Goal: Information Seeking & Learning: Learn about a topic

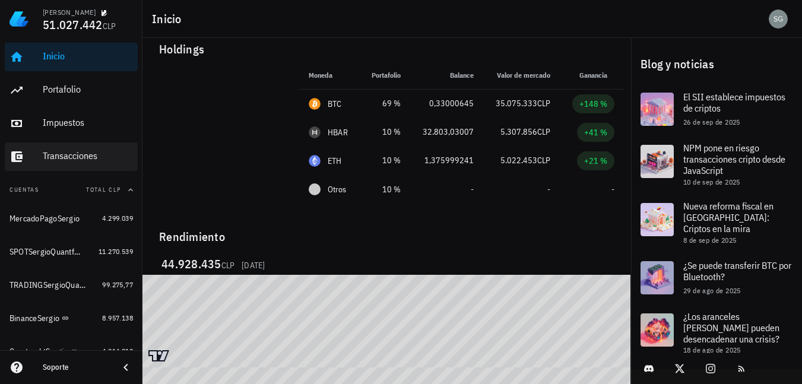
scroll to position [15, 0]
click at [80, 150] on div "Transacciones" at bounding box center [88, 156] width 90 height 27
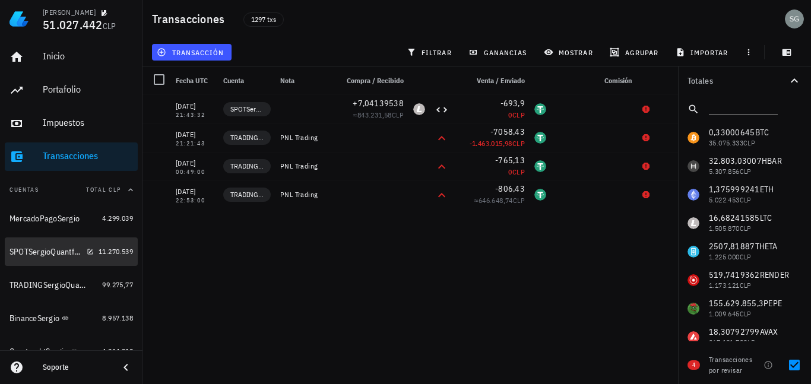
drag, startPoint x: 62, startPoint y: 245, endPoint x: 238, endPoint y: 239, distance: 175.9
click at [61, 244] on div "SPOTSergioQuantfury" at bounding box center [52, 252] width 84 height 26
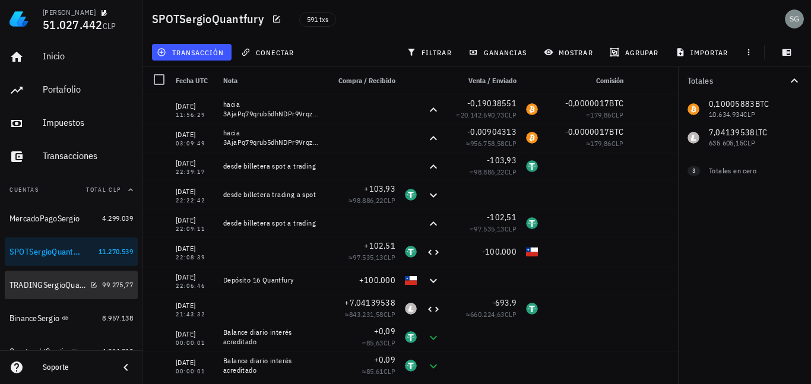
click at [54, 289] on div "TRADINGSergioQuantfury" at bounding box center [48, 285] width 76 height 10
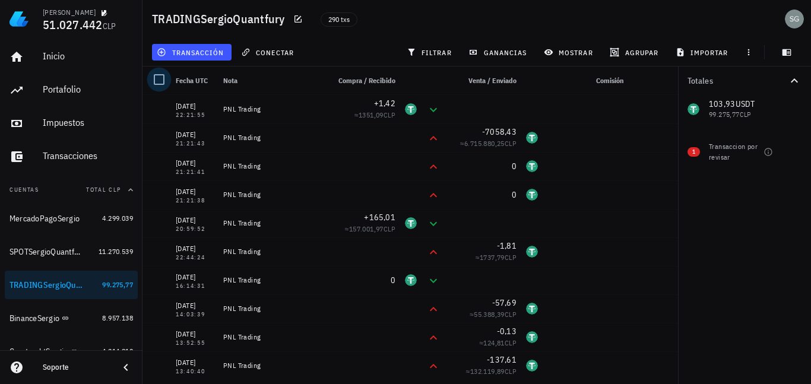
click at [163, 80] on div at bounding box center [159, 79] width 20 height 20
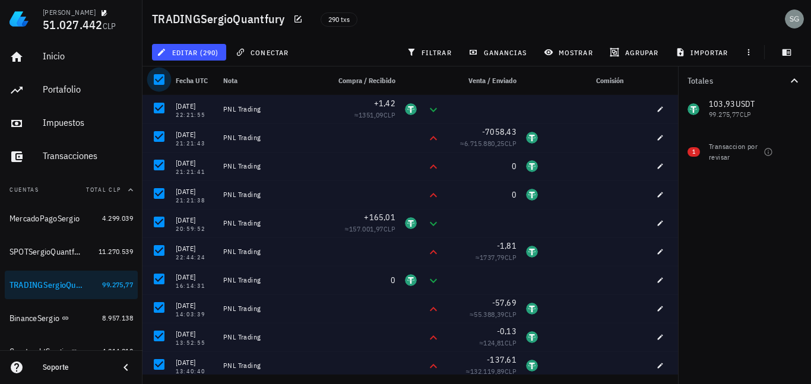
click at [159, 77] on div at bounding box center [159, 79] width 20 height 20
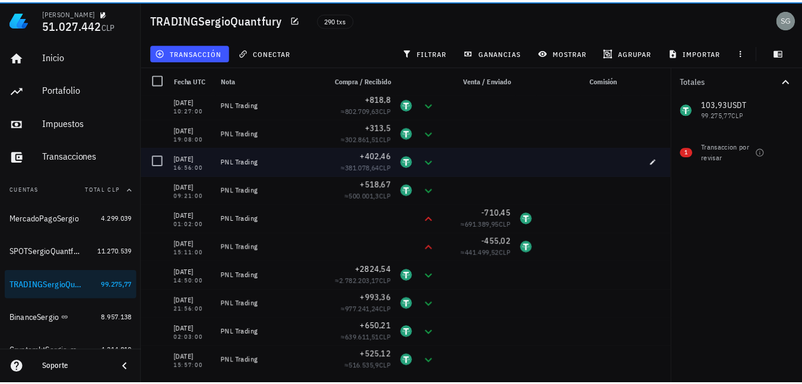
scroll to position [2316, 0]
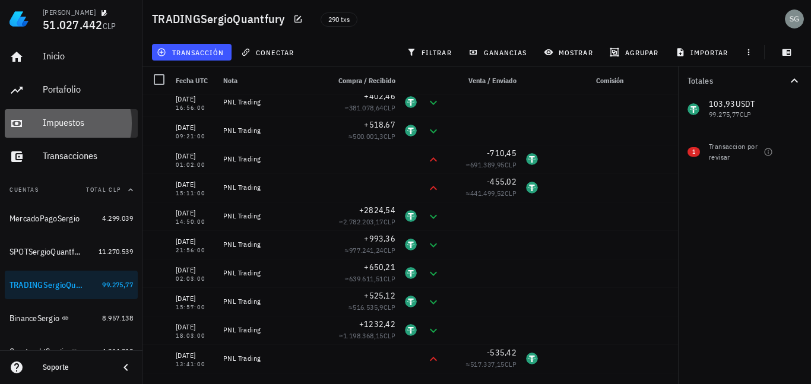
click at [63, 118] on div "Impuestos" at bounding box center [88, 122] width 90 height 11
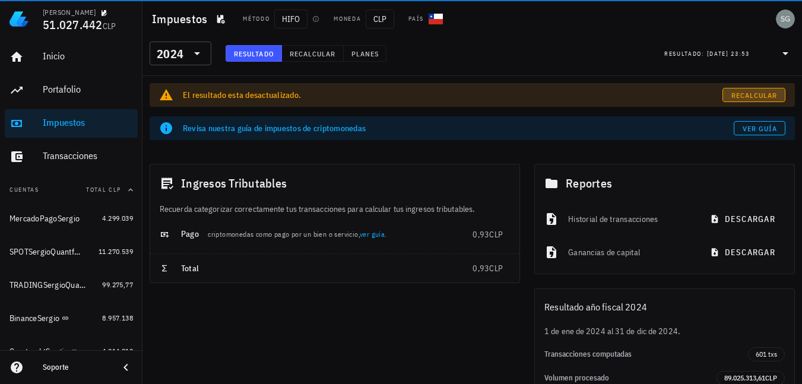
click at [759, 101] on link "Recalcular" at bounding box center [754, 95] width 63 height 14
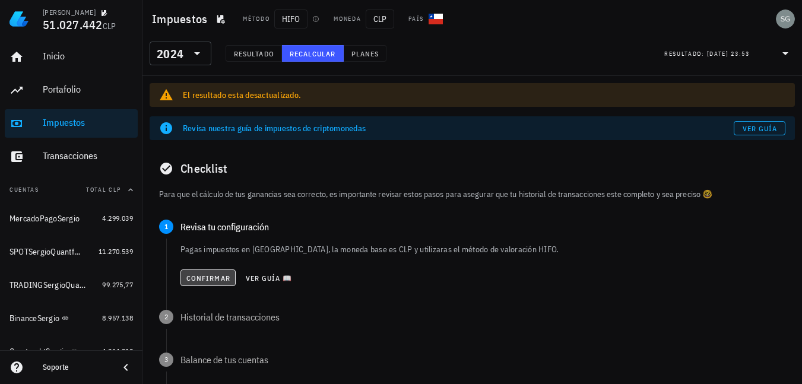
click at [197, 282] on span "Confirmar" at bounding box center [208, 278] width 45 height 9
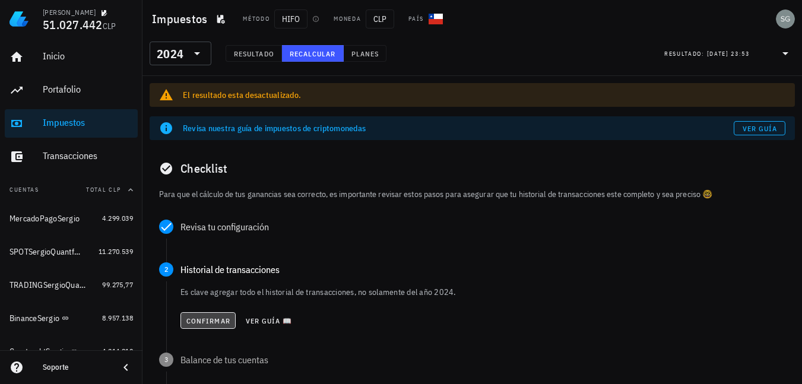
click at [195, 322] on span "Confirmar" at bounding box center [208, 321] width 45 height 9
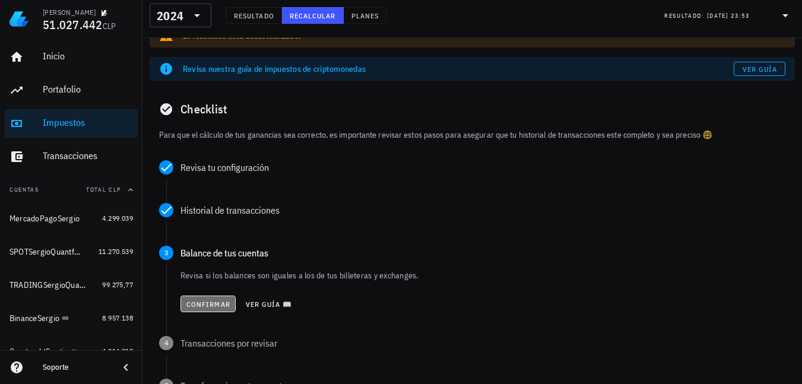
click at [200, 301] on span "Confirmar" at bounding box center [208, 304] width 45 height 9
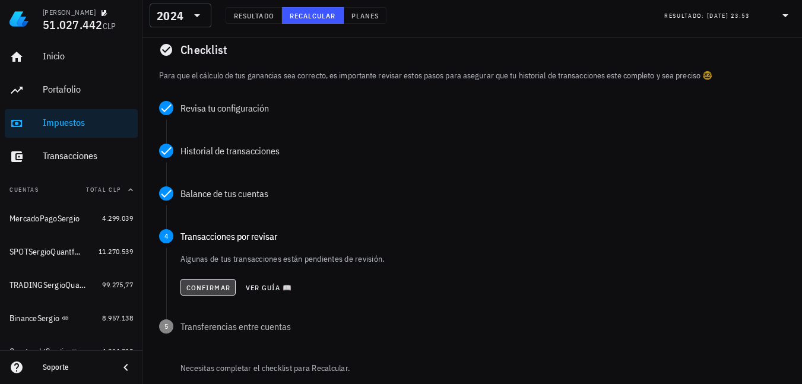
click at [200, 287] on span "Confirmar" at bounding box center [208, 287] width 45 height 9
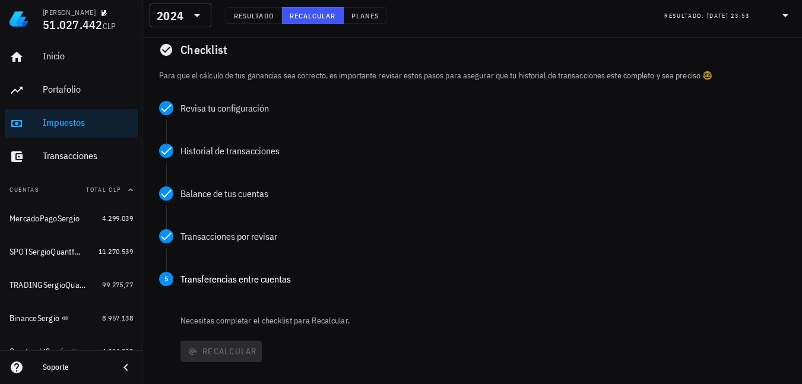
scroll to position [178, 0]
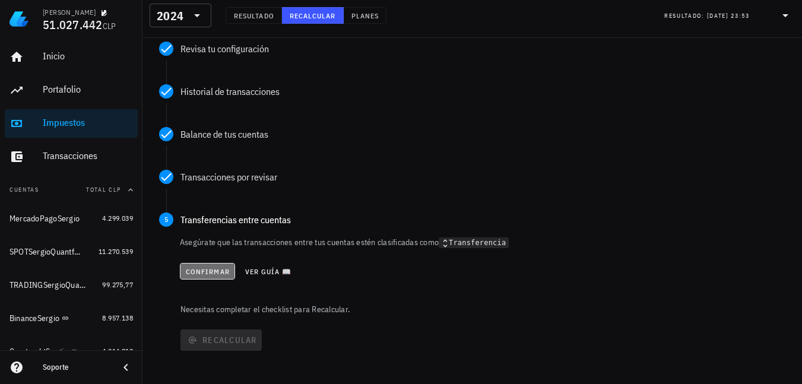
click at [203, 277] on button "Confirmar" at bounding box center [207, 271] width 55 height 17
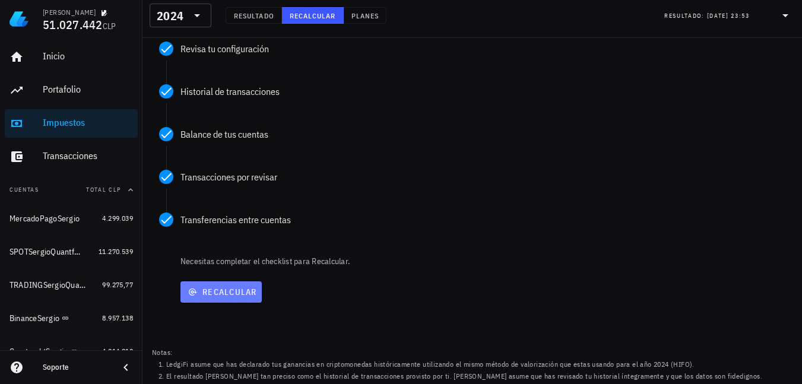
click at [206, 293] on span "Recalcular" at bounding box center [221, 292] width 72 height 11
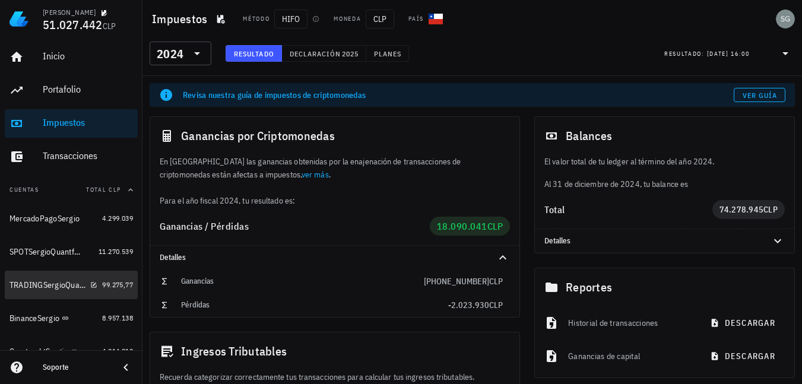
click at [37, 285] on div "TRADINGSergioQuantfury" at bounding box center [48, 285] width 76 height 10
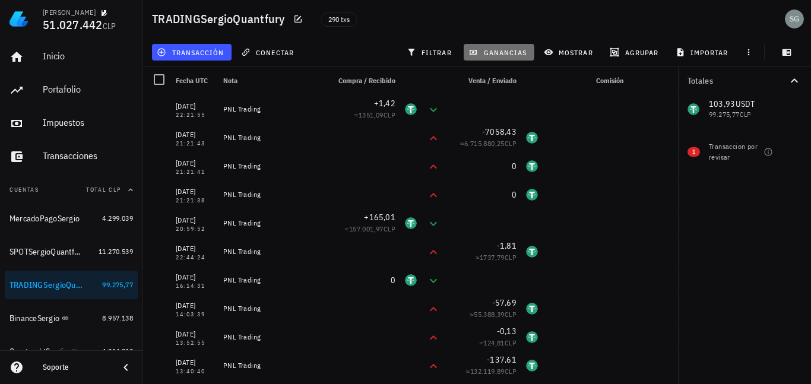
click at [523, 48] on span "ganancias" at bounding box center [499, 53] width 56 height 10
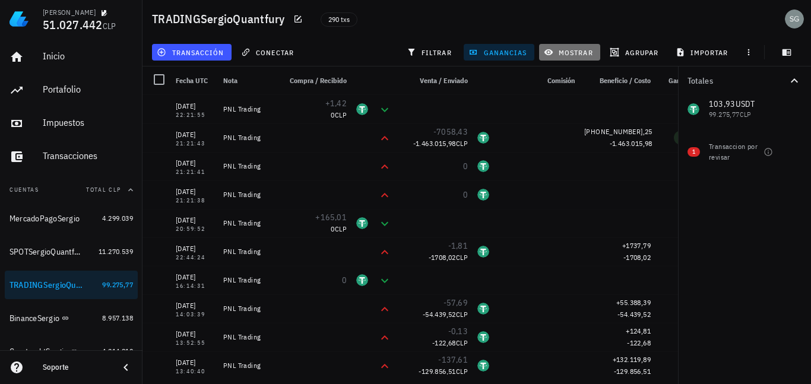
click at [576, 50] on span "mostrar" at bounding box center [569, 53] width 47 height 10
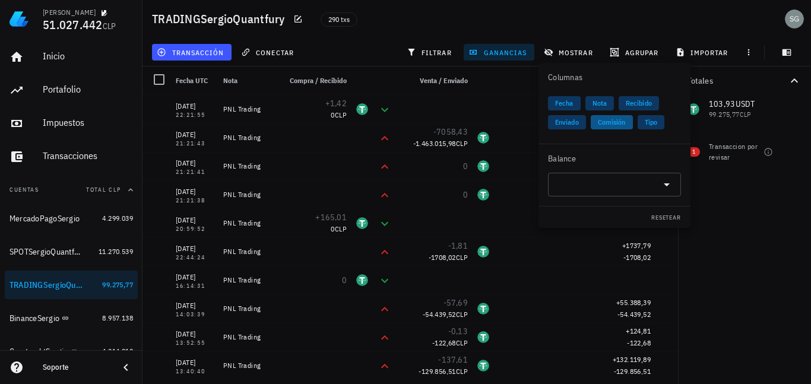
click at [621, 125] on span "Comisión" at bounding box center [612, 122] width 28 height 14
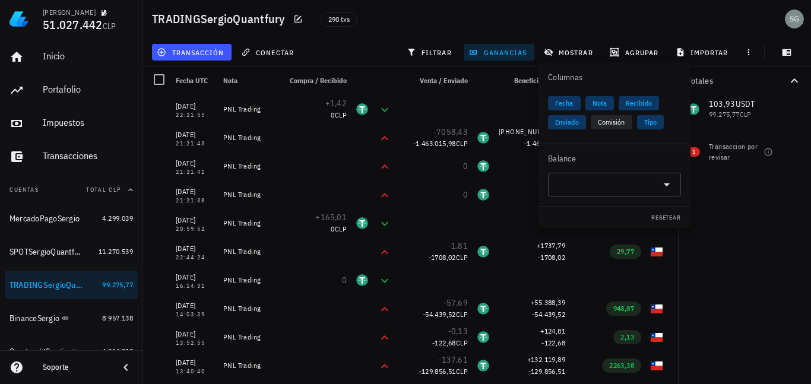
click at [726, 220] on div "Totales 103,93 USDT 99.275,77 CLP 1 Transaccion por revisar" at bounding box center [744, 226] width 133 height 318
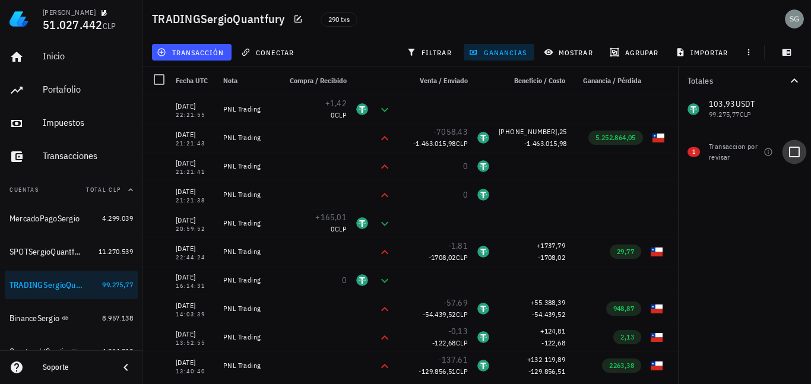
click at [799, 152] on div at bounding box center [795, 152] width 20 height 20
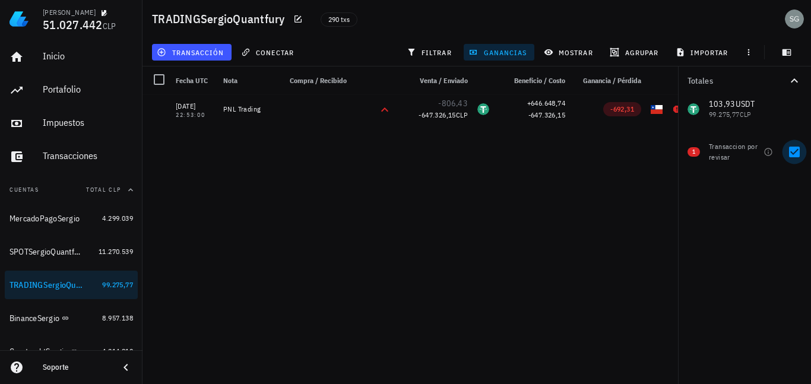
click at [799, 152] on div at bounding box center [795, 152] width 20 height 20
checkbox input "false"
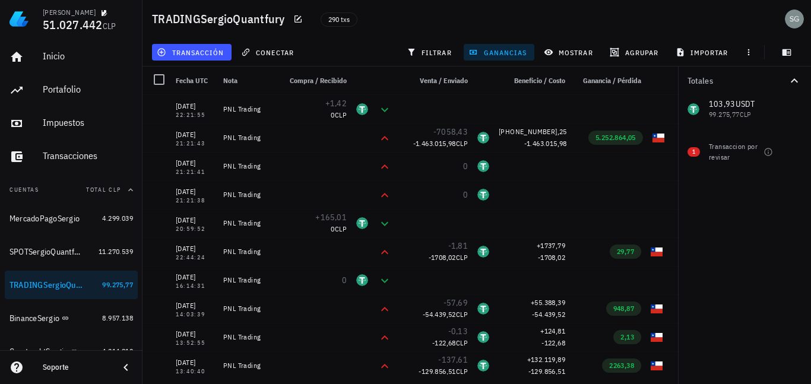
click at [197, 80] on span "Fecha UTC" at bounding box center [192, 80] width 32 height 9
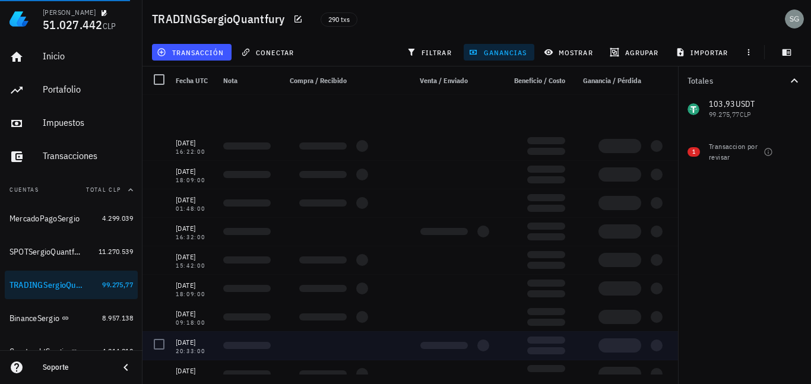
scroll to position [3962, 0]
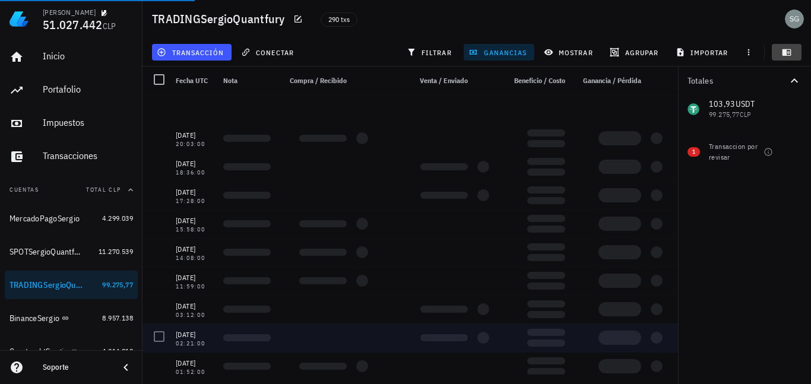
click at [786, 56] on icon "button" at bounding box center [787, 52] width 9 height 7
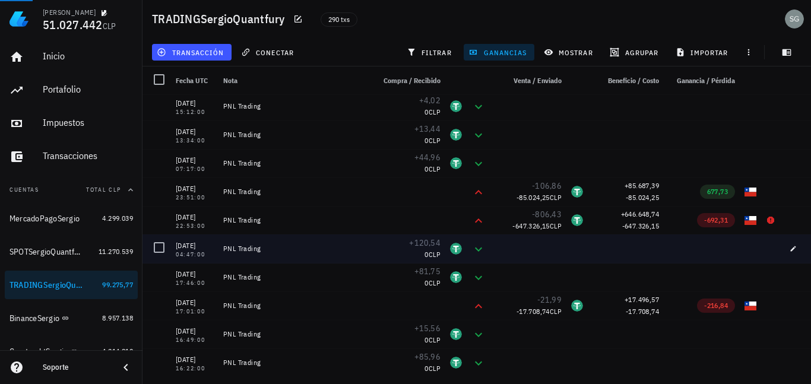
scroll to position [7988, 0]
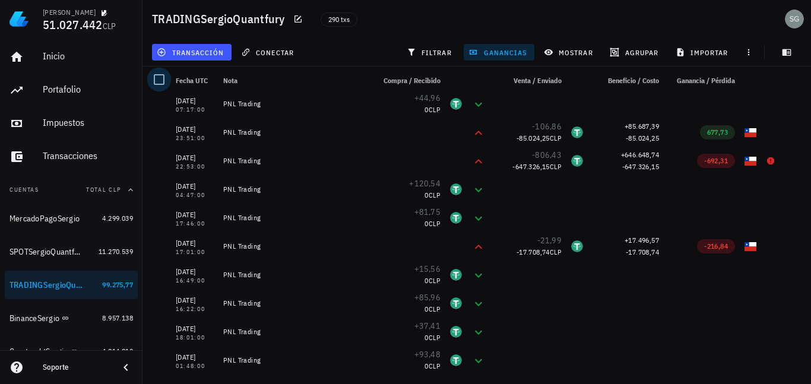
click at [161, 79] on div at bounding box center [159, 79] width 20 height 20
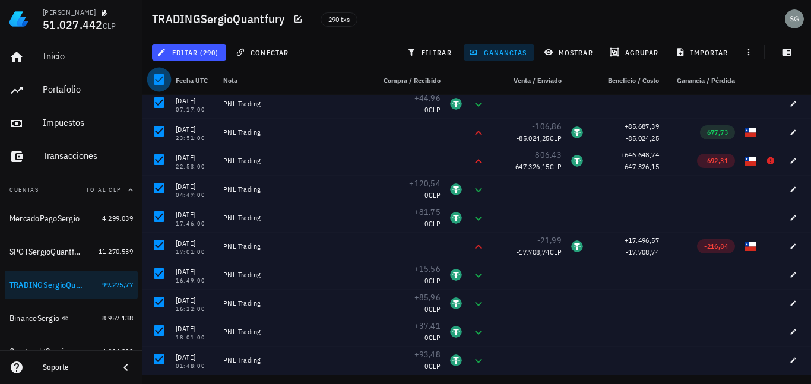
click at [157, 81] on div at bounding box center [159, 79] width 20 height 20
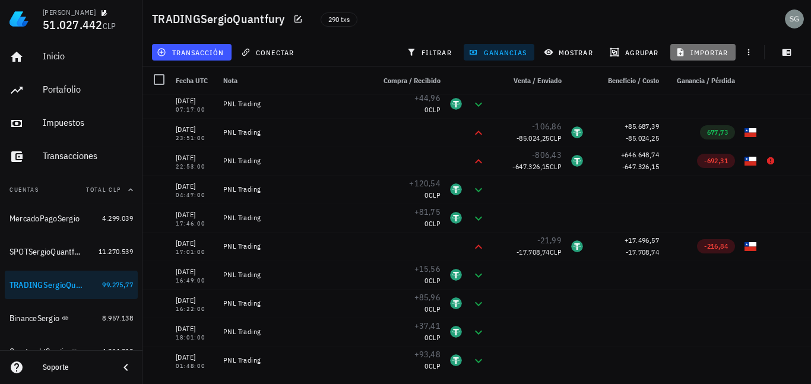
click at [704, 54] on span "importar" at bounding box center [703, 53] width 50 height 10
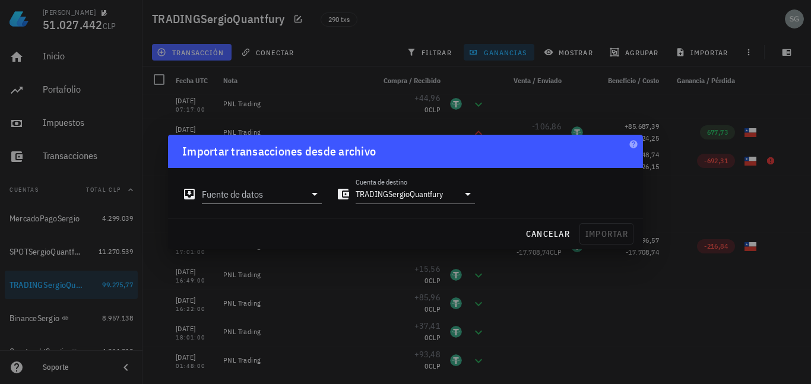
click at [269, 199] on input "Fuente de datos" at bounding box center [253, 194] width 103 height 19
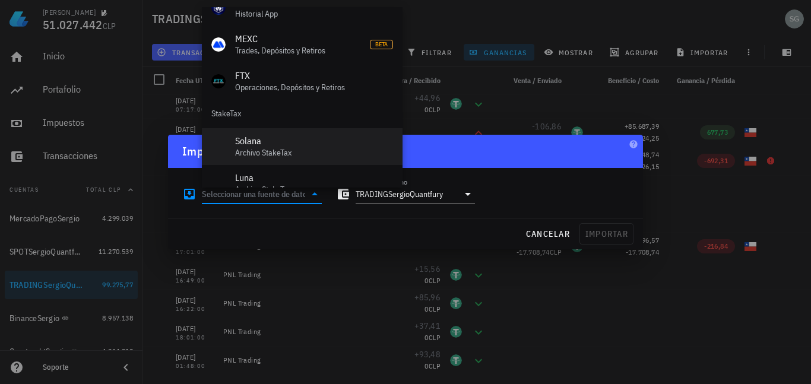
scroll to position [532, 0]
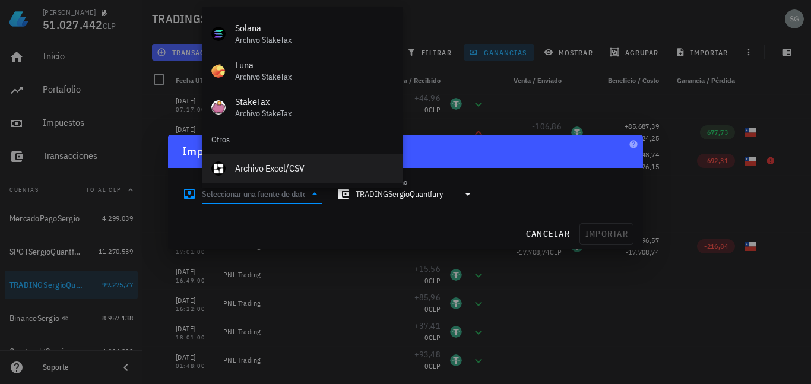
click at [273, 167] on div "Archivo Excel/CSV" at bounding box center [314, 168] width 158 height 11
type input "Archivo Excel/CSV"
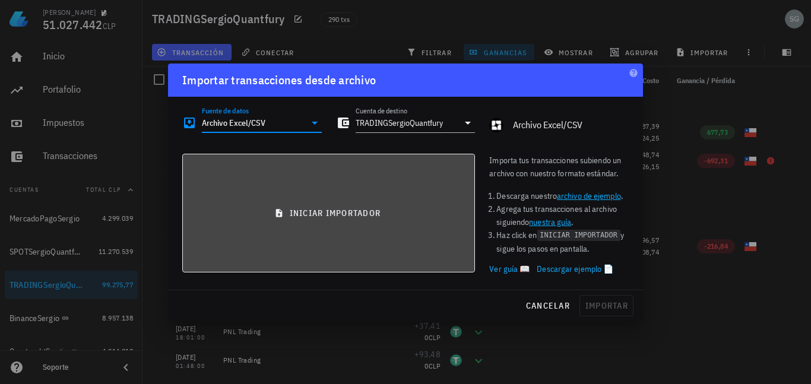
click at [352, 220] on button "iniciar importador" at bounding box center [328, 213] width 293 height 119
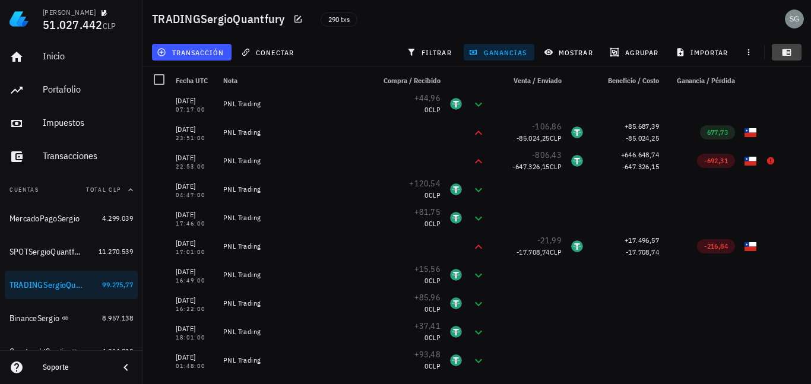
click at [789, 55] on icon "button" at bounding box center [787, 53] width 10 height 10
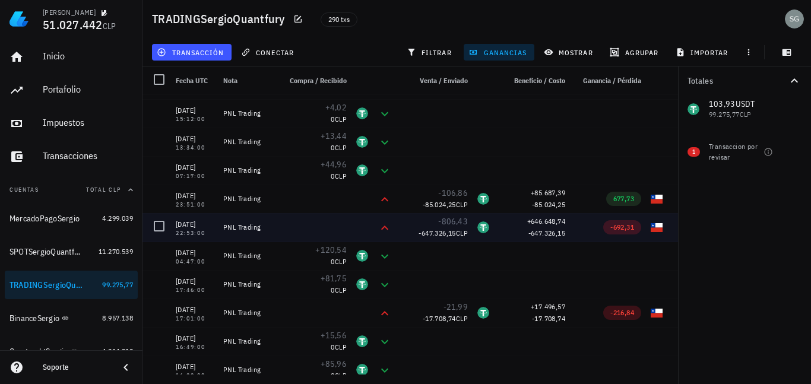
scroll to position [7928, 0]
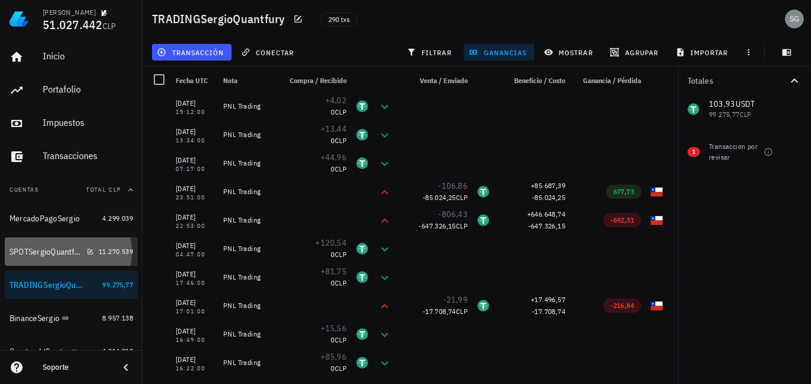
click at [23, 255] on div "SPOTSergioQuantfury" at bounding box center [46, 252] width 72 height 10
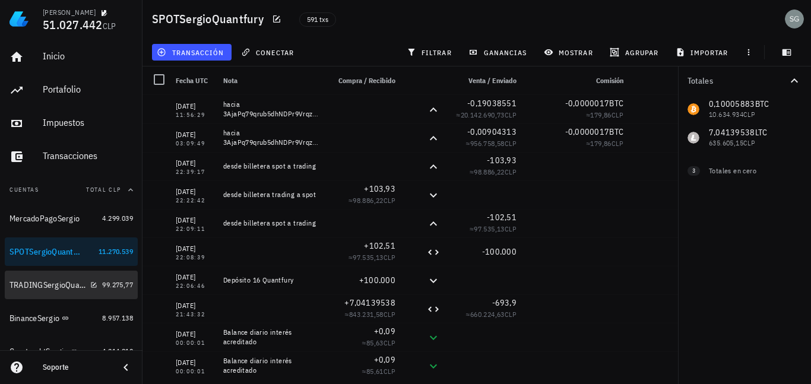
click at [29, 287] on div "TRADINGSergioQuantfury" at bounding box center [48, 285] width 76 height 10
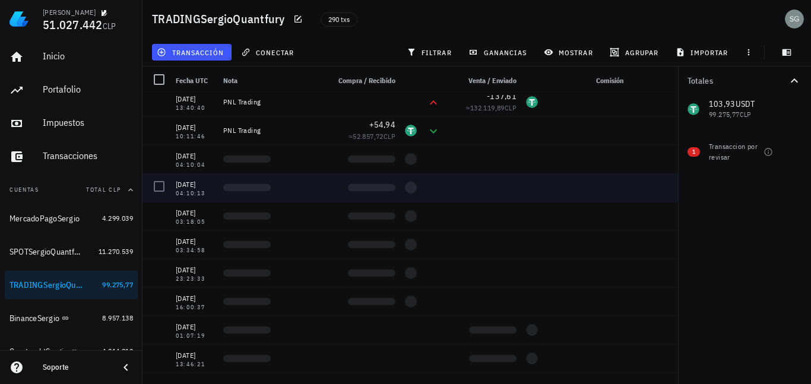
scroll to position [356, 0]
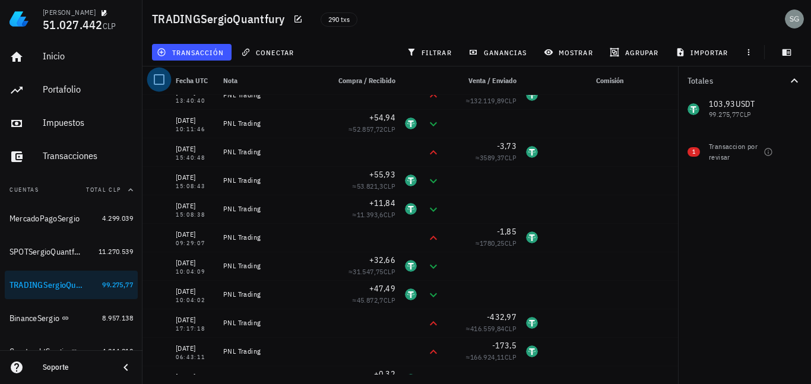
click at [162, 80] on div at bounding box center [159, 79] width 20 height 20
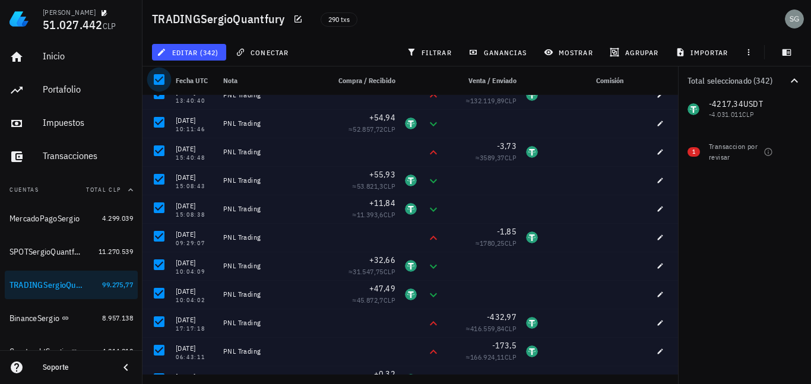
click at [162, 80] on div at bounding box center [159, 79] width 20 height 20
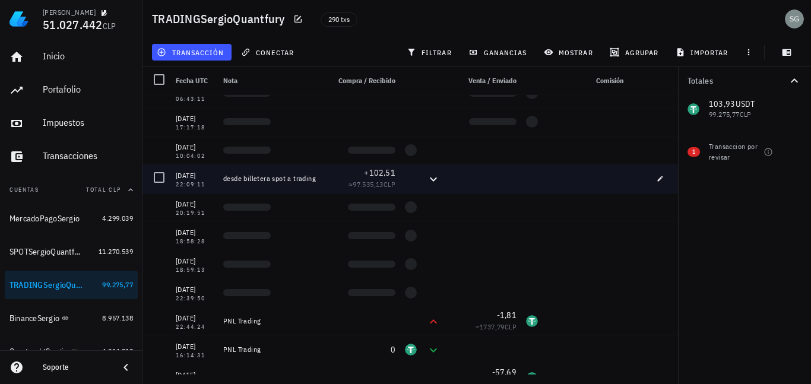
scroll to position [0, 0]
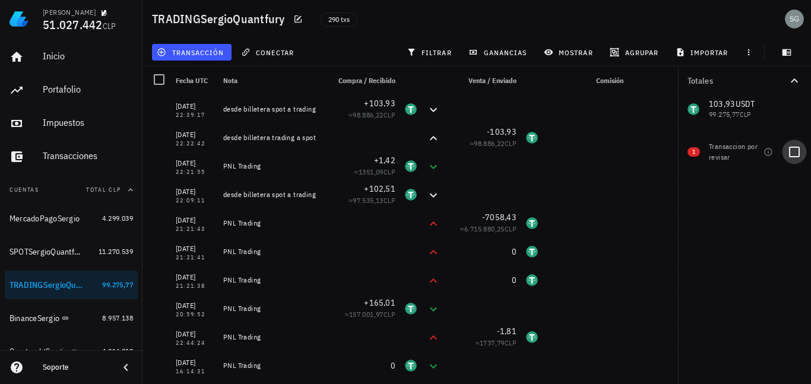
click at [791, 155] on div at bounding box center [795, 152] width 20 height 20
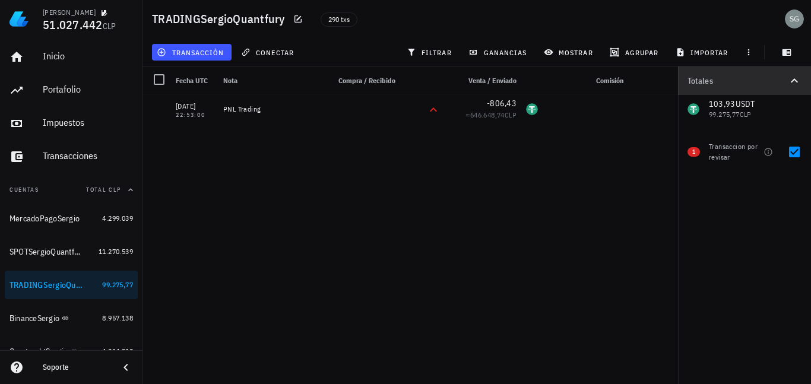
click at [799, 84] on icon "button" at bounding box center [795, 81] width 14 height 14
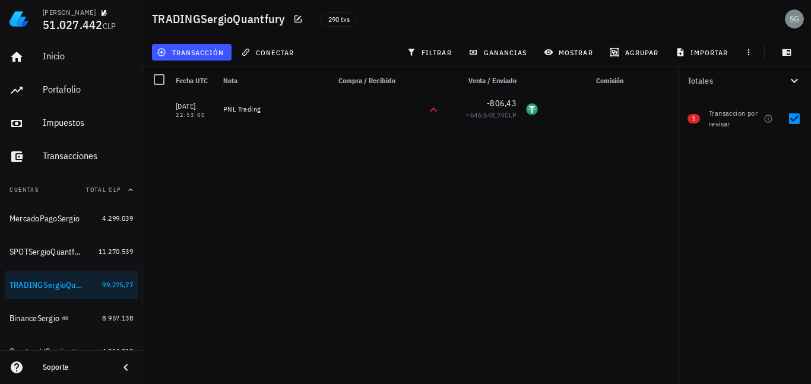
click at [798, 83] on icon "button" at bounding box center [795, 81] width 14 height 14
click at [795, 150] on div at bounding box center [795, 152] width 20 height 20
checkbox input "false"
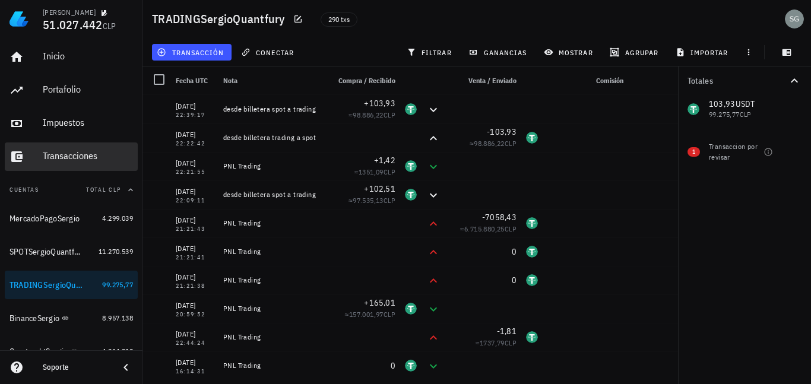
click at [46, 157] on div "Transacciones" at bounding box center [88, 155] width 90 height 11
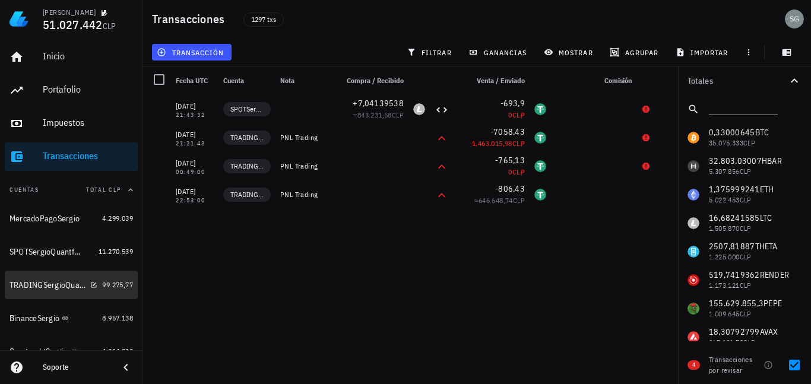
click at [40, 285] on div "TRADINGSergioQuantfury" at bounding box center [48, 285] width 76 height 10
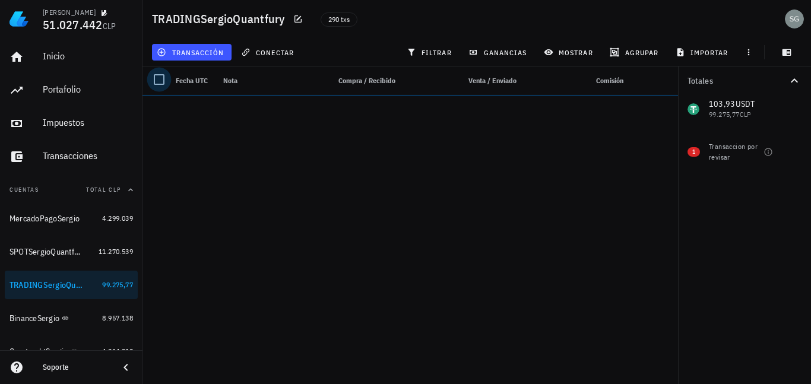
click at [161, 79] on div at bounding box center [159, 79] width 20 height 20
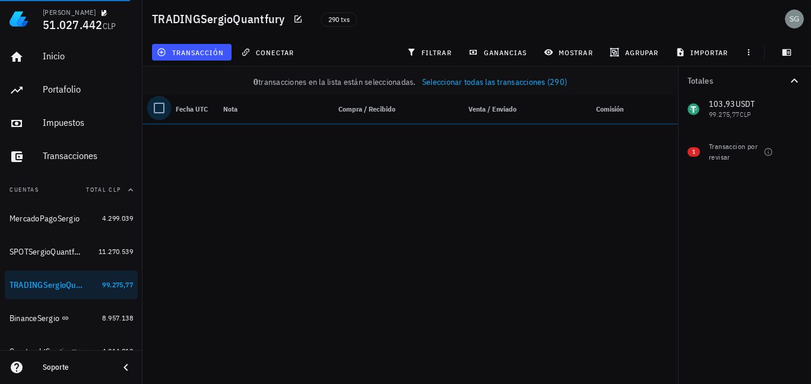
click at [160, 109] on div at bounding box center [159, 108] width 20 height 20
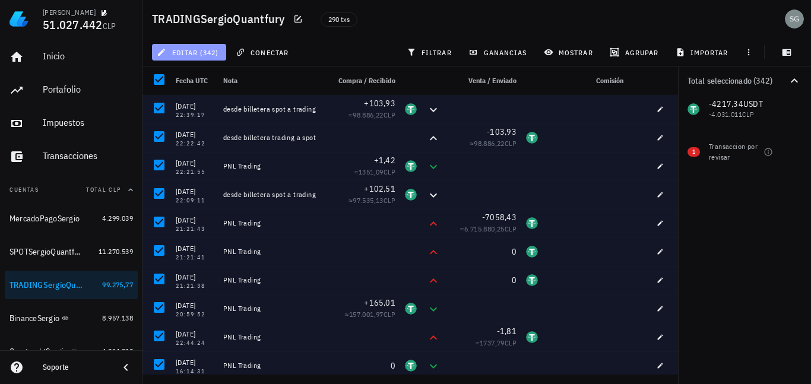
click at [199, 51] on span "editar (342)" at bounding box center [188, 53] width 59 height 10
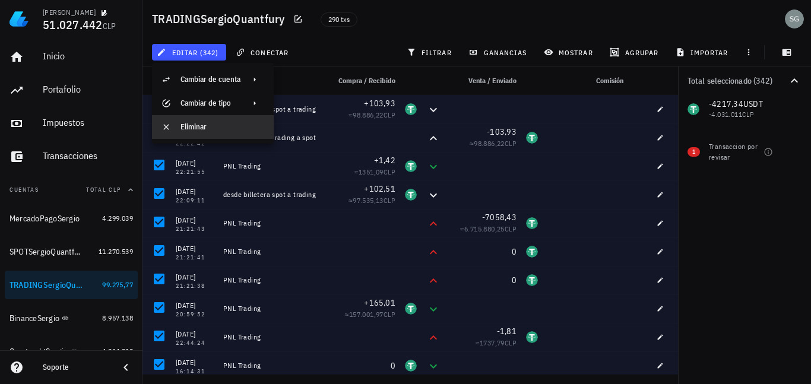
click at [202, 127] on div "Eliminar" at bounding box center [223, 127] width 84 height 10
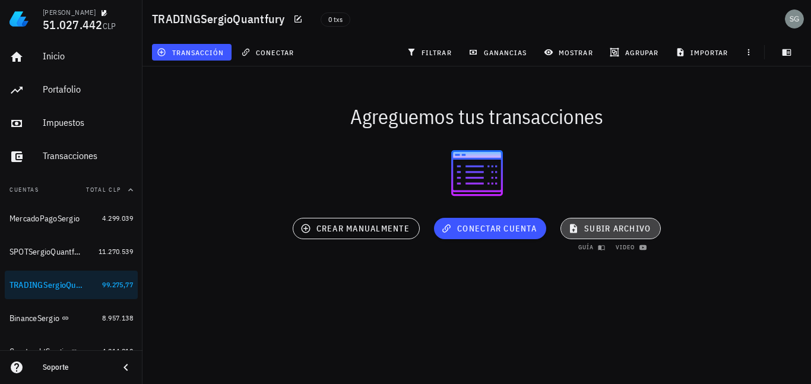
click at [597, 223] on span "subir archivo" at bounding box center [611, 228] width 80 height 11
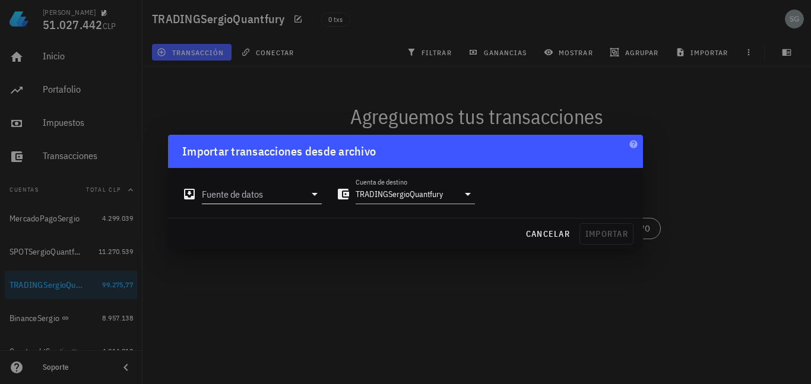
click at [294, 192] on input "Fuente de datos" at bounding box center [253, 194] width 103 height 19
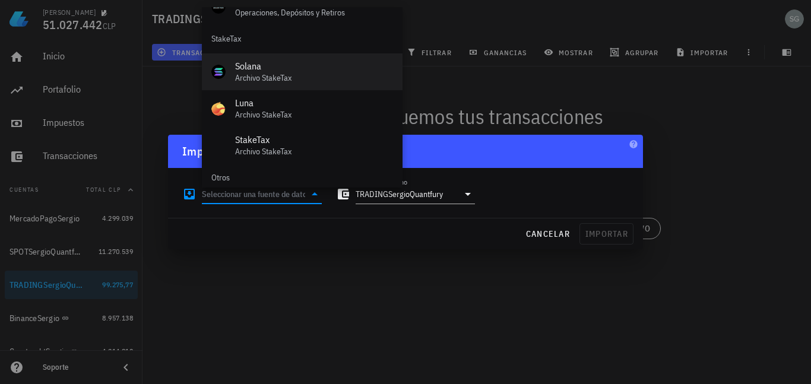
scroll to position [532, 0]
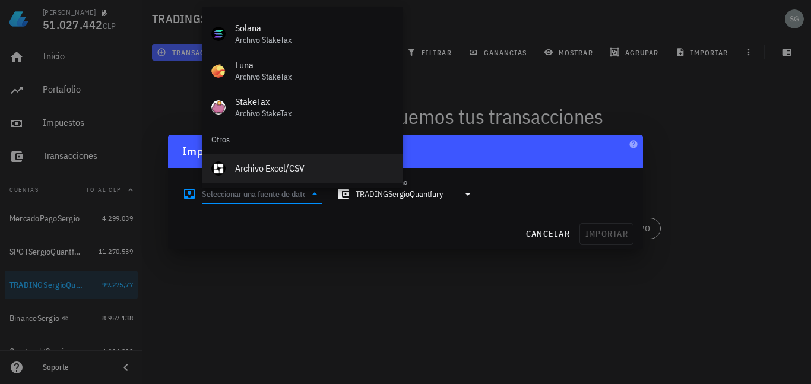
click at [272, 166] on div "Archivo Excel/CSV" at bounding box center [314, 168] width 158 height 11
type input "Archivo Excel/CSV"
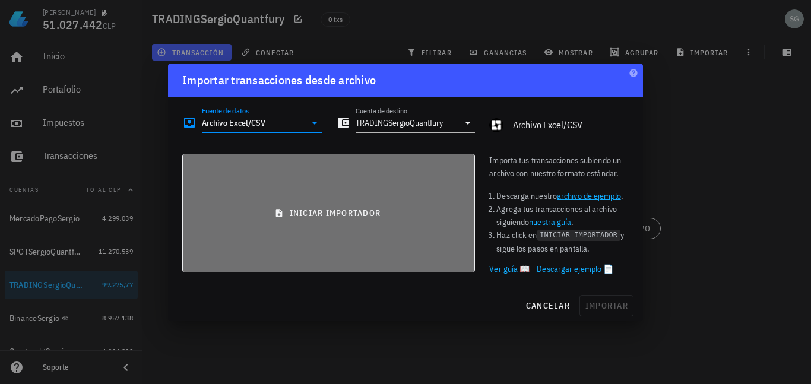
click at [317, 209] on span "iniciar importador" at bounding box center [328, 213] width 273 height 11
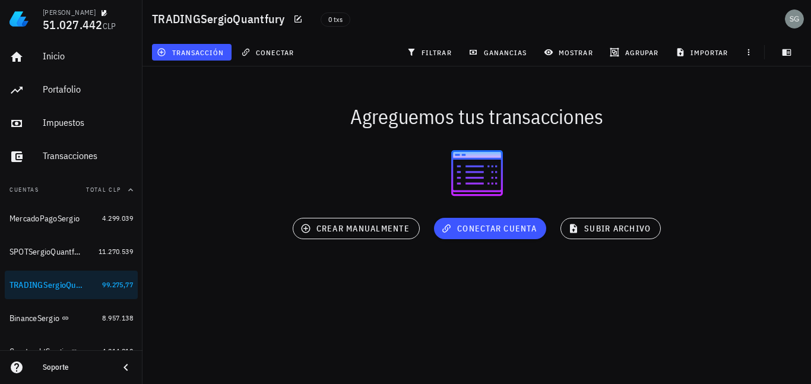
click at [425, 314] on div "Sergio Godoy 51.027.442 CLP Inicio Portafolio Impuestos Transacciones Cuentas T…" at bounding box center [405, 192] width 811 height 384
click at [42, 248] on div "SPOTSergioQuantfury" at bounding box center [46, 252] width 72 height 10
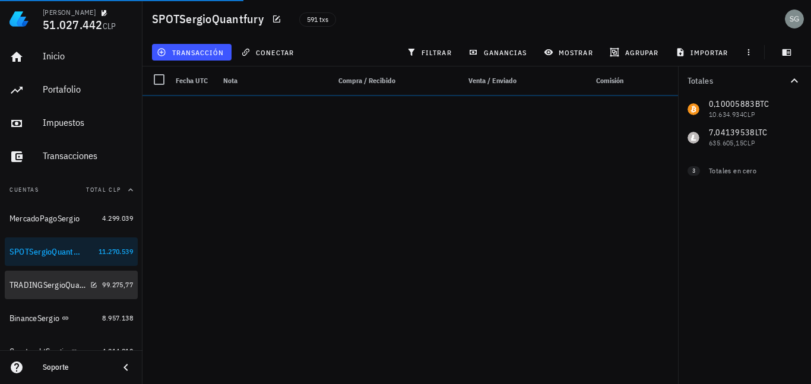
click at [35, 282] on div "TRADINGSergioQuantfury" at bounding box center [48, 285] width 76 height 10
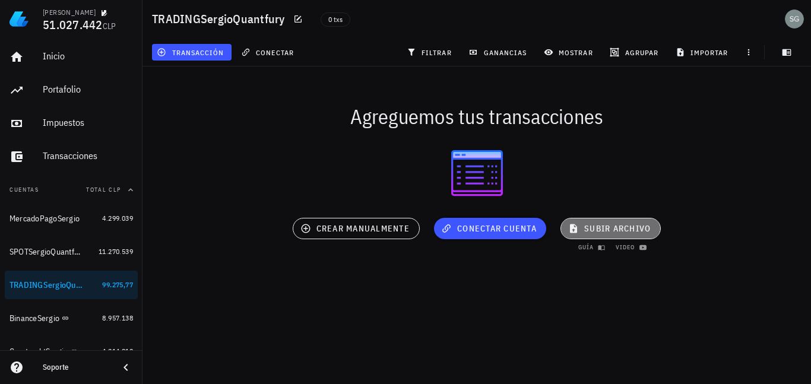
click at [625, 226] on span "subir archivo" at bounding box center [611, 228] width 80 height 11
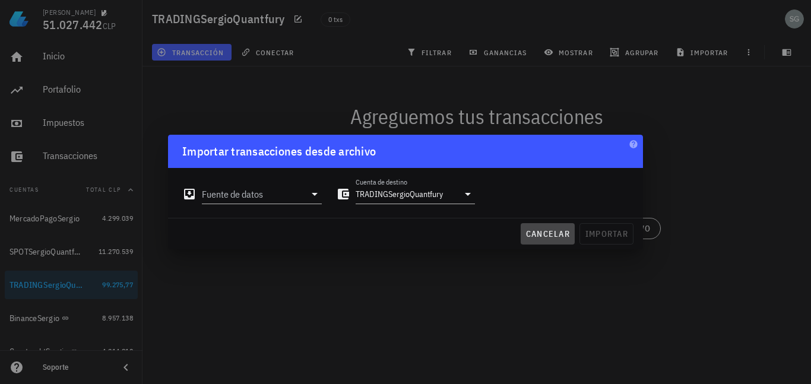
click at [544, 230] on span "cancelar" at bounding box center [548, 234] width 45 height 11
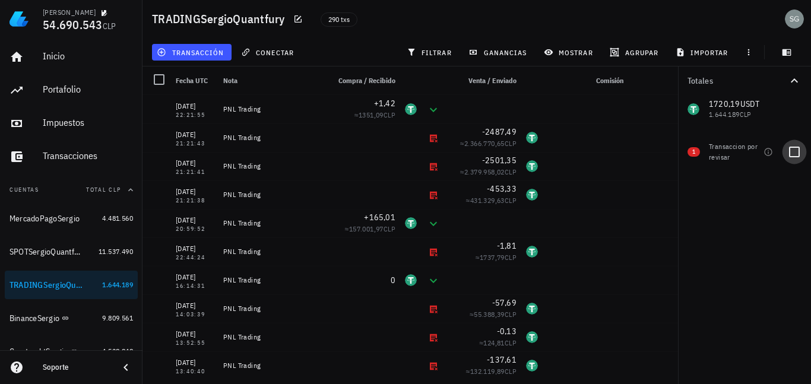
click at [794, 152] on div at bounding box center [795, 152] width 20 height 20
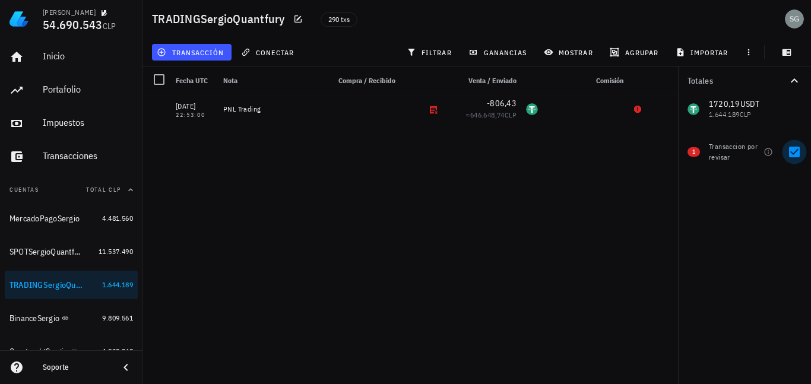
click at [796, 151] on div at bounding box center [795, 152] width 20 height 20
checkbox input "false"
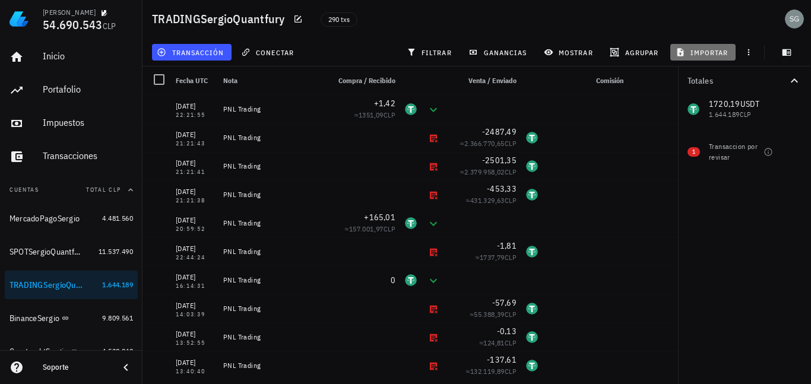
click at [713, 50] on span "importar" at bounding box center [703, 53] width 50 height 10
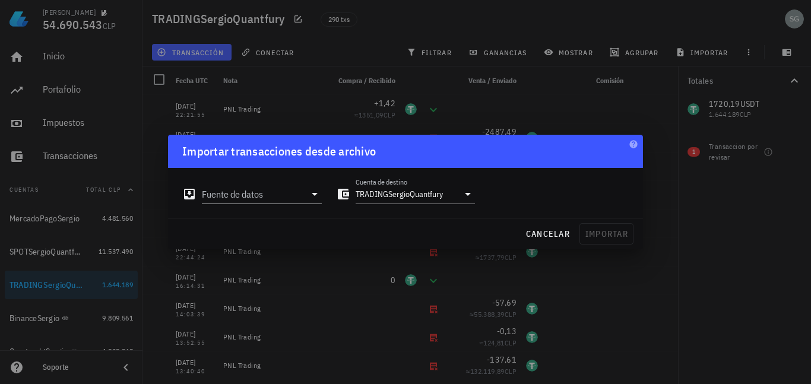
click at [243, 202] on input "Fuente de datos" at bounding box center [253, 194] width 103 height 19
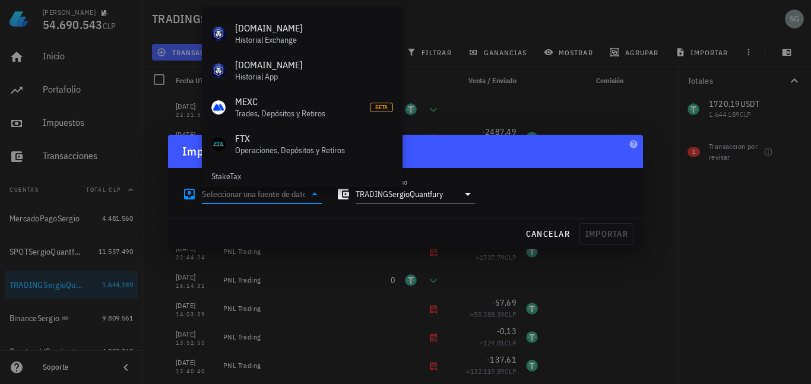
scroll to position [532, 0]
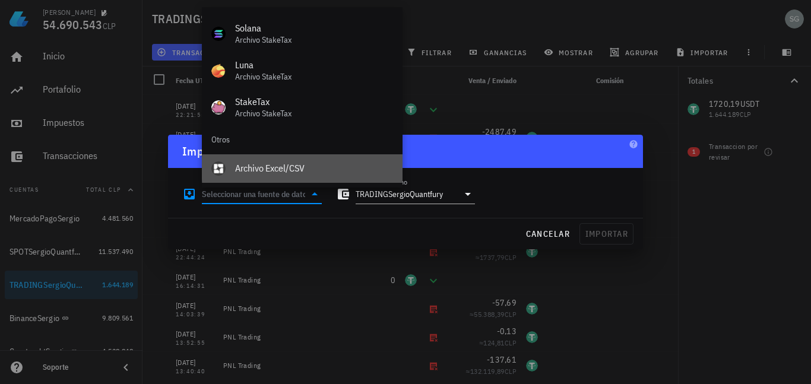
click at [253, 166] on div "Archivo Excel/CSV" at bounding box center [314, 168] width 158 height 11
type input "Archivo Excel/CSV"
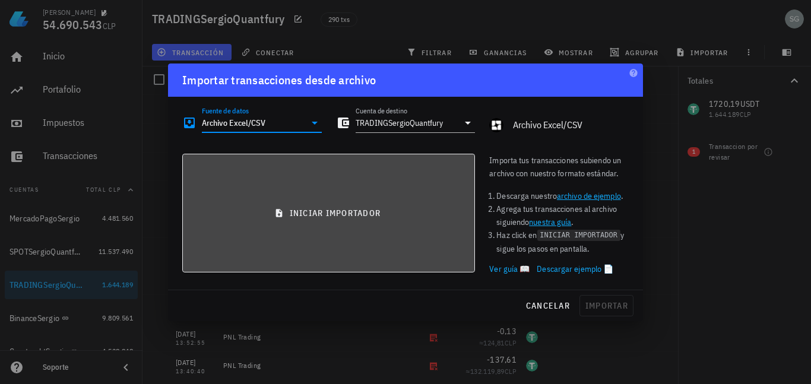
click at [329, 198] on button "iniciar importador" at bounding box center [328, 213] width 293 height 119
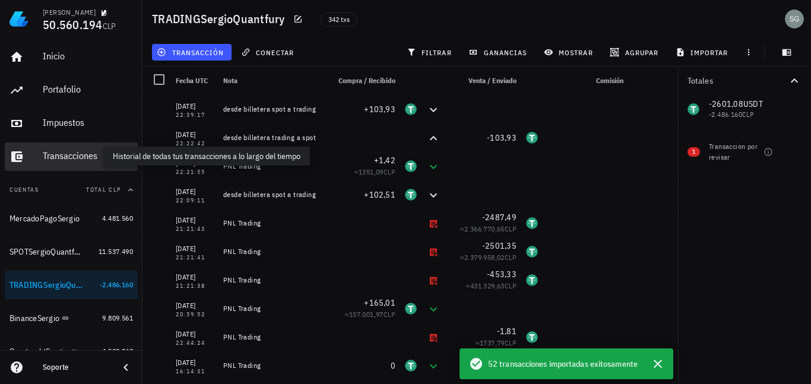
click at [71, 158] on div "Transacciones" at bounding box center [88, 155] width 90 height 11
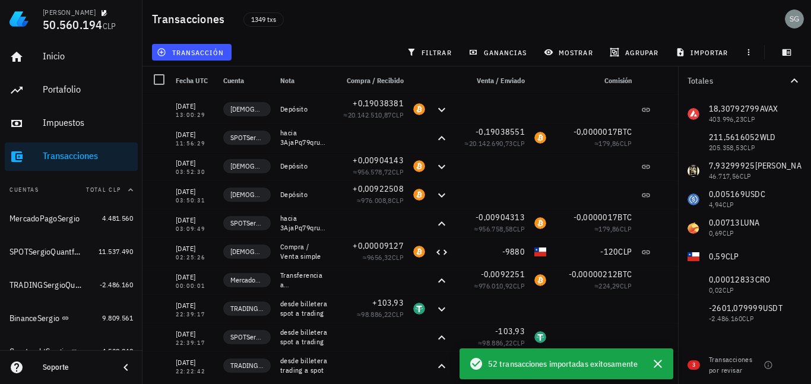
scroll to position [238, 0]
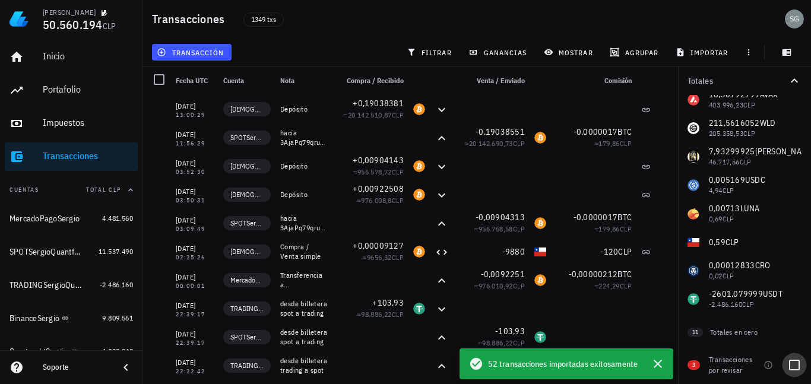
click at [798, 364] on div at bounding box center [795, 365] width 20 height 20
checkbox input "true"
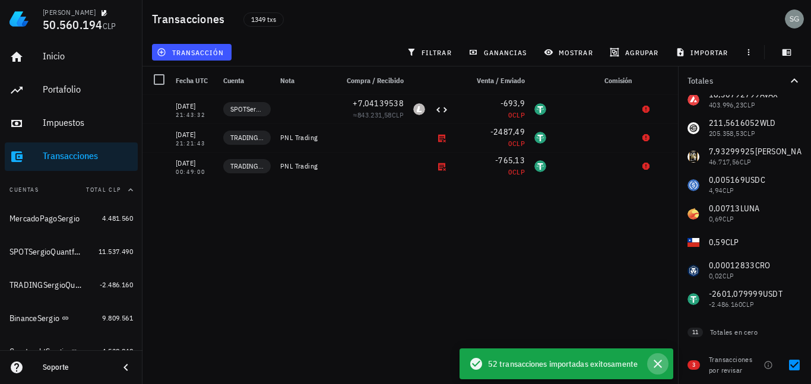
click at [655, 365] on icon "button" at bounding box center [658, 364] width 14 height 14
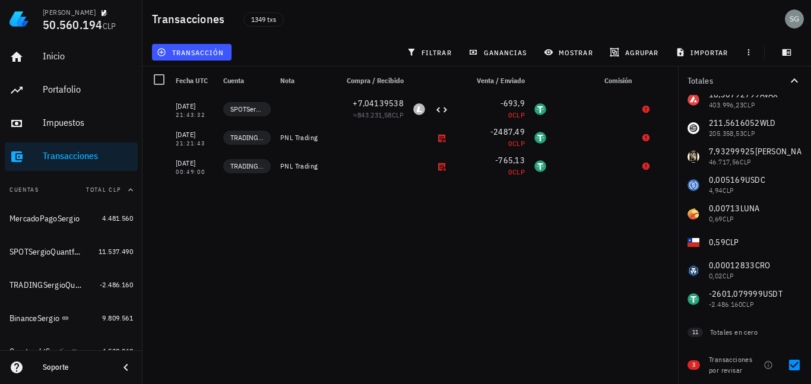
click at [610, 237] on div "12/10/2025 13:00:29 BudaSergio Depósito +0,19038381 ≈ 20.142.510,87 CLP 12/10/2…" at bounding box center [415, 235] width 544 height 280
click at [37, 251] on div "SPOTSergioQuantfury" at bounding box center [46, 252] width 72 height 10
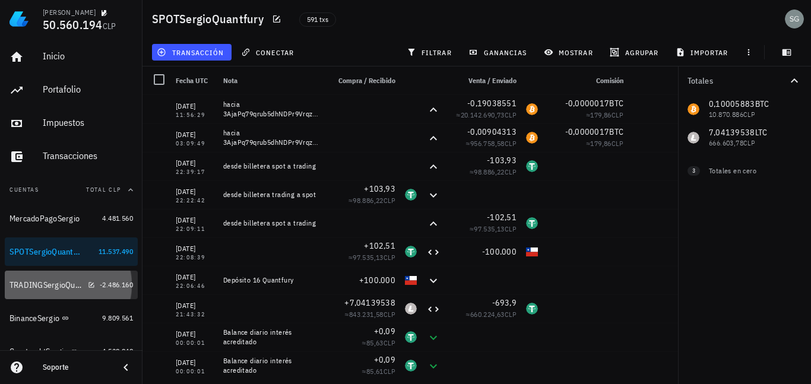
click at [43, 283] on div "TRADINGSergioQuantfury" at bounding box center [47, 285] width 74 height 10
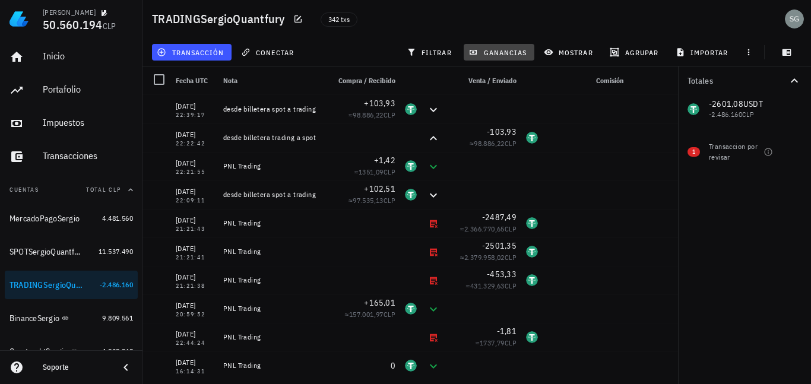
click at [513, 52] on span "ganancias" at bounding box center [499, 53] width 56 height 10
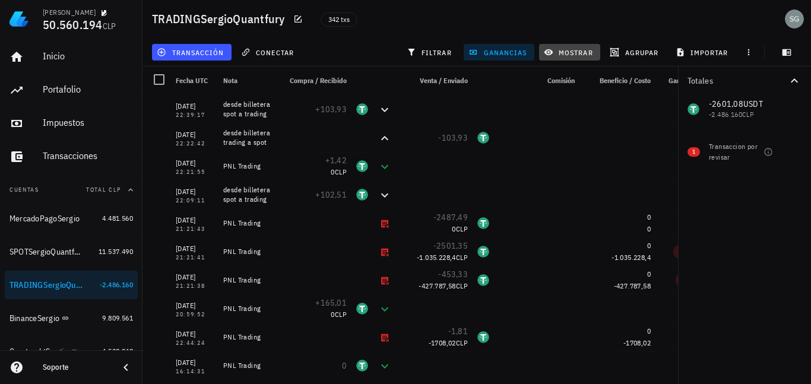
click at [581, 51] on span "mostrar" at bounding box center [569, 53] width 47 height 10
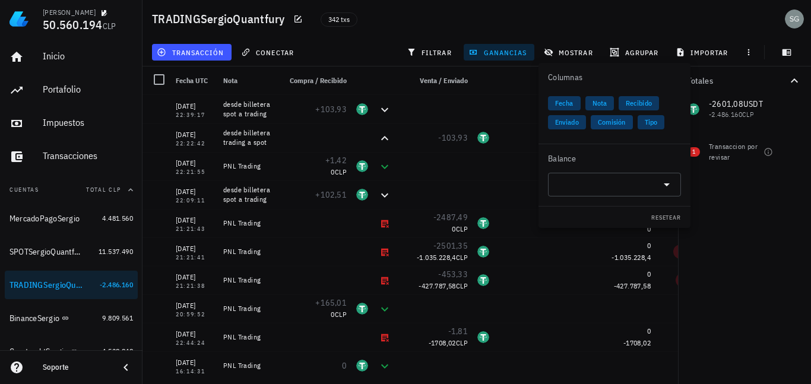
click at [601, 123] on span "Comisión" at bounding box center [612, 122] width 28 height 14
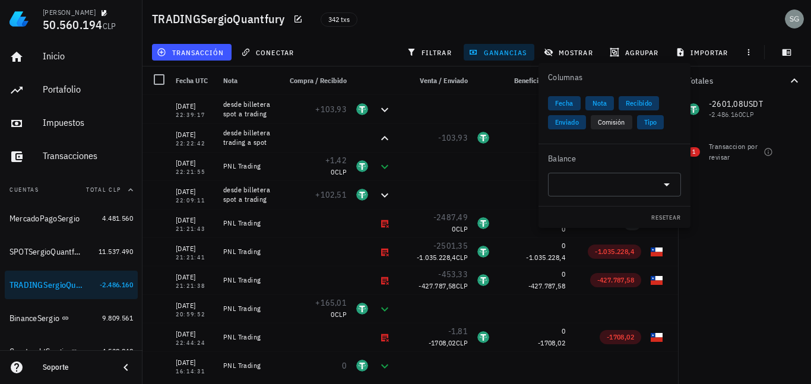
click at [410, 31] on div "342 txs" at bounding box center [445, 19] width 263 height 30
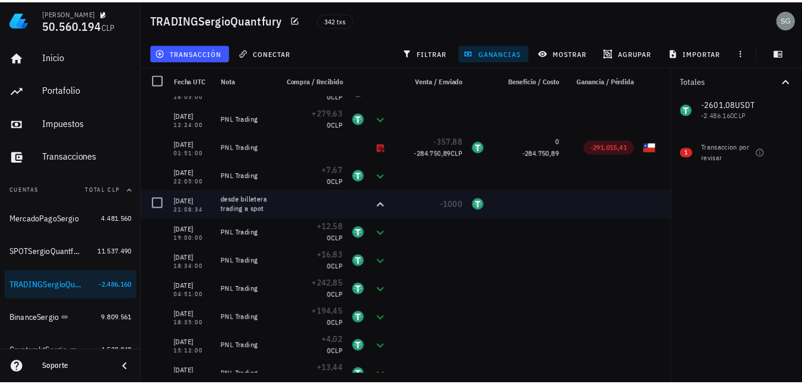
scroll to position [9054, 0]
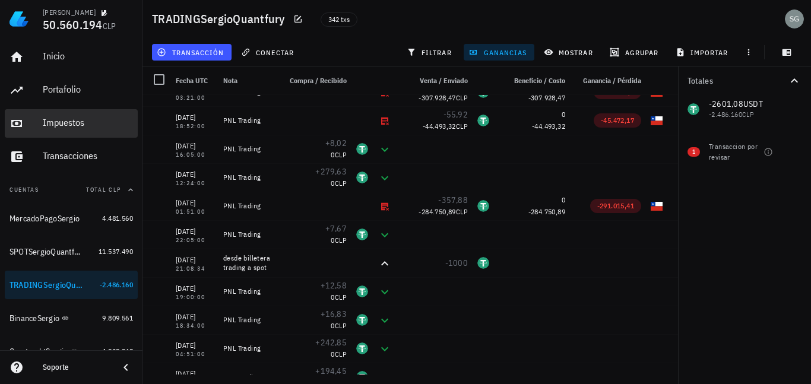
click at [72, 121] on div "Impuestos" at bounding box center [88, 122] width 90 height 11
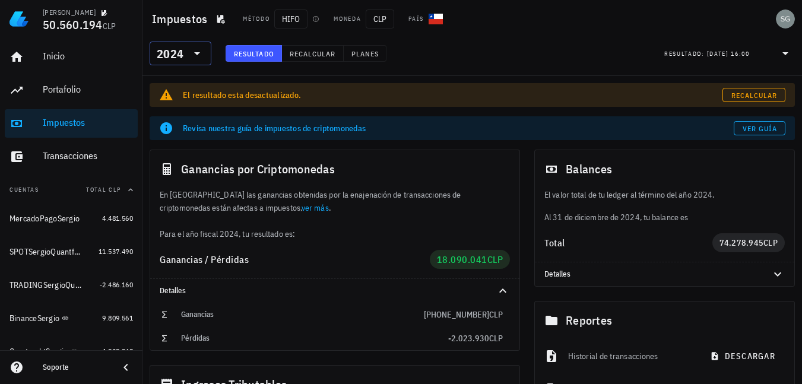
click at [203, 59] on icon at bounding box center [197, 53] width 14 height 14
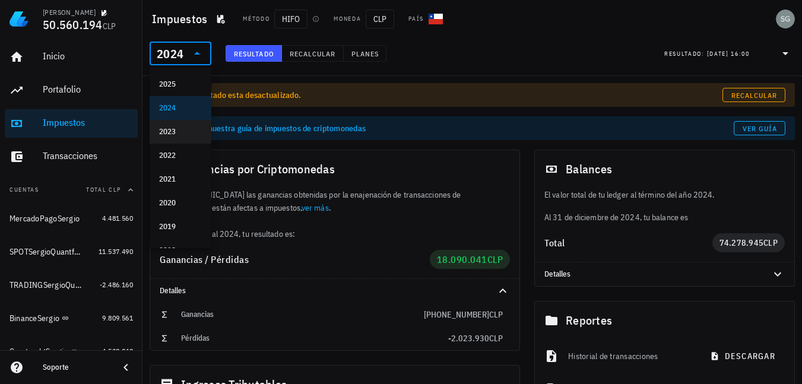
click at [179, 128] on div "2023" at bounding box center [180, 132] width 43 height 10
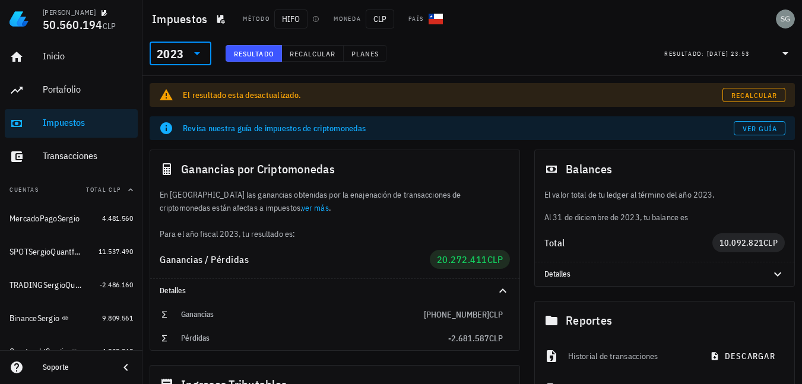
click at [200, 54] on icon at bounding box center [197, 53] width 14 height 14
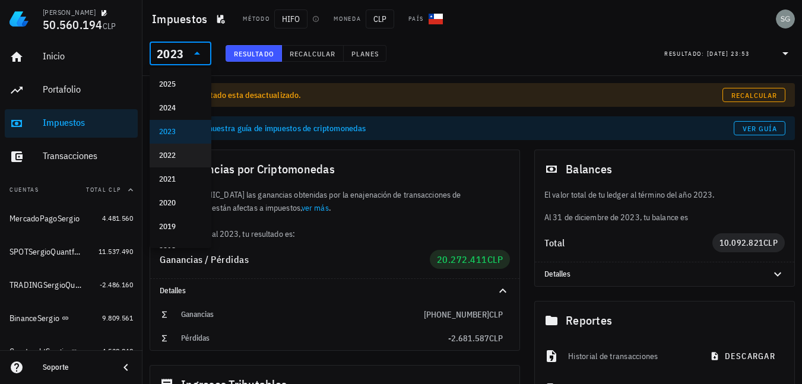
click at [176, 147] on div "2022" at bounding box center [180, 155] width 43 height 19
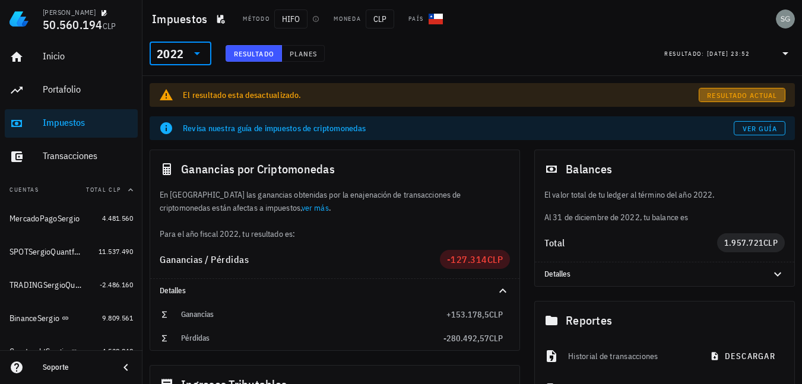
click at [730, 93] on span "Resultado actual" at bounding box center [742, 95] width 71 height 9
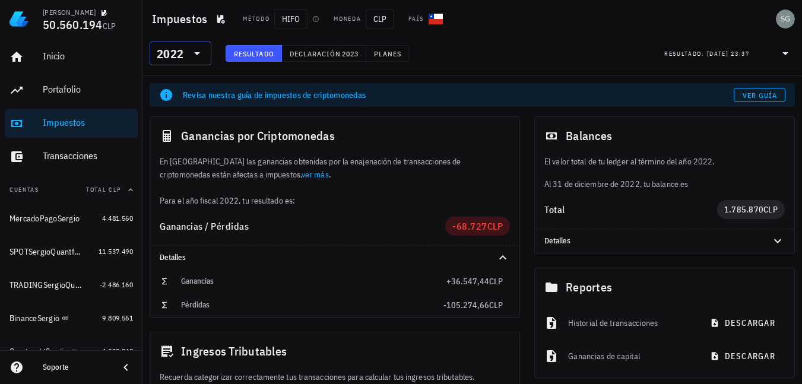
click at [200, 51] on icon at bounding box center [197, 53] width 14 height 14
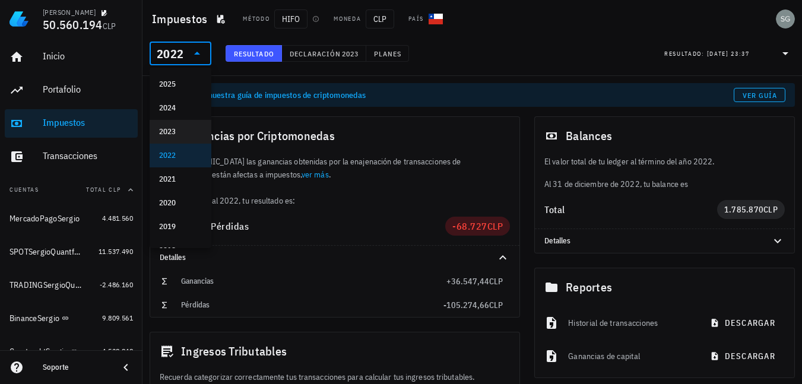
click at [173, 134] on div "2023" at bounding box center [180, 132] width 43 height 10
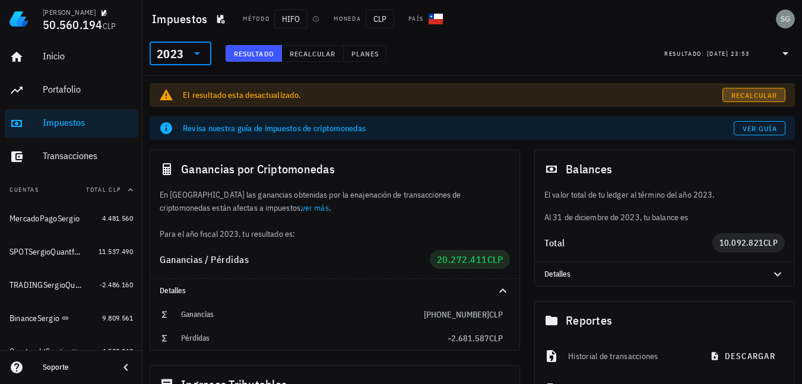
click at [725, 95] on link "Recalcular" at bounding box center [754, 95] width 63 height 14
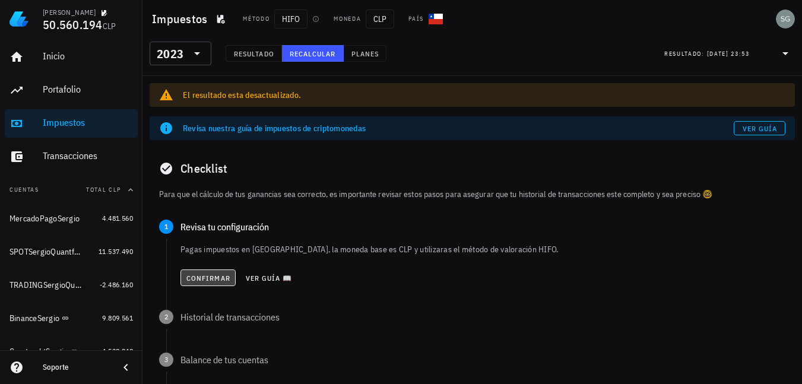
click at [191, 279] on span "Confirmar" at bounding box center [208, 278] width 45 height 9
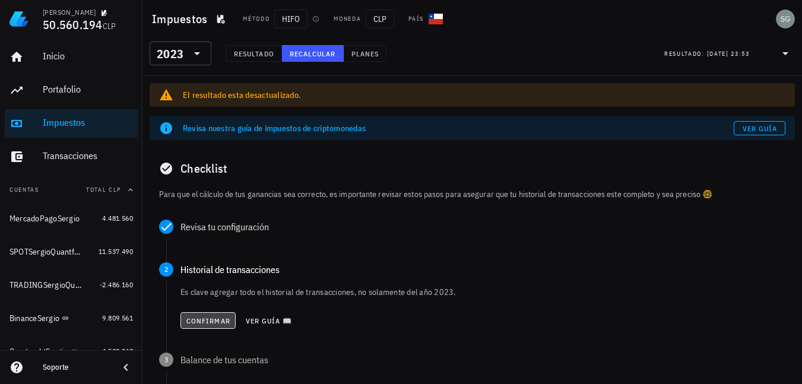
drag, startPoint x: 203, startPoint y: 318, endPoint x: 212, endPoint y: 308, distance: 13.5
click at [204, 318] on span "Confirmar" at bounding box center [208, 321] width 45 height 9
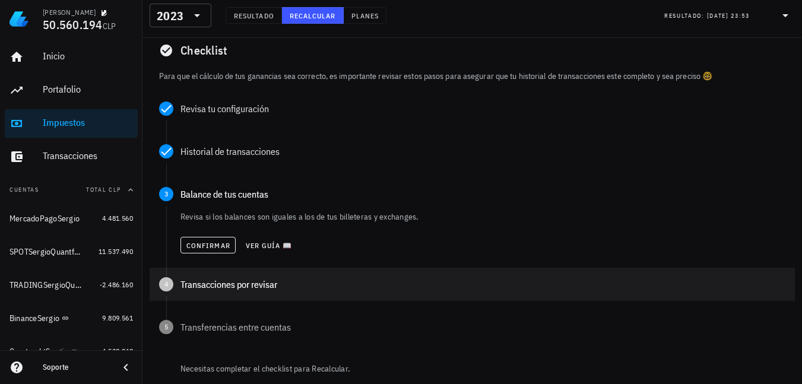
scroll to position [119, 0]
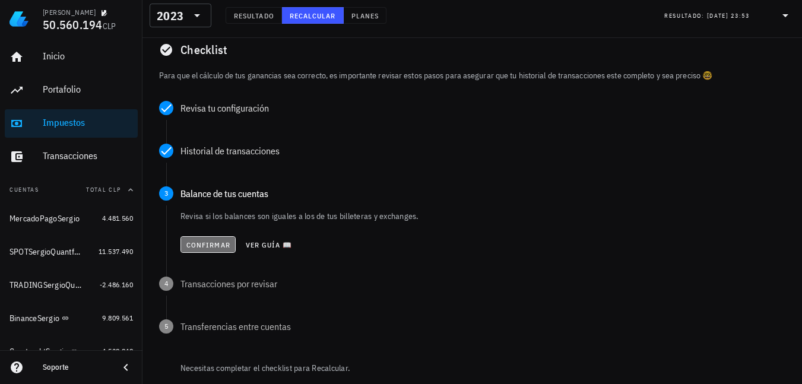
click at [195, 241] on span "Confirmar" at bounding box center [208, 245] width 45 height 9
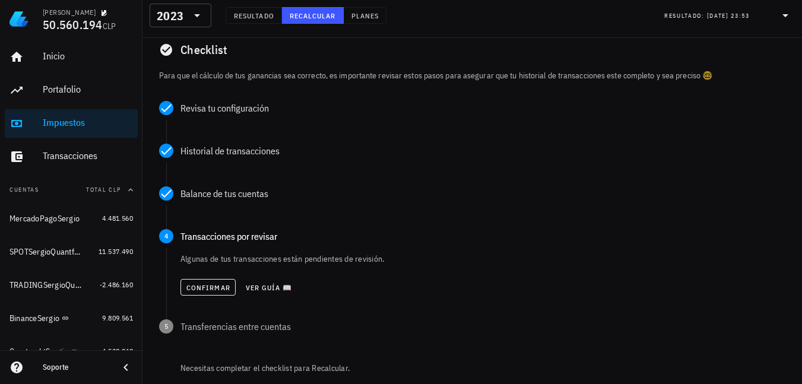
scroll to position [178, 0]
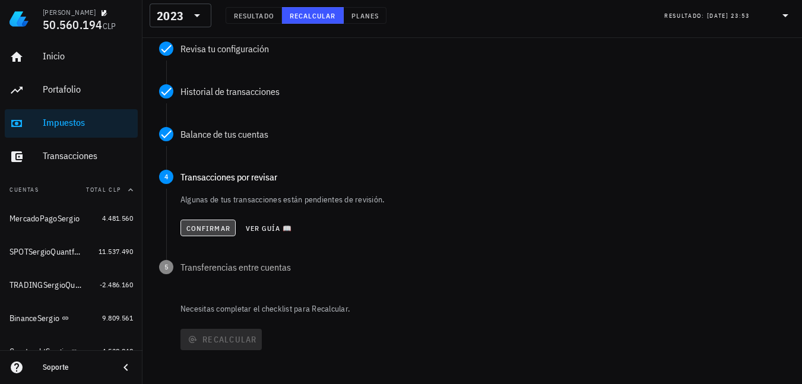
click at [205, 227] on span "Confirmar" at bounding box center [208, 228] width 45 height 9
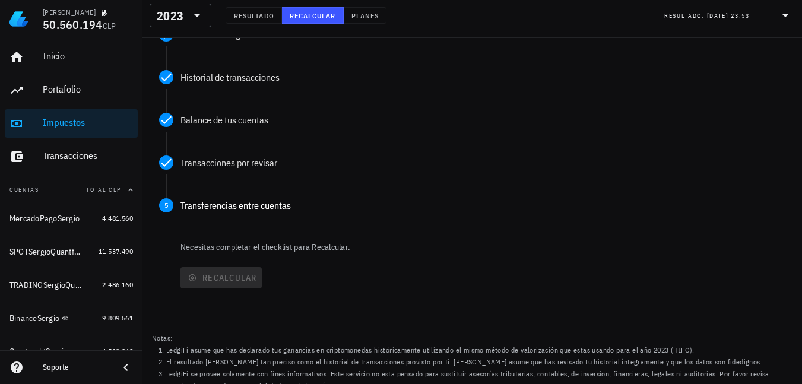
scroll to position [204, 0]
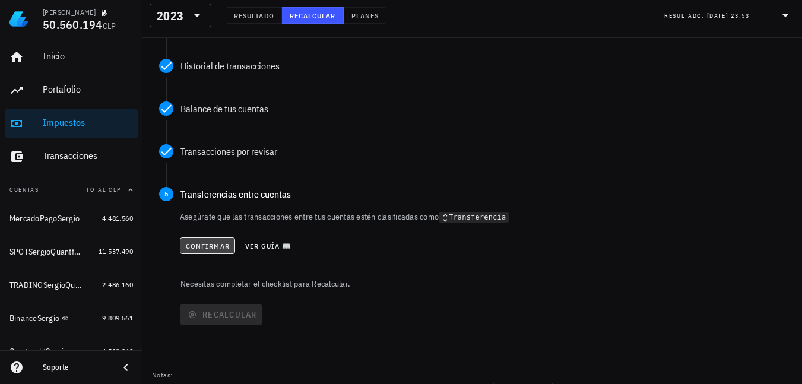
click at [205, 241] on button "Confirmar" at bounding box center [207, 246] width 55 height 17
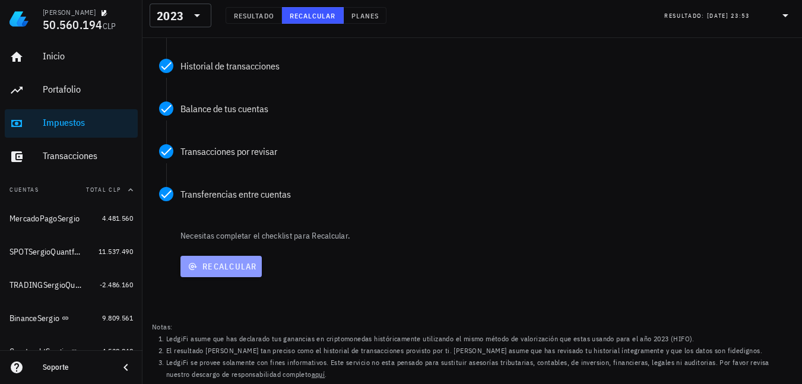
click at [213, 264] on span "Recalcular" at bounding box center [221, 266] width 72 height 11
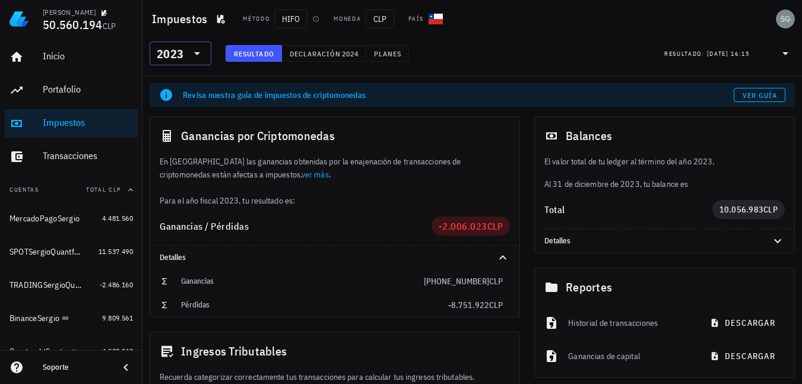
click at [199, 53] on icon at bounding box center [197, 53] width 6 height 3
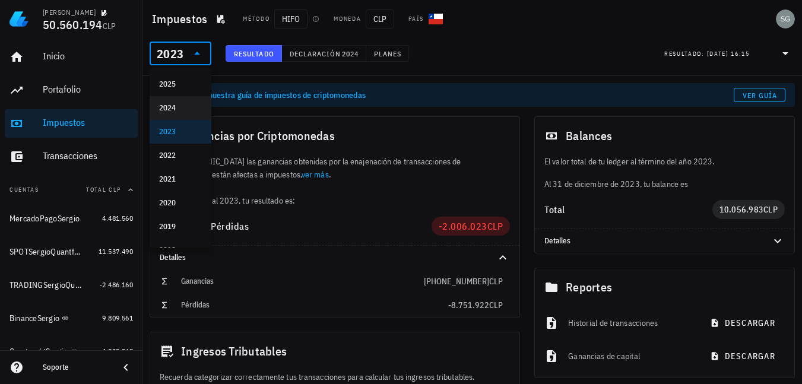
click at [171, 108] on div "2024" at bounding box center [180, 108] width 43 height 10
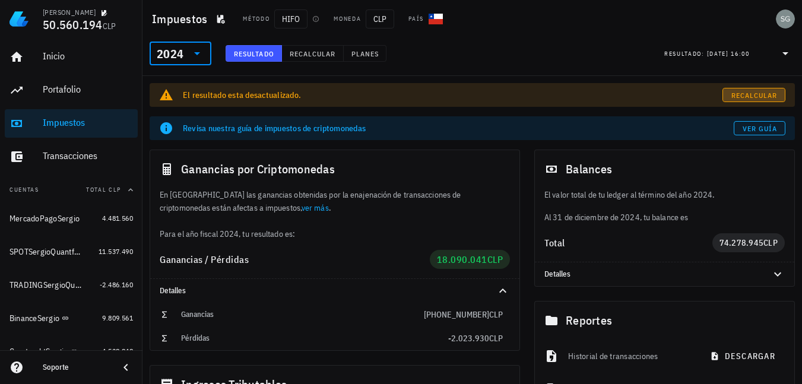
click at [762, 95] on span "Recalcular" at bounding box center [754, 95] width 47 height 9
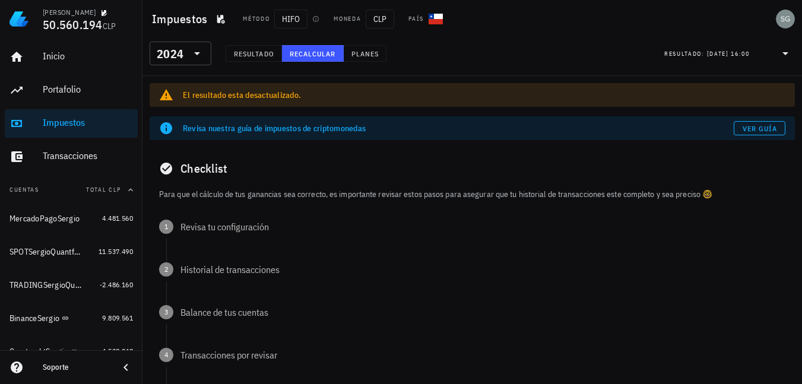
scroll to position [59, 0]
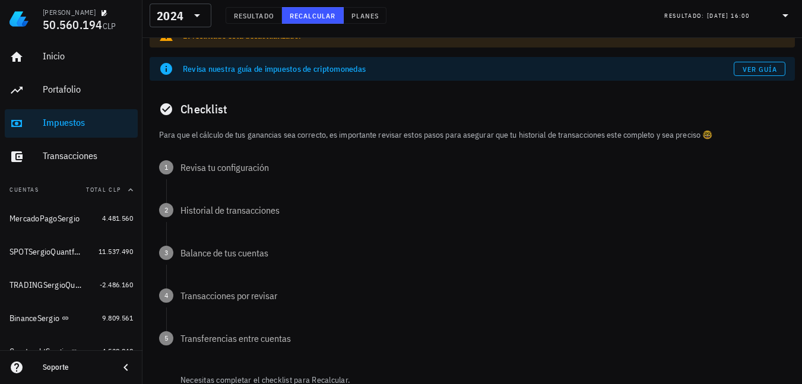
click at [205, 128] on div "Checklist" at bounding box center [473, 109] width 646 height 38
click at [205, 113] on div "Checklist" at bounding box center [473, 109] width 646 height 38
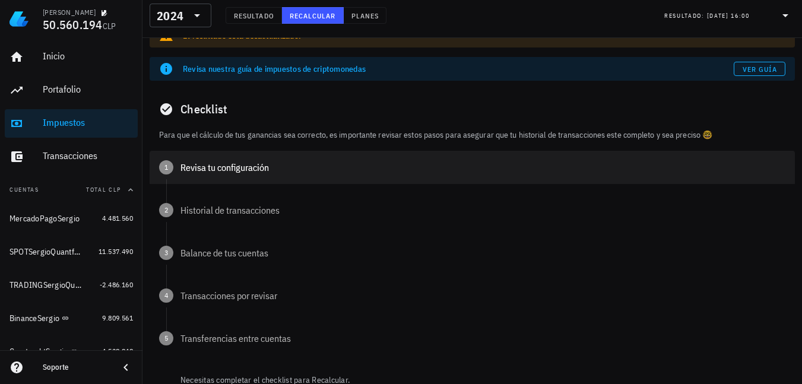
click at [209, 168] on div "Revisa tu configuración" at bounding box center [483, 168] width 605 height 10
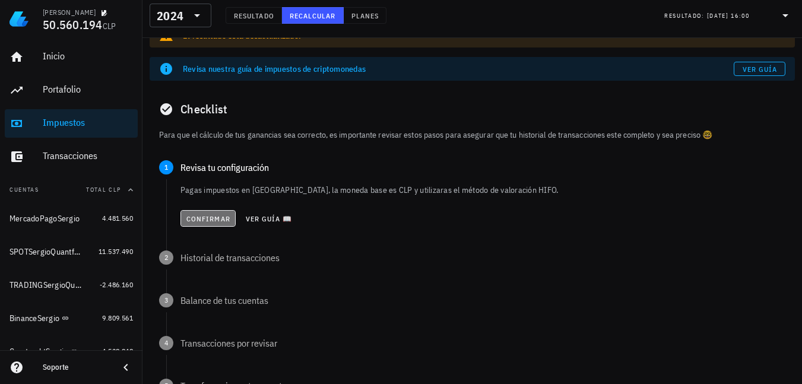
click at [215, 225] on button "Confirmar" at bounding box center [208, 218] width 55 height 17
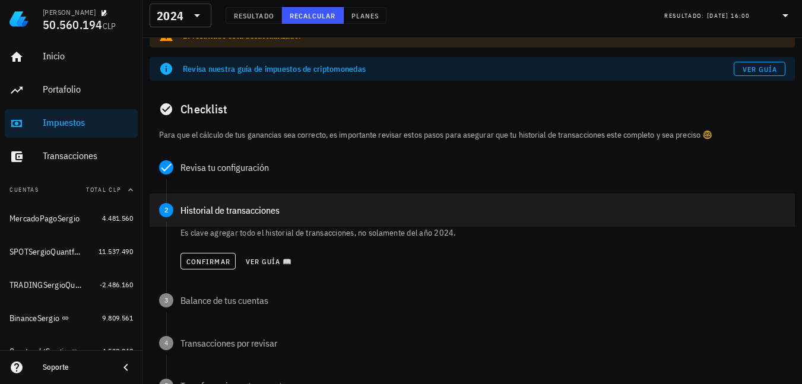
scroll to position [119, 0]
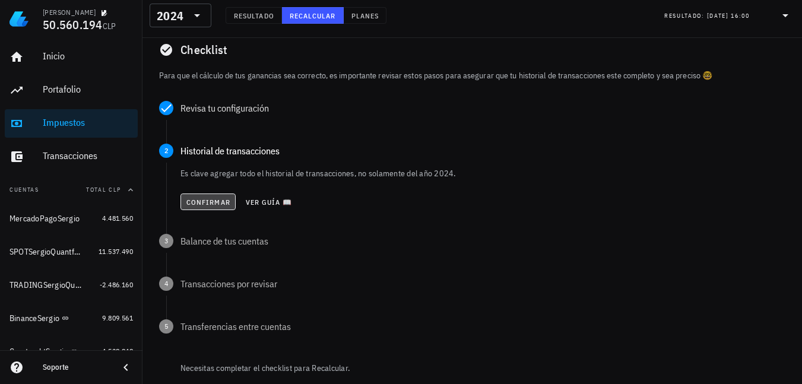
click at [207, 201] on span "Confirmar" at bounding box center [208, 202] width 45 height 9
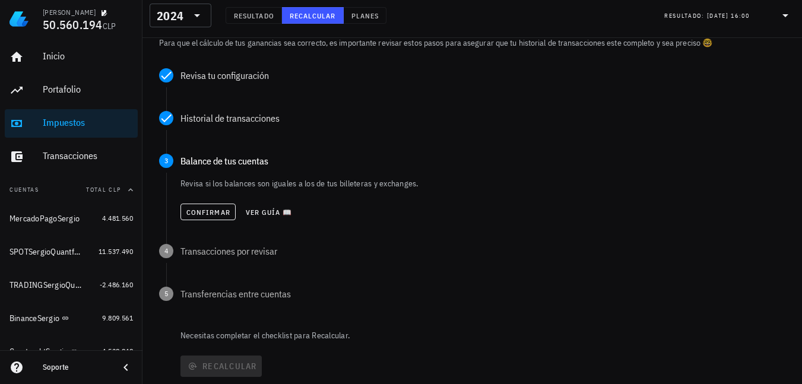
scroll to position [178, 0]
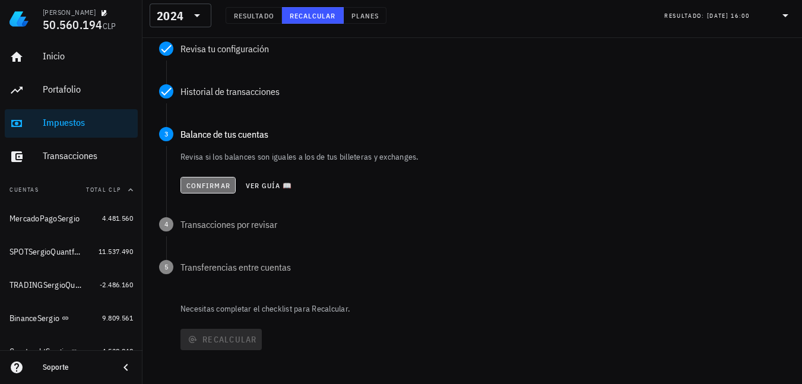
click at [204, 188] on span "Confirmar" at bounding box center [208, 185] width 45 height 9
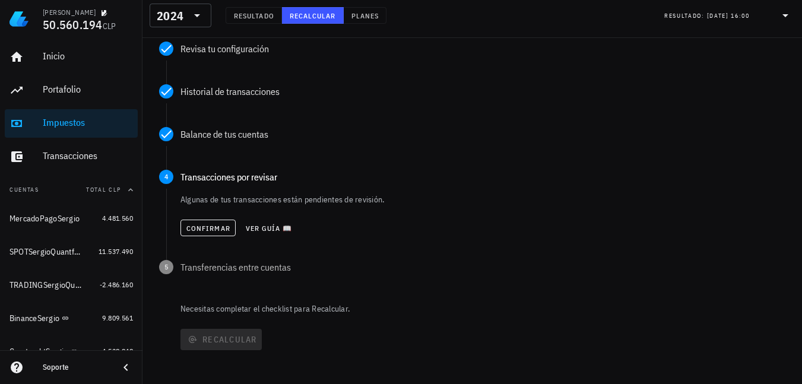
scroll to position [204, 0]
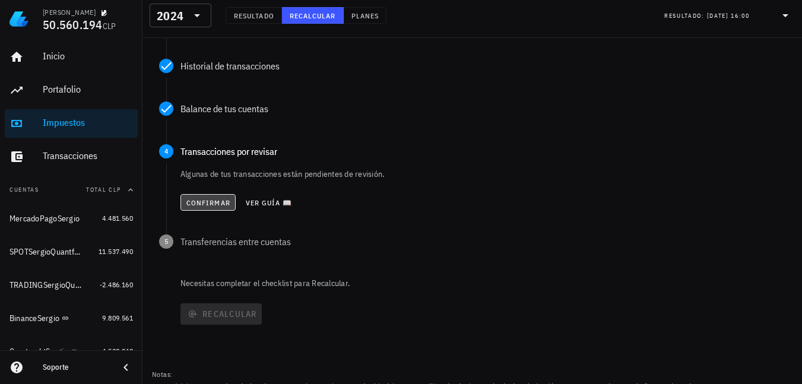
click at [205, 205] on span "Confirmar" at bounding box center [208, 202] width 45 height 9
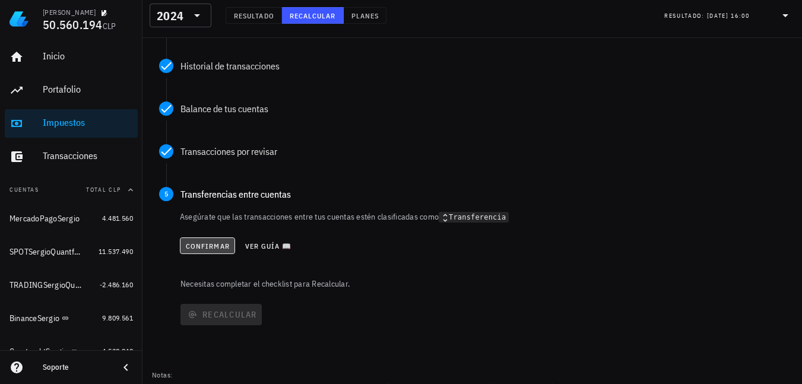
click at [203, 247] on span "Confirmar" at bounding box center [207, 246] width 45 height 9
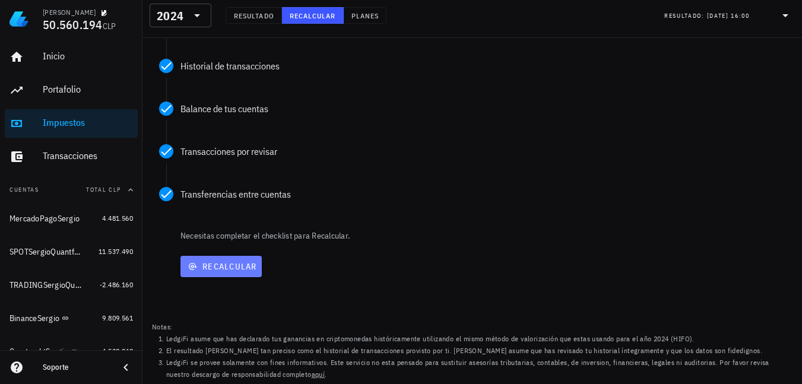
click at [206, 273] on button "Recalcular" at bounding box center [221, 266] width 81 height 21
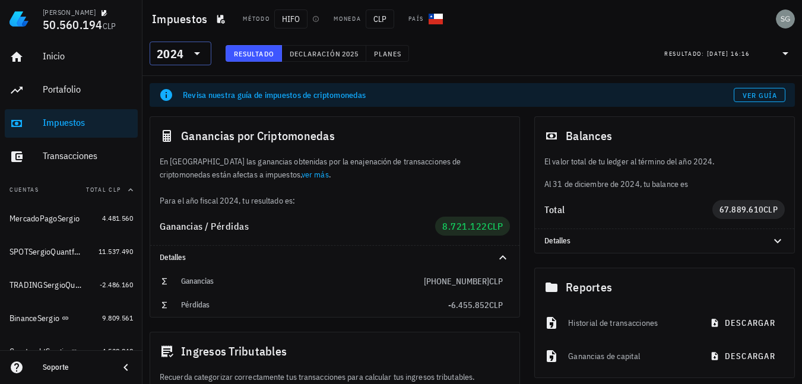
click at [200, 61] on div "2024" at bounding box center [181, 54] width 48 height 24
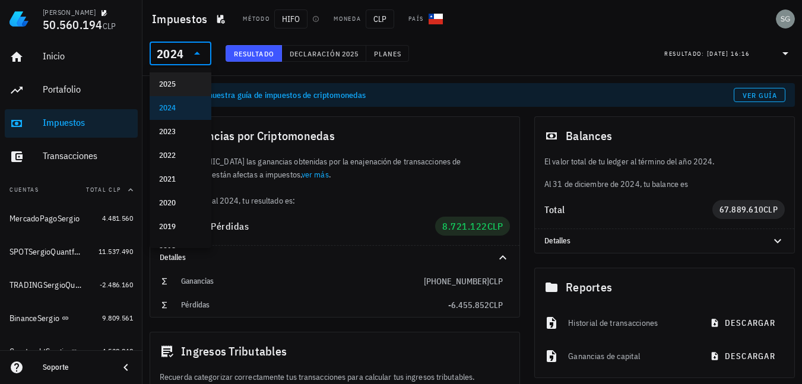
click at [178, 85] on div "2025" at bounding box center [180, 85] width 43 height 10
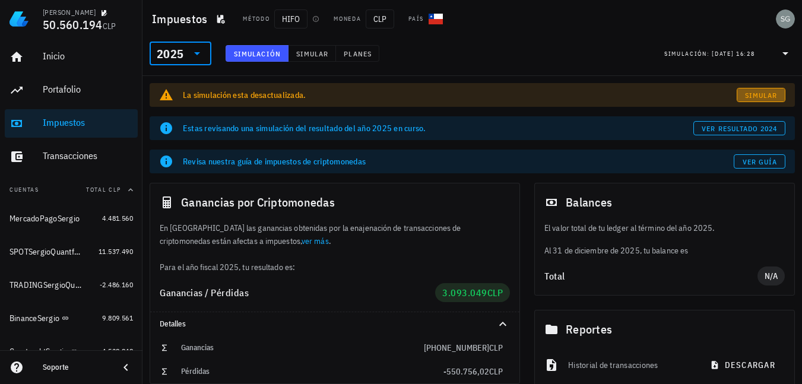
click at [751, 91] on span "Simular" at bounding box center [761, 95] width 33 height 9
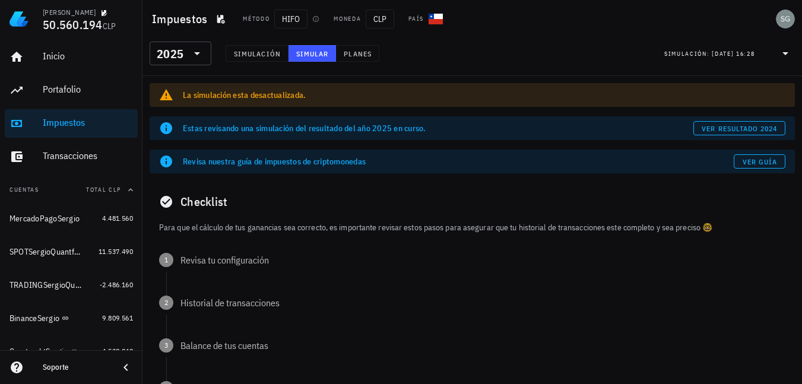
click at [198, 218] on div "Checklist" at bounding box center [473, 202] width 646 height 38
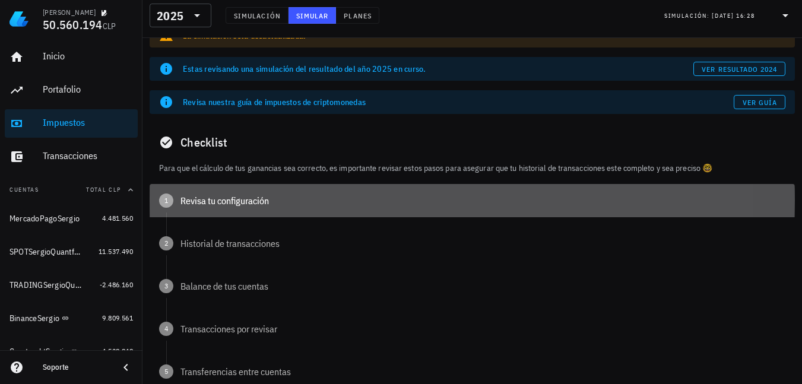
click at [197, 205] on div "Revisa tu configuración" at bounding box center [483, 201] width 605 height 10
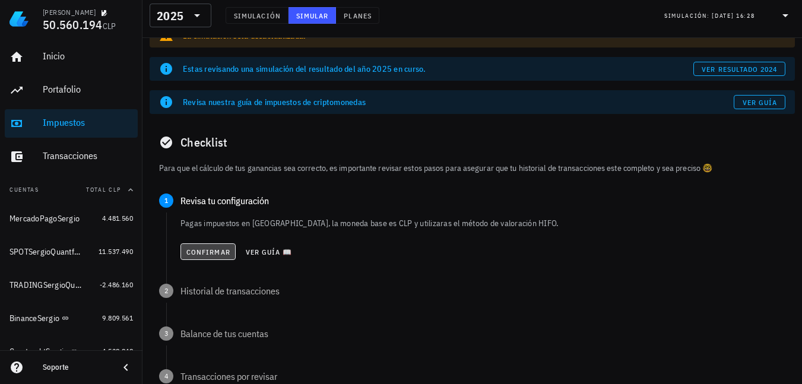
click at [204, 249] on span "Confirmar" at bounding box center [208, 252] width 45 height 9
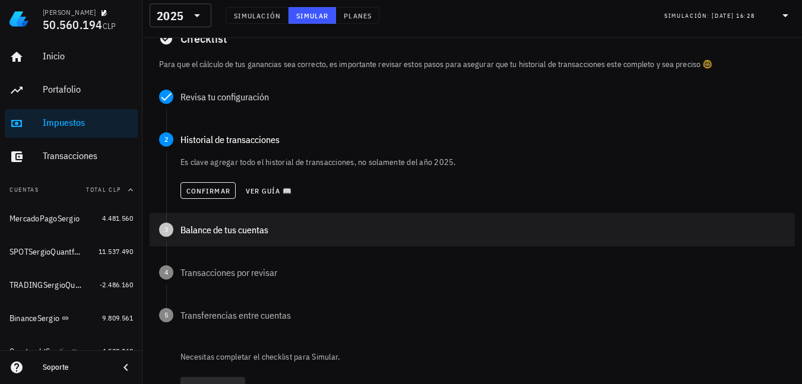
scroll to position [178, 0]
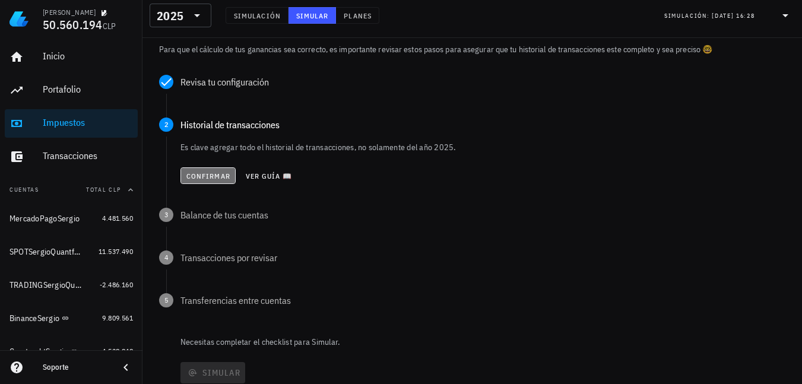
click at [195, 173] on span "Confirmar" at bounding box center [208, 176] width 45 height 9
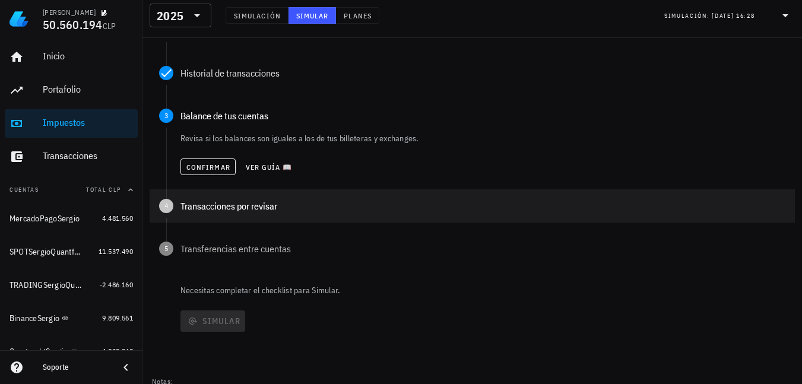
scroll to position [237, 0]
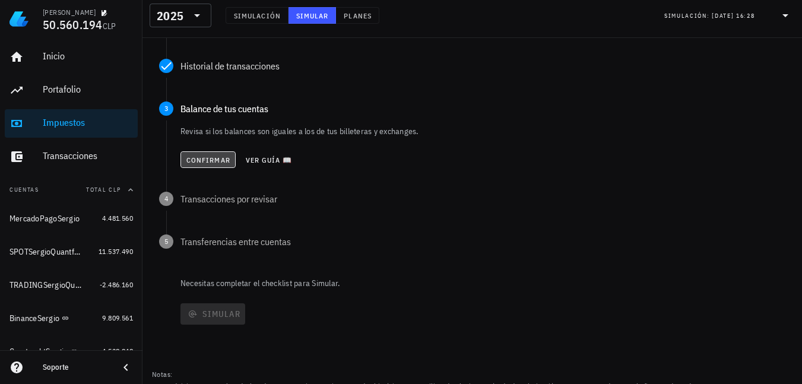
click at [209, 163] on span "Confirmar" at bounding box center [208, 160] width 45 height 9
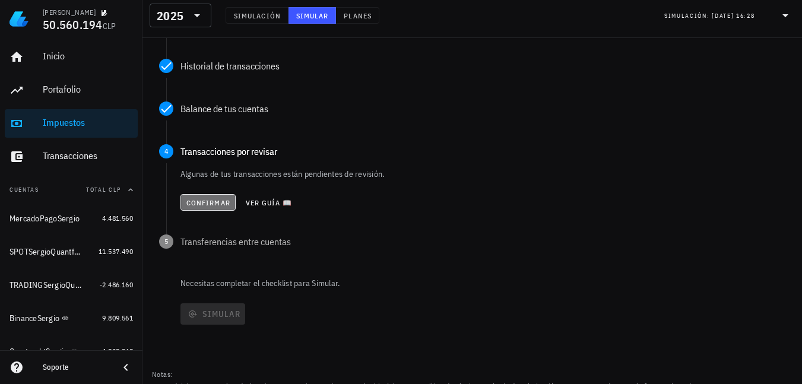
click at [213, 201] on span "Confirmar" at bounding box center [208, 202] width 45 height 9
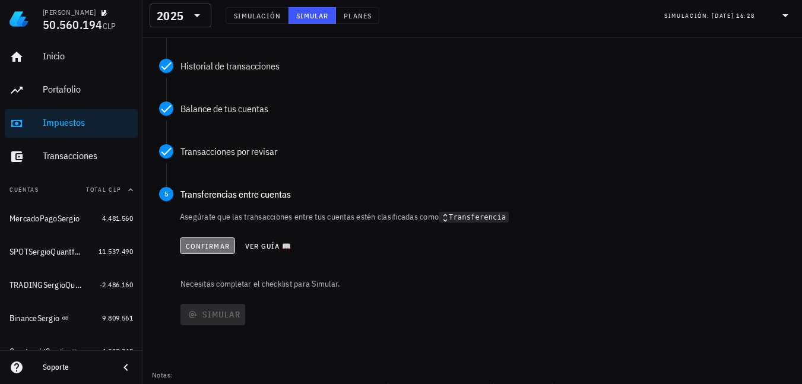
click at [205, 247] on span "Confirmar" at bounding box center [207, 246] width 45 height 9
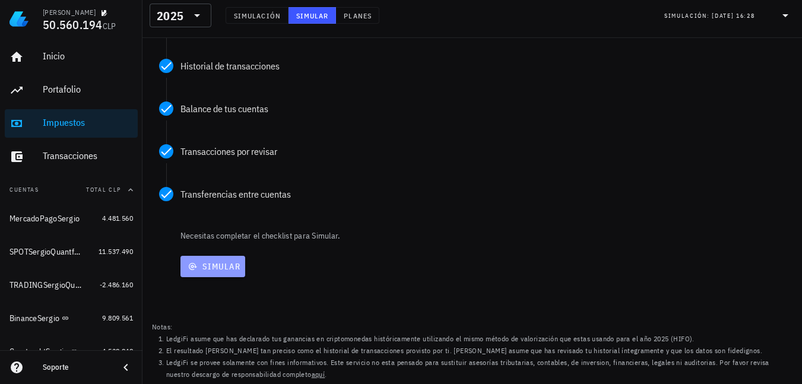
click at [225, 263] on span "Simular" at bounding box center [212, 266] width 55 height 11
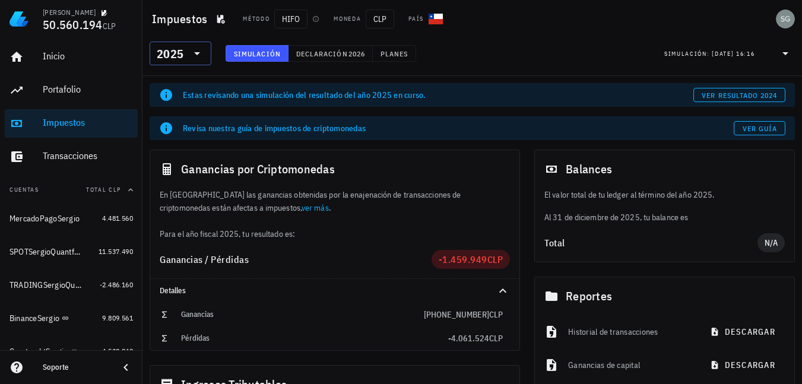
click at [203, 55] on icon at bounding box center [197, 53] width 14 height 14
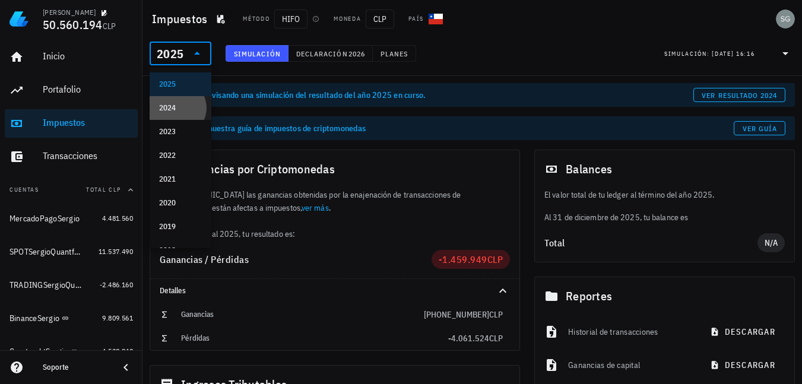
click at [176, 105] on div "2024" at bounding box center [180, 108] width 43 height 10
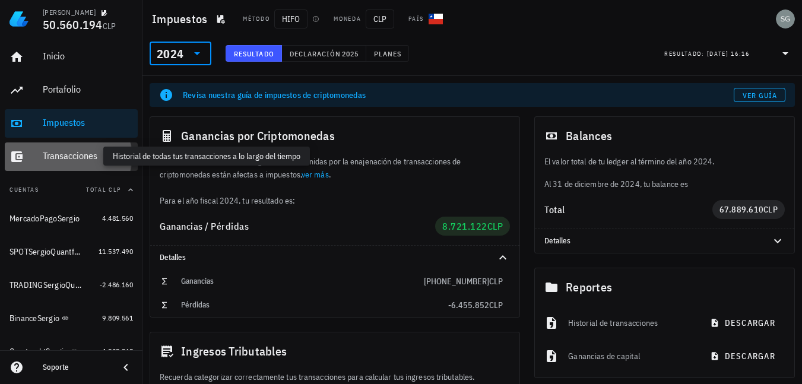
click at [67, 159] on div "Transacciones" at bounding box center [88, 155] width 90 height 11
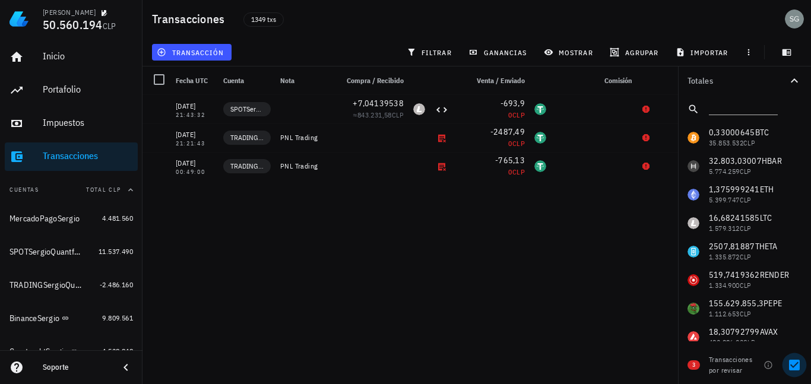
click at [795, 368] on div at bounding box center [795, 365] width 20 height 20
checkbox input "false"
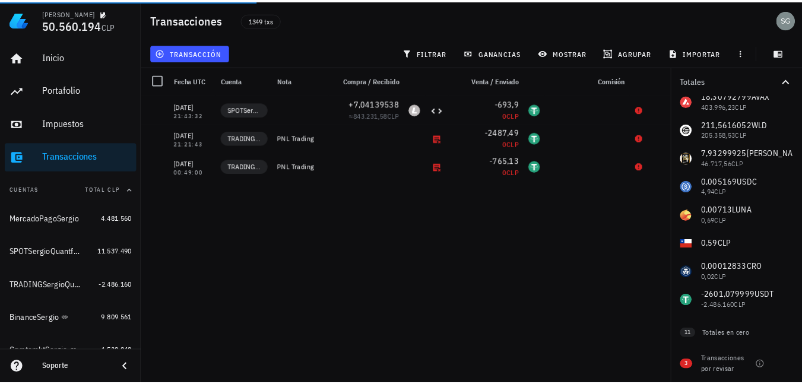
scroll to position [248, 0]
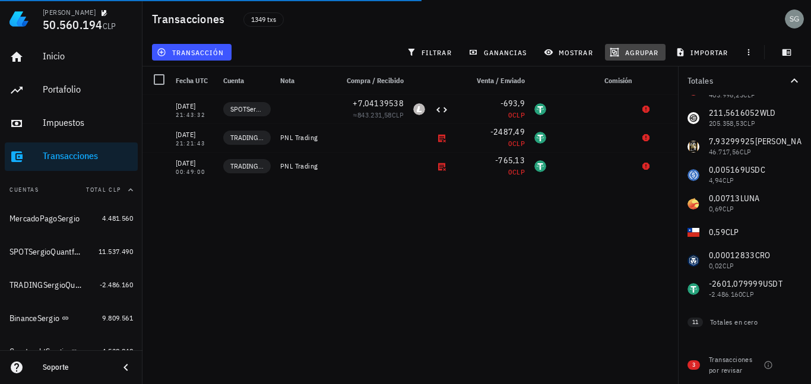
click at [647, 49] on span "agrupar" at bounding box center [635, 53] width 46 height 10
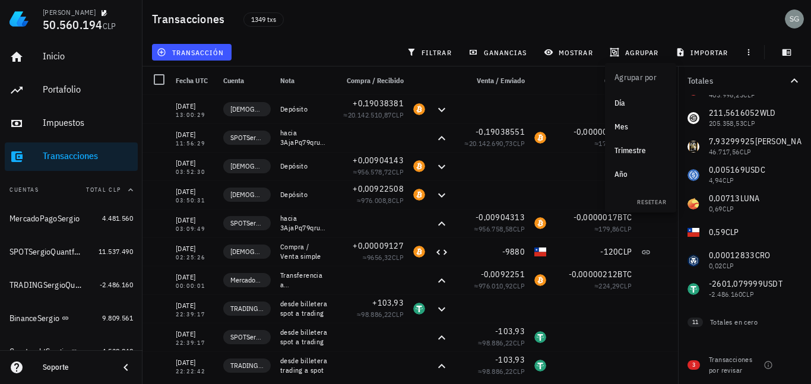
click at [624, 170] on div "Año" at bounding box center [641, 175] width 52 height 10
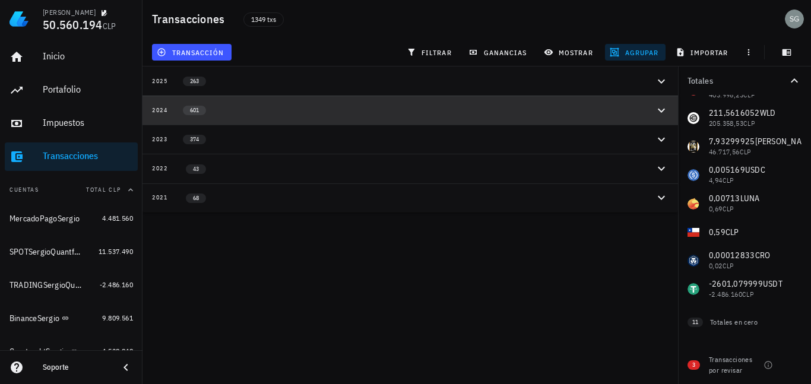
click at [658, 110] on icon "button" at bounding box center [662, 110] width 14 height 14
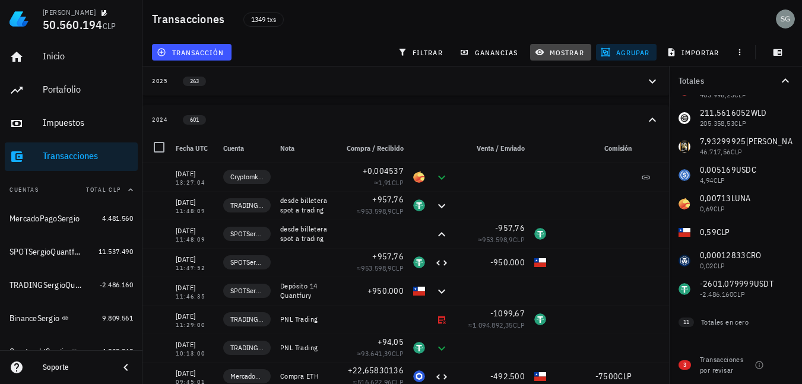
click at [557, 50] on span "mostrar" at bounding box center [561, 53] width 47 height 10
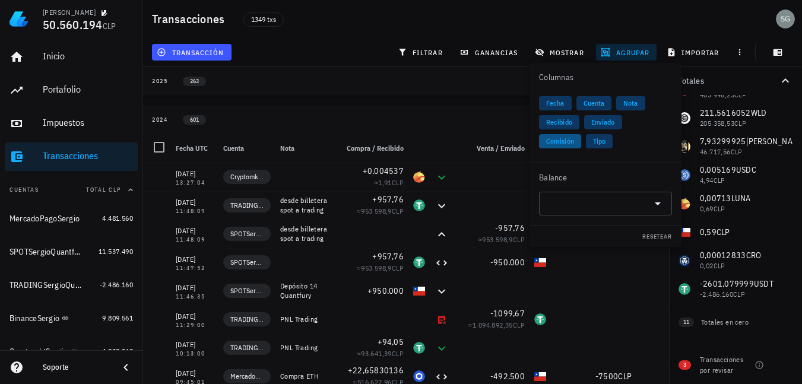
click at [556, 141] on span "Comisión" at bounding box center [560, 141] width 28 height 14
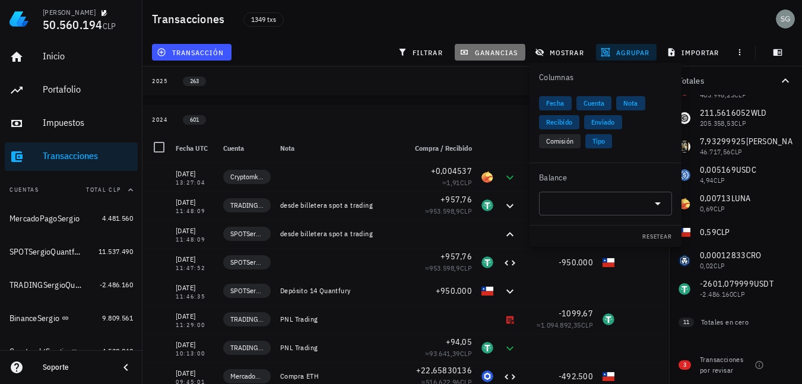
click at [502, 49] on span "ganancias" at bounding box center [490, 53] width 56 height 10
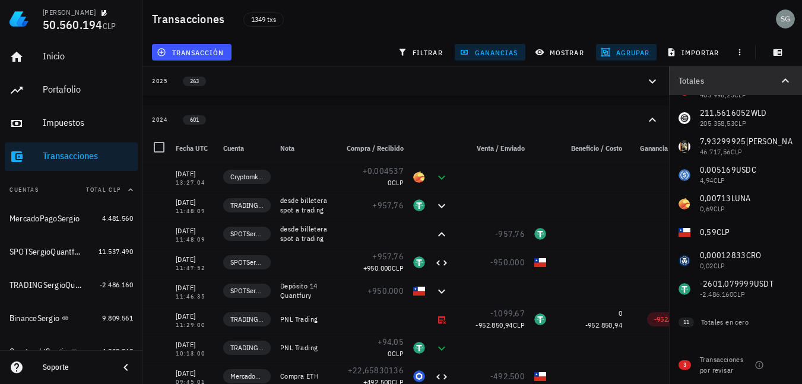
click at [783, 77] on icon "button" at bounding box center [786, 81] width 14 height 14
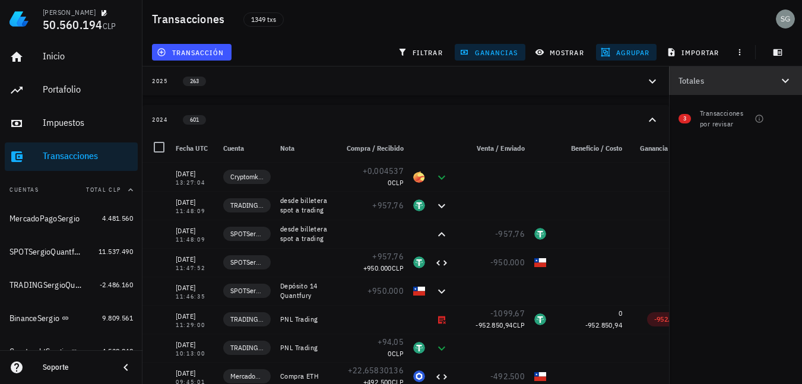
click at [791, 83] on icon "button" at bounding box center [786, 81] width 14 height 14
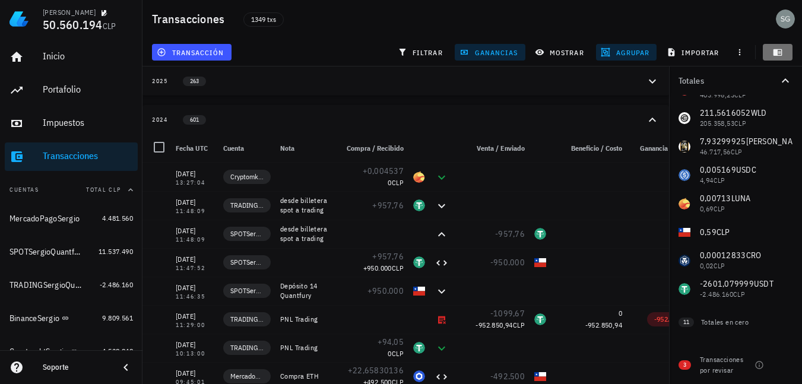
click at [781, 53] on icon "button" at bounding box center [778, 52] width 9 height 7
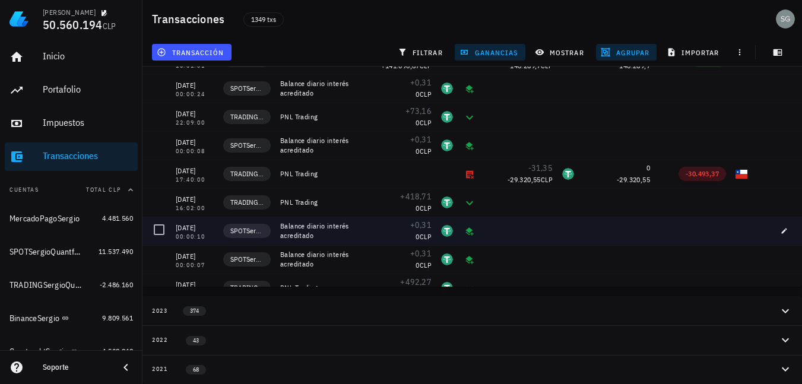
scroll to position [14592, 0]
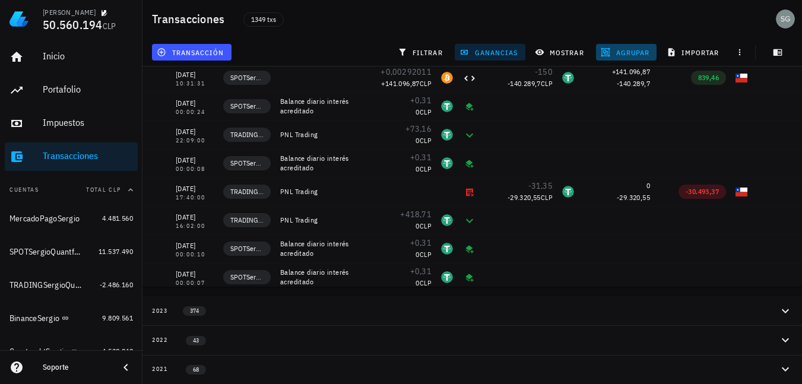
click at [613, 51] on span "agrupar" at bounding box center [626, 53] width 46 height 10
click at [384, 19] on div "1349 txs" at bounding box center [385, 19] width 298 height 30
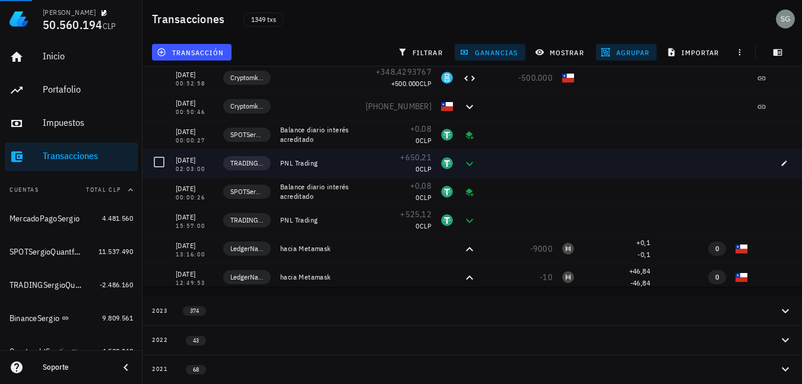
scroll to position [12394, 0]
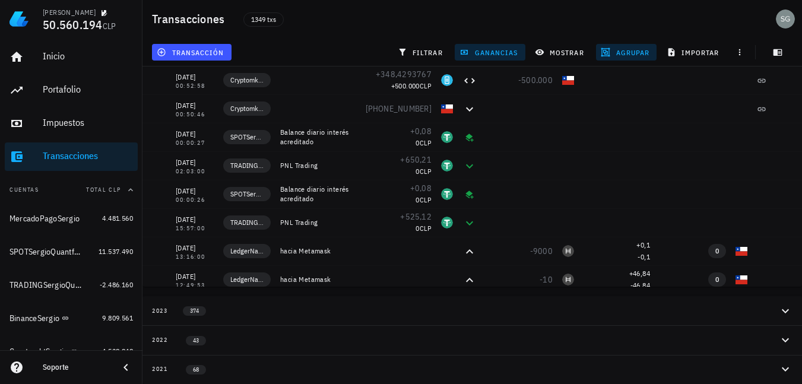
click at [785, 312] on icon "button" at bounding box center [785, 311] width 7 height 4
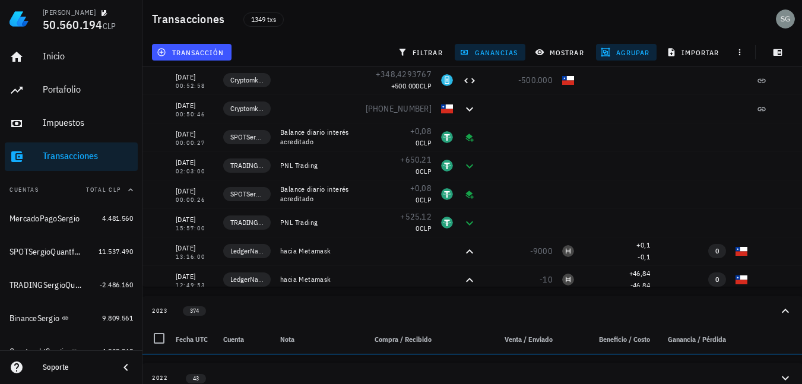
click at [785, 312] on icon "button" at bounding box center [786, 311] width 14 height 14
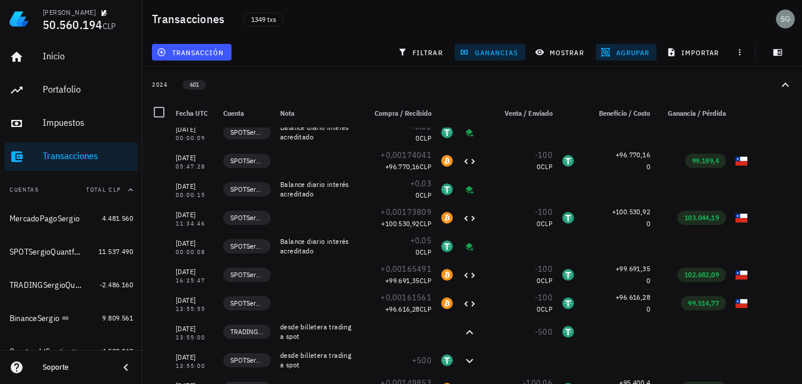
scroll to position [0, 0]
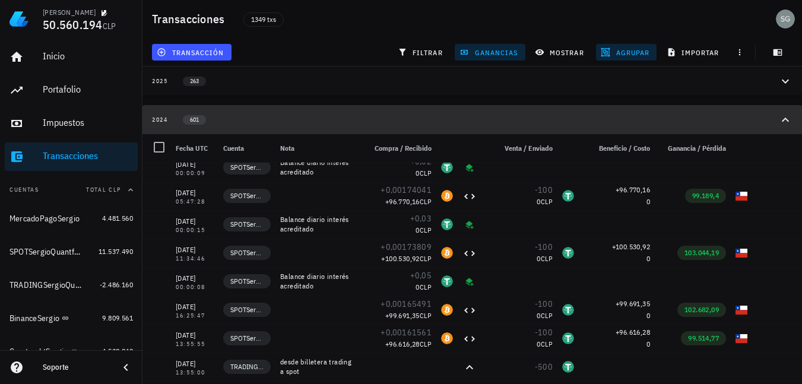
click at [786, 118] on icon "button" at bounding box center [785, 120] width 7 height 4
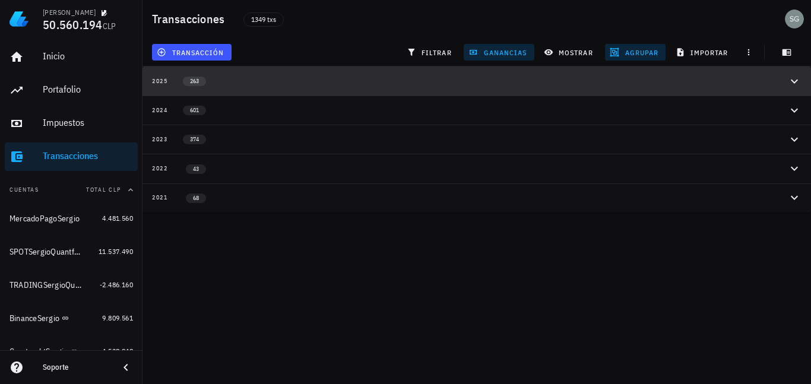
click at [796, 80] on icon "button" at bounding box center [795, 81] width 14 height 14
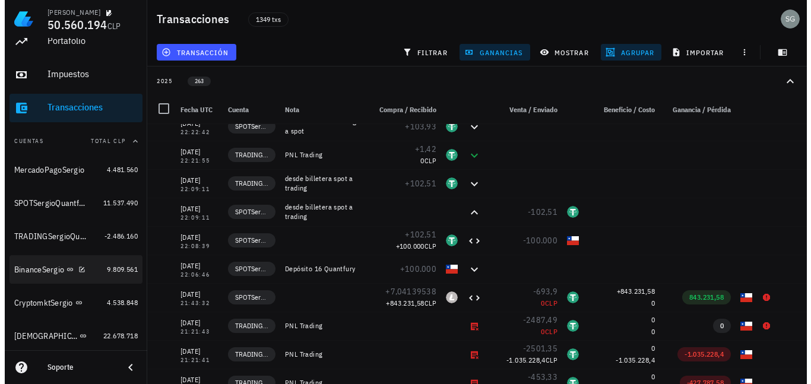
scroll to position [59, 0]
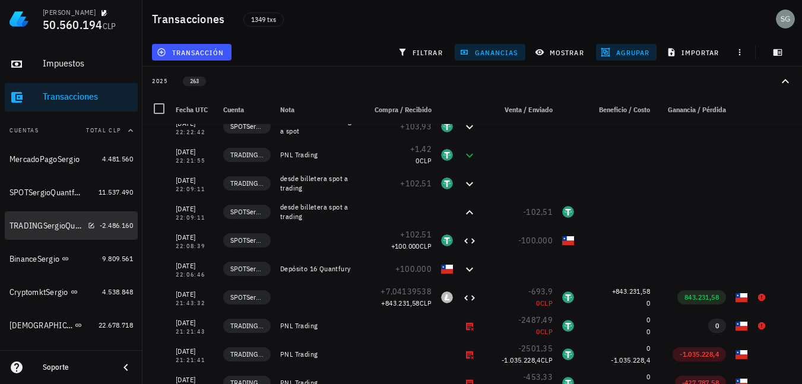
click at [32, 230] on div "TRADINGSergioQuantfury" at bounding box center [47, 226] width 74 height 10
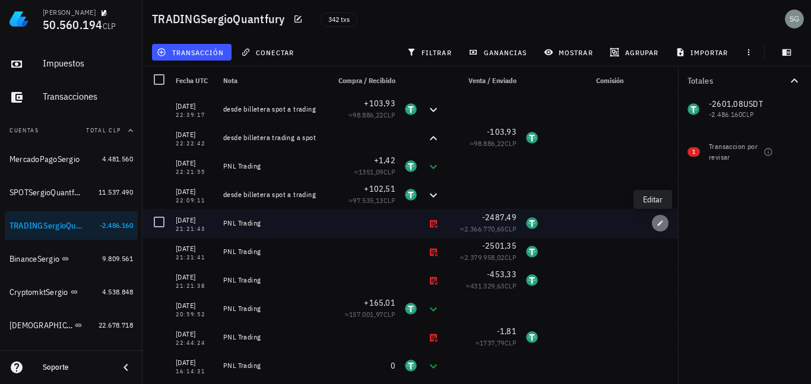
click at [657, 223] on icon "button" at bounding box center [660, 223] width 7 height 7
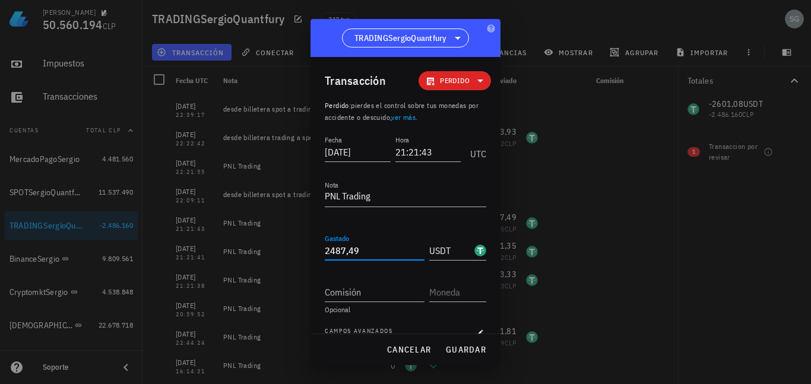
drag, startPoint x: 369, startPoint y: 254, endPoint x: 320, endPoint y: 254, distance: 49.3
click at [320, 254] on div "Transacción Perdido Perdido : pierdes el control sobre tus monedas por accident…" at bounding box center [406, 195] width 190 height 276
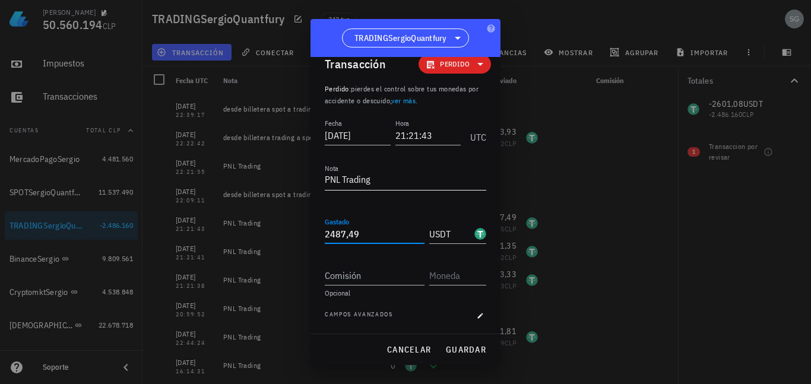
type input "2.487,49"
click at [383, 179] on textarea "PNL Trading" at bounding box center [406, 180] width 162 height 19
paste textarea "2487,49"
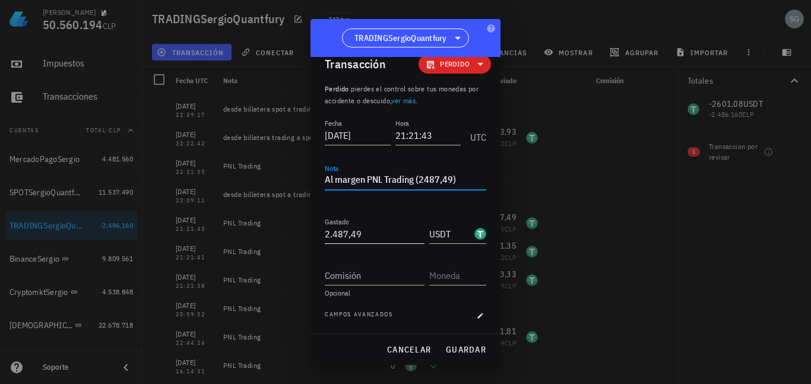
type textarea "Al margen PNL Trading (2487,49)"
type input "2487,49"
drag, startPoint x: 381, startPoint y: 237, endPoint x: 262, endPoint y: 229, distance: 119.7
click at [263, 229] on div "Sergio Godoy 50.560.194 CLP Inicio Portafolio Impuestos Transacciones Cuentas T…" at bounding box center [405, 192] width 811 height 384
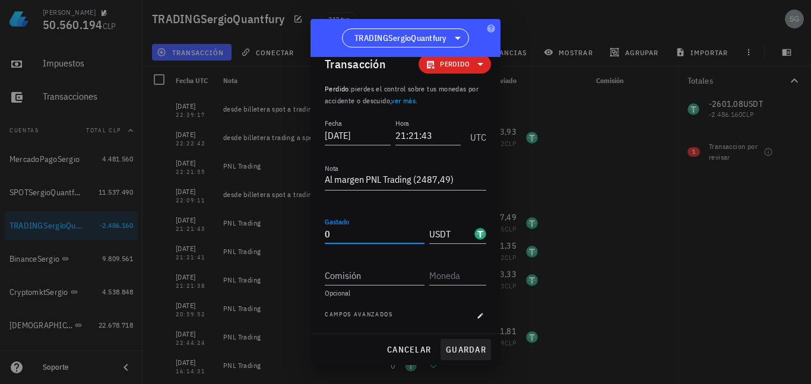
type input "0"
click at [459, 351] on span "guardar" at bounding box center [465, 349] width 41 height 11
type textarea "PNL Trading"
type input "2.487,49"
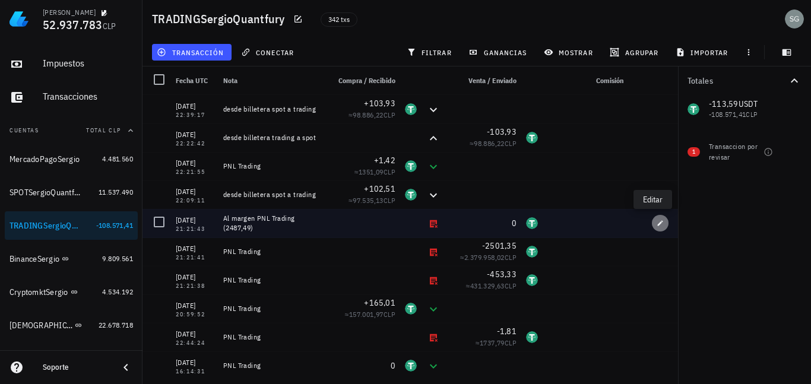
click at [657, 222] on icon "button" at bounding box center [660, 223] width 7 height 7
type textarea "Al margen PNL Trading (2487,49)"
type input "0"
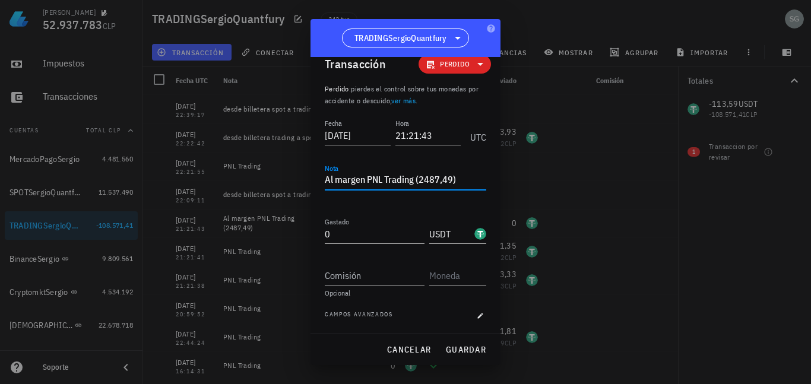
click at [418, 178] on textarea "Al margen PNL Trading (2487,49)" at bounding box center [406, 180] width 162 height 19
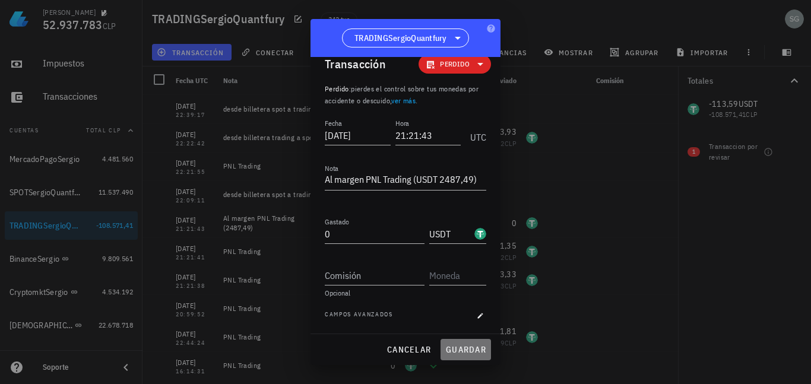
click at [469, 345] on span "guardar" at bounding box center [465, 349] width 41 height 11
type textarea "Al margen PNL Trading (2487,49)"
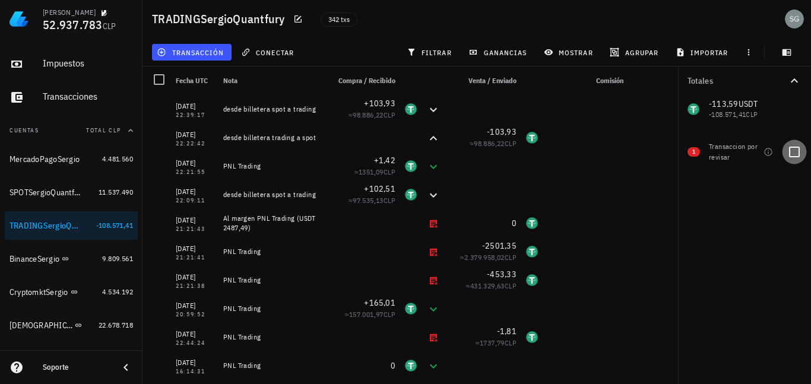
click at [794, 147] on div at bounding box center [795, 152] width 20 height 20
checkbox input "true"
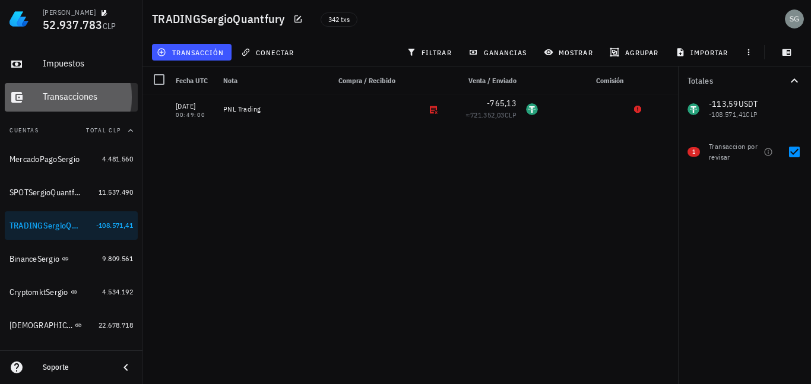
click at [47, 102] on div "Transacciones" at bounding box center [88, 96] width 90 height 11
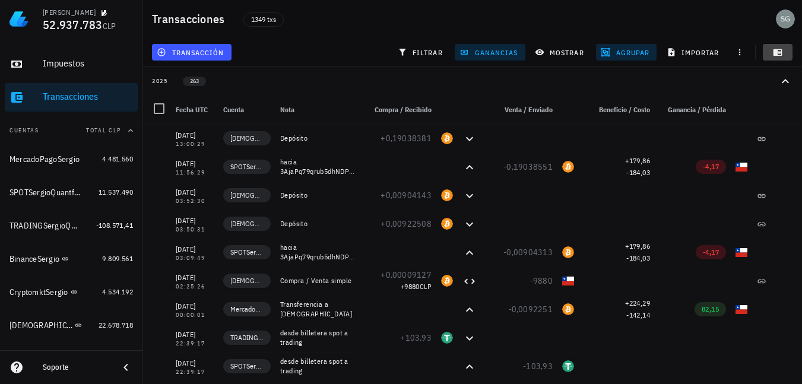
click at [782, 54] on icon "button" at bounding box center [778, 52] width 9 height 7
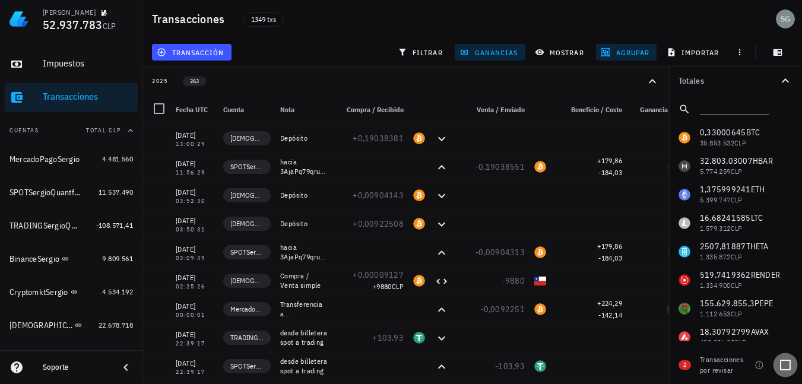
click at [783, 365] on div at bounding box center [786, 365] width 20 height 20
checkbox input "true"
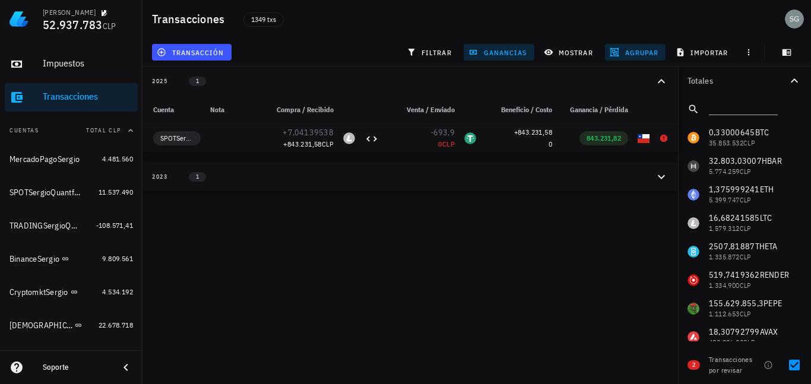
scroll to position [0, 96]
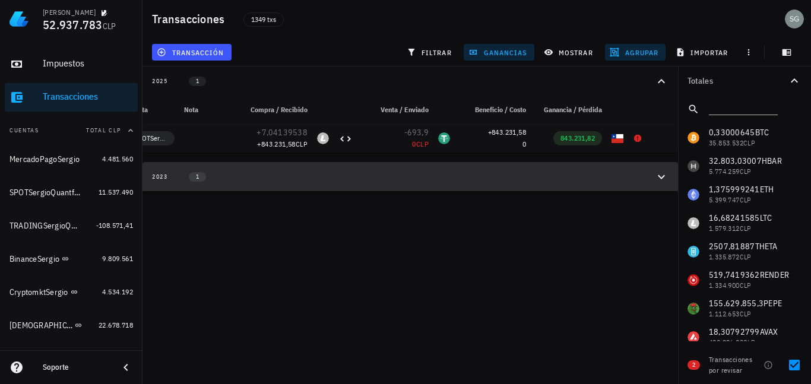
click at [660, 179] on icon "button" at bounding box center [661, 177] width 7 height 4
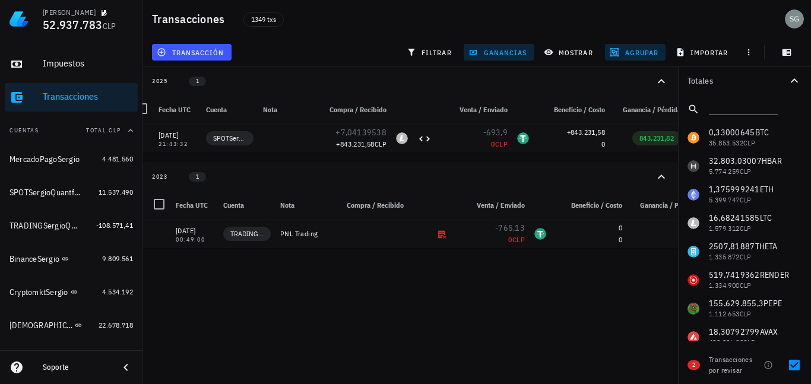
scroll to position [0, 0]
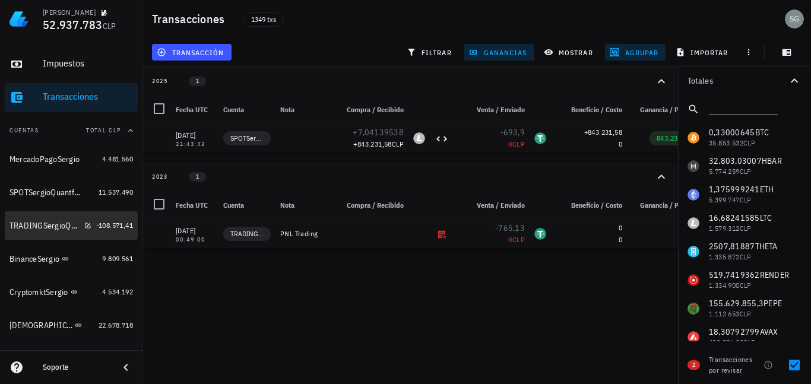
click at [40, 227] on div "TRADINGSergioQuantfury" at bounding box center [45, 226] width 70 height 10
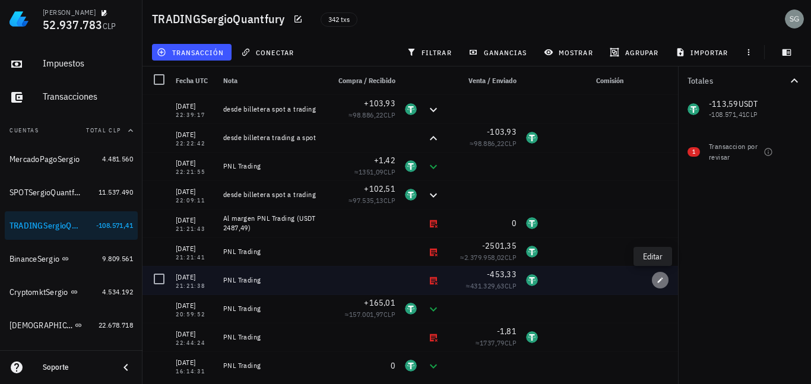
click at [657, 283] on icon "button" at bounding box center [660, 280] width 7 height 7
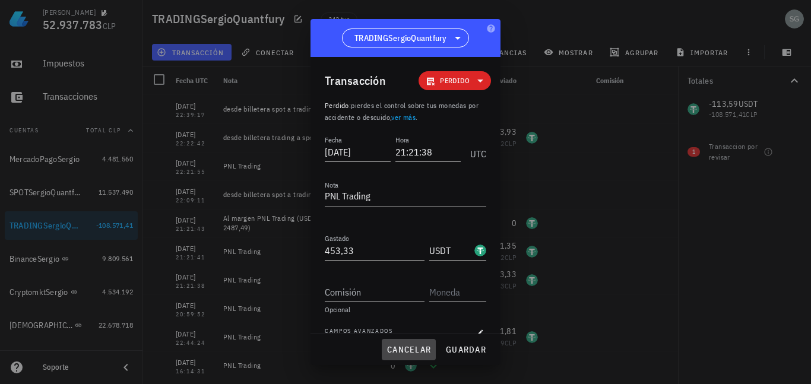
click at [425, 350] on span "cancelar" at bounding box center [409, 349] width 45 height 11
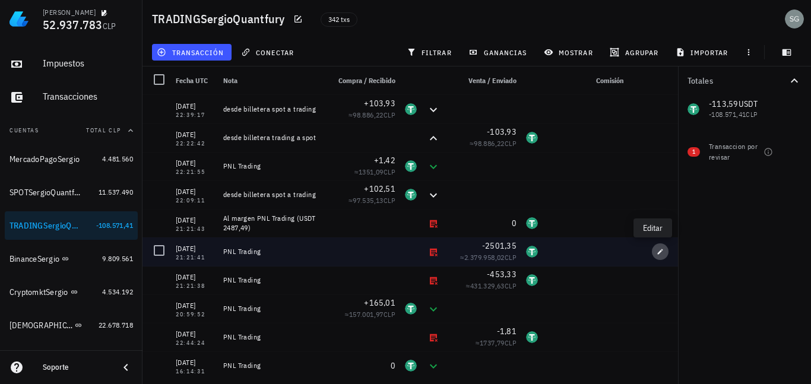
click at [658, 252] on icon "button" at bounding box center [660, 251] width 5 height 5
type input "21:21:41"
type input "2.501,35"
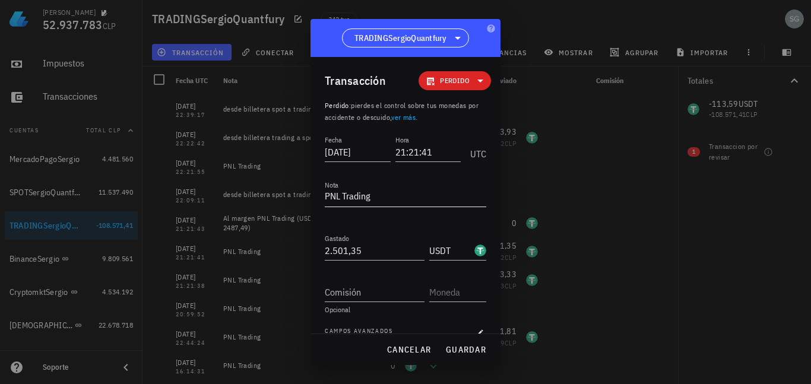
click at [339, 197] on textarea "PNL Trading" at bounding box center [406, 197] width 162 height 19
type textarea "LLamado al margen PNL Trading ("
drag, startPoint x: 369, startPoint y: 251, endPoint x: 323, endPoint y: 251, distance: 46.3
click at [323, 251] on div "Transacción Perdido Perdido : pierdes el control sobre tus monedas por accident…" at bounding box center [406, 195] width 190 height 276
type input "2.501,35"
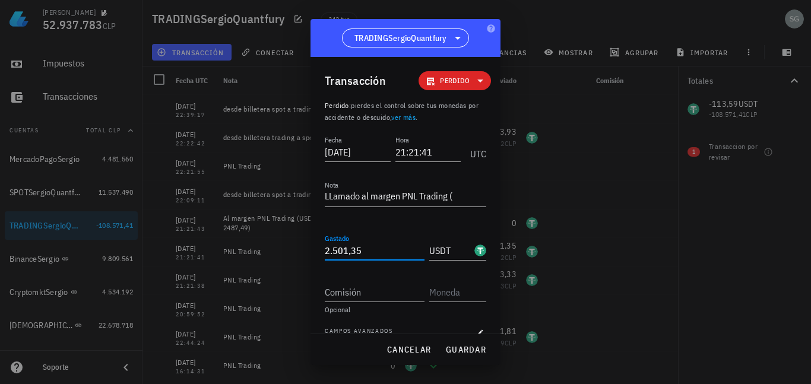
click at [463, 192] on textarea "LLamado al margen PNL Trading (" at bounding box center [406, 197] width 162 height 19
paste textarea "2501,35"
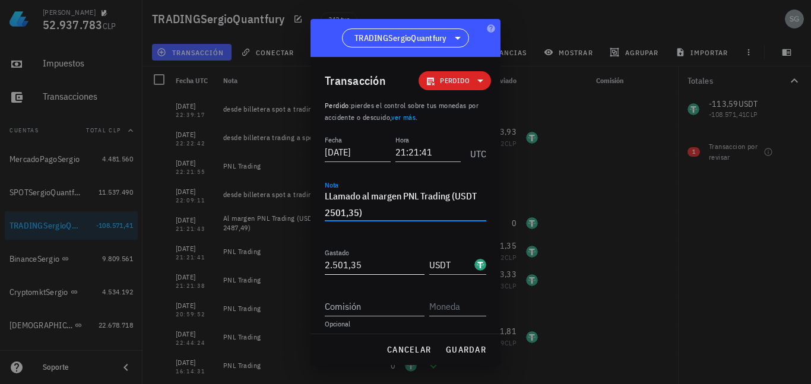
type textarea "LLamado al margen PNL Trading (USDT 2501,35)"
click at [382, 268] on input "2501,35" at bounding box center [375, 264] width 100 height 19
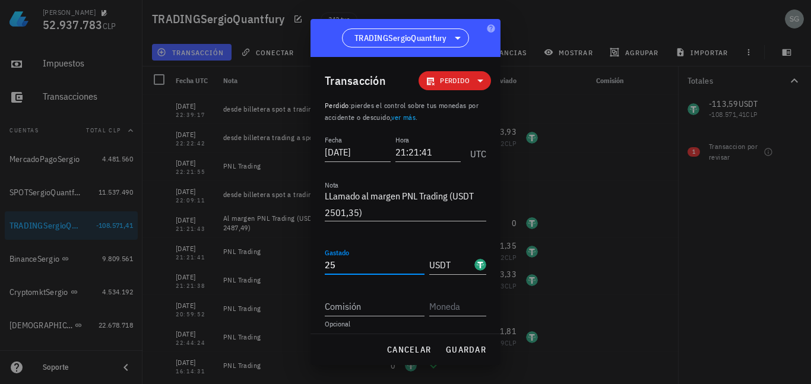
type input "2"
type input "2.387,76"
click at [464, 352] on span "guardar" at bounding box center [465, 349] width 41 height 11
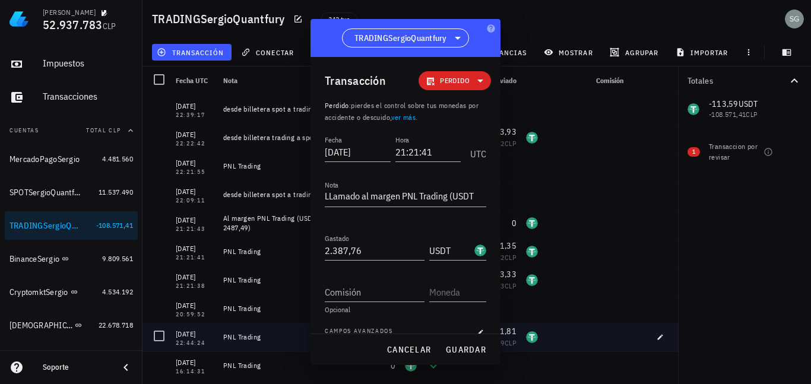
type textarea "PNL Trading"
type input "2.501,35"
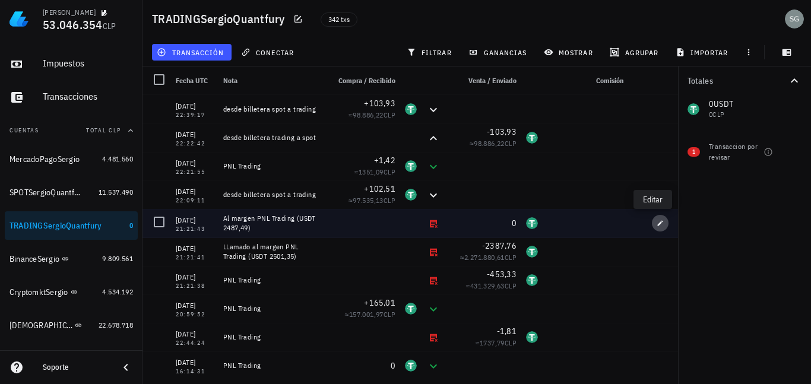
click at [657, 220] on icon "button" at bounding box center [660, 223] width 7 height 7
type input "21:21:43"
type textarea "Al margen PNL Trading (USDT 2487,49)"
type input "0"
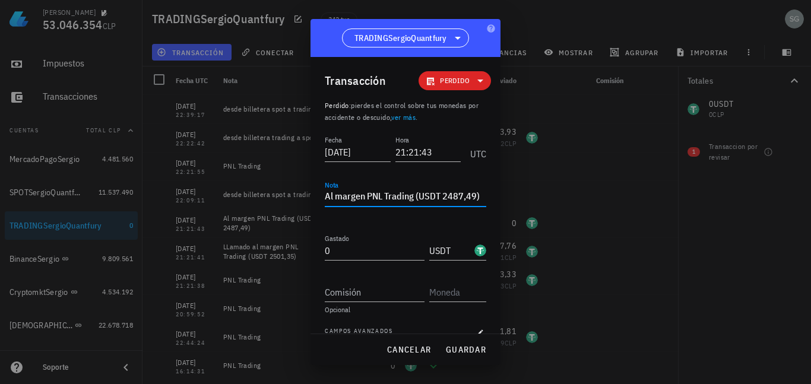
click at [327, 195] on textarea "Al margen PNL Trading (USDT 2487,49)" at bounding box center [406, 197] width 162 height 19
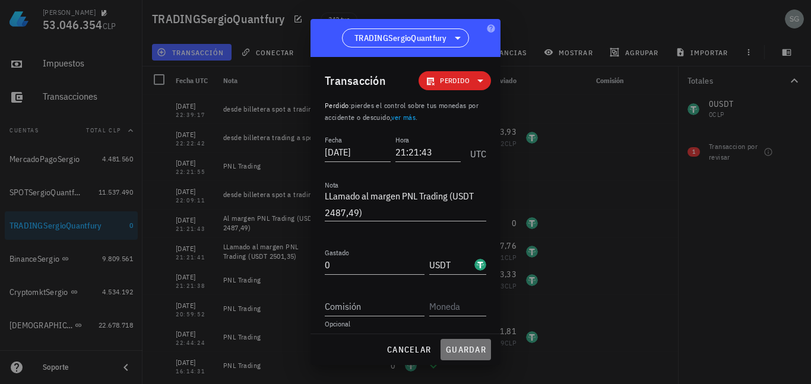
click at [466, 350] on span "guardar" at bounding box center [465, 349] width 41 height 11
type textarea "Al margen PNL Trading (USDT 2487,49)"
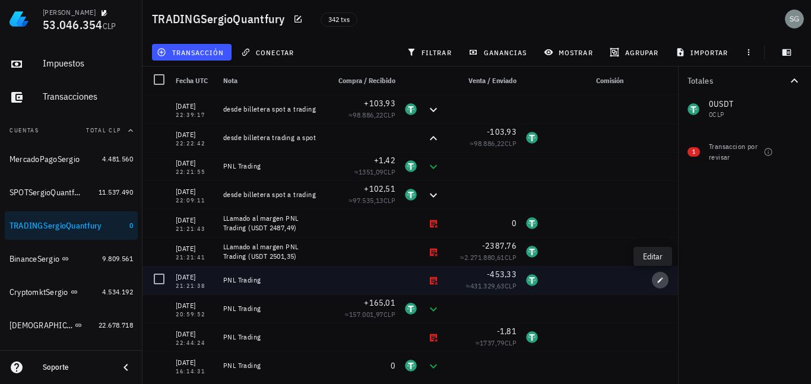
click at [657, 279] on icon "button" at bounding box center [660, 280] width 7 height 7
type input "21:21:38"
type textarea "PNL Trading"
type input "453,33"
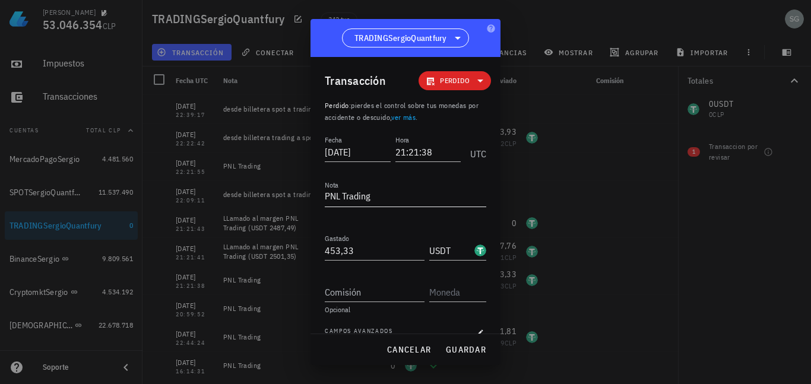
click at [325, 196] on textarea "PNL Trading" at bounding box center [406, 197] width 162 height 19
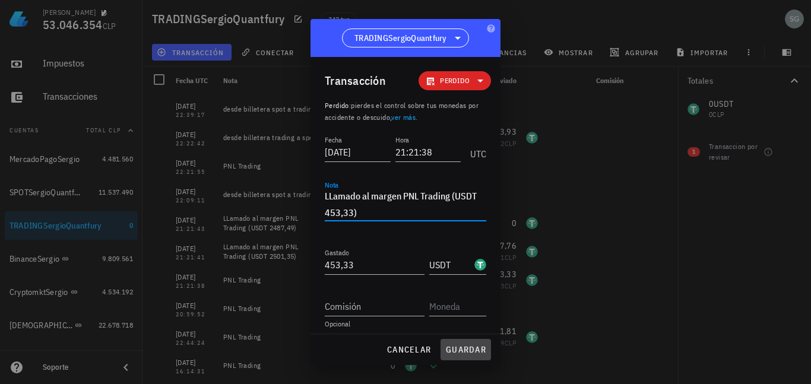
click at [450, 349] on span "guardar" at bounding box center [465, 349] width 41 height 11
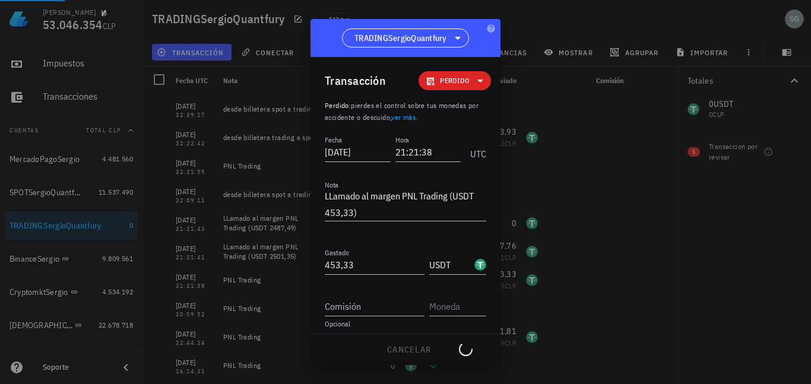
type textarea "PNL Trading"
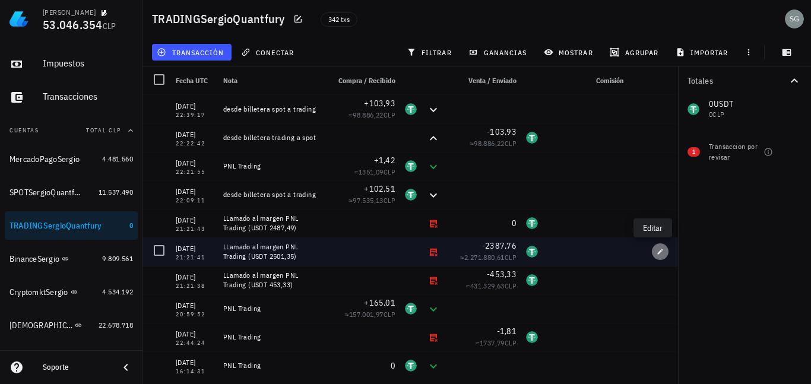
click at [658, 253] on icon "button" at bounding box center [660, 251] width 5 height 5
type input "21:21:41"
type textarea "LLamado al margen PNL Trading (USDT 2501,35)"
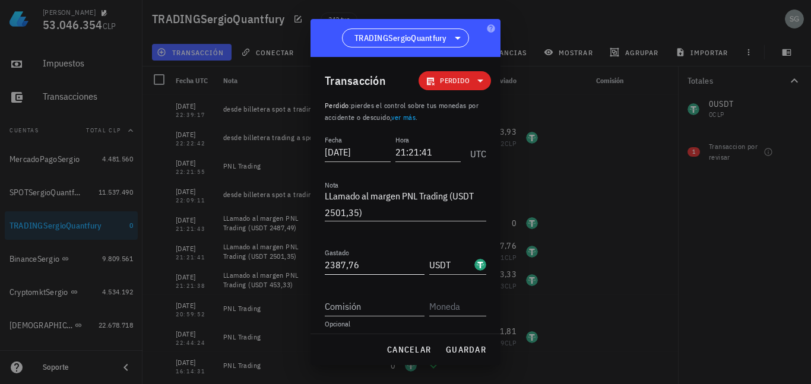
click at [386, 270] on input "2387,76" at bounding box center [375, 264] width 100 height 19
type input "2"
type input "1"
click at [466, 348] on span "guardar" at bounding box center [465, 349] width 41 height 11
type input "2.387,76"
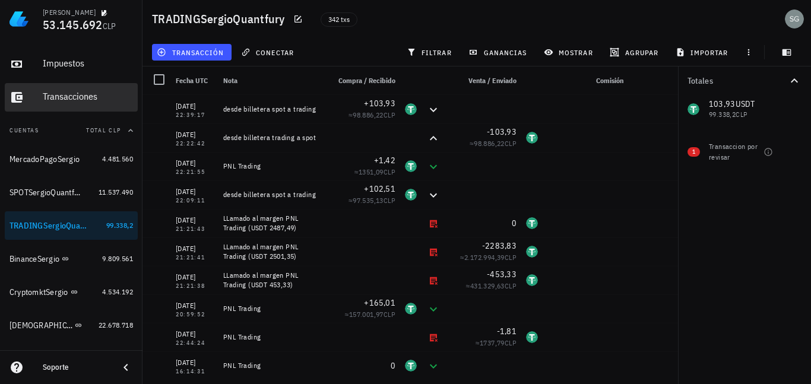
click at [59, 90] on div "Transacciones" at bounding box center [88, 97] width 90 height 27
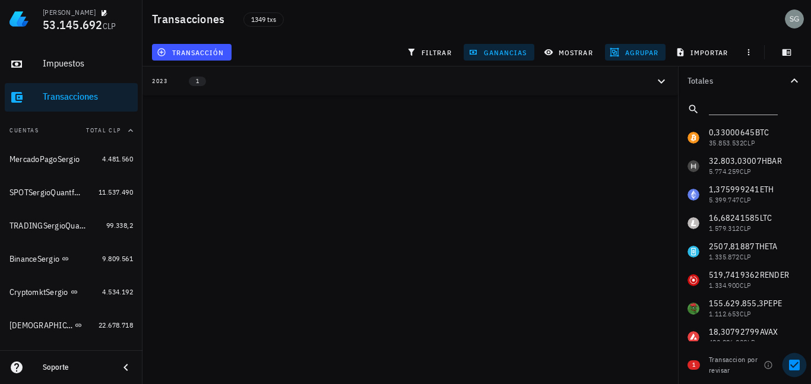
click at [794, 362] on div at bounding box center [795, 365] width 20 height 20
checkbox input "false"
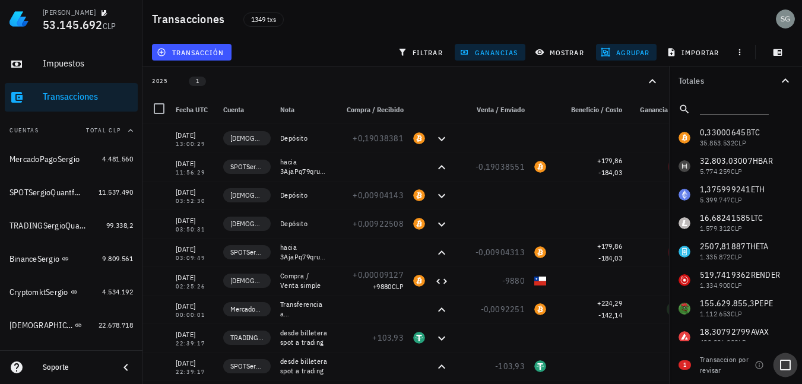
click at [784, 363] on div at bounding box center [786, 365] width 20 height 20
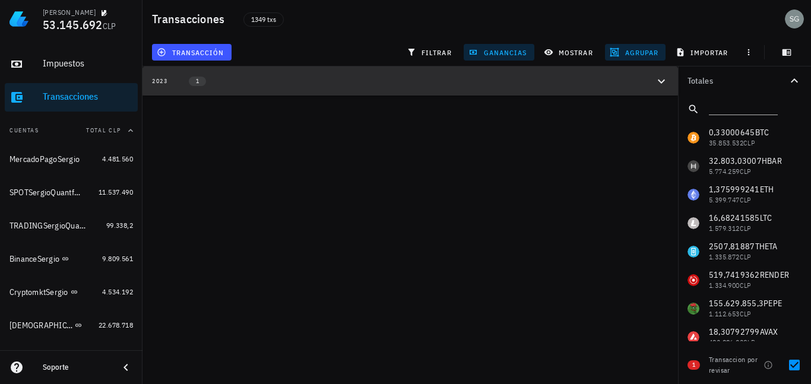
click at [657, 75] on icon "button" at bounding box center [662, 81] width 14 height 14
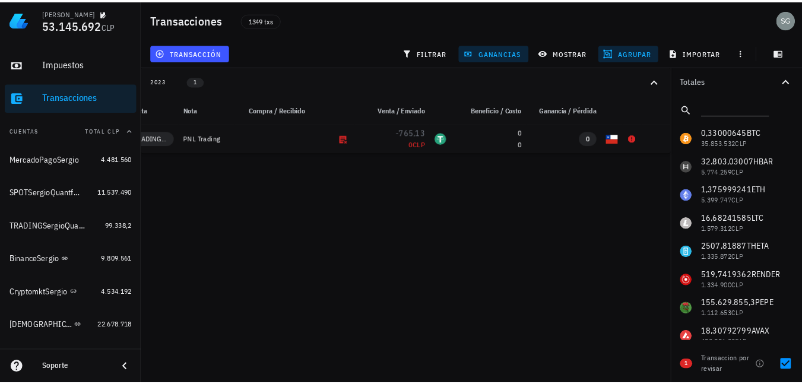
scroll to position [0, 96]
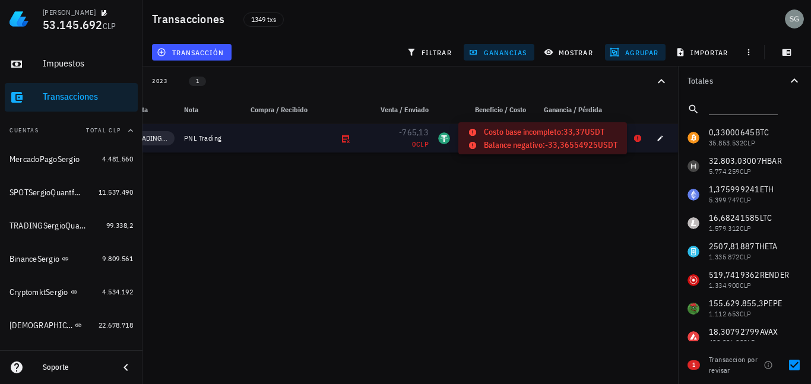
click at [636, 137] on icon at bounding box center [637, 138] width 7 height 7
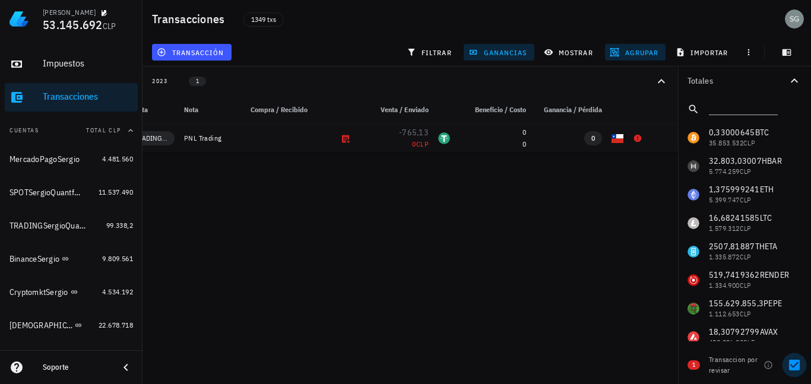
click at [795, 371] on div at bounding box center [795, 365] width 20 height 20
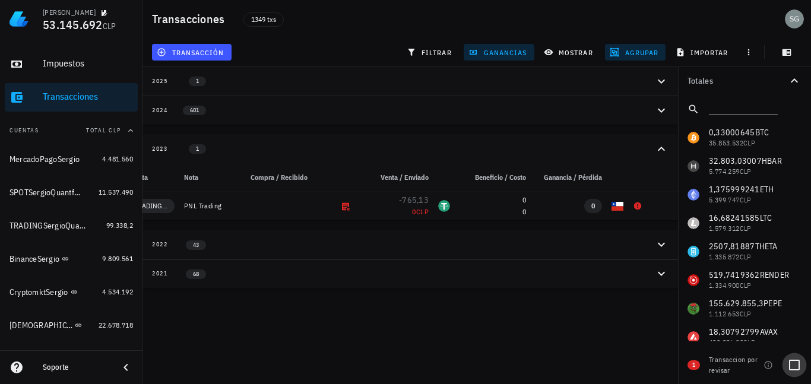
checkbox input "false"
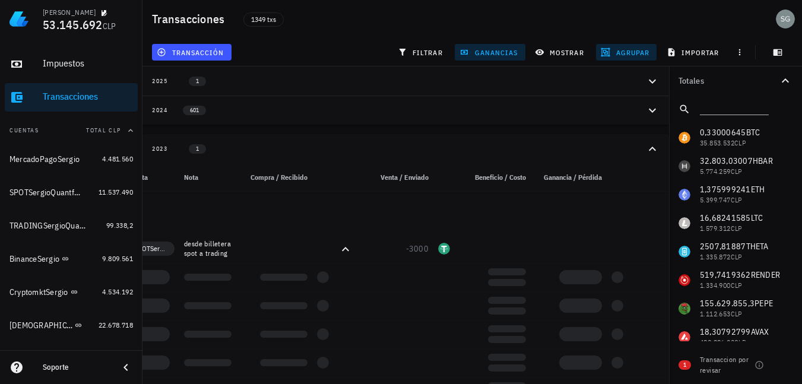
scroll to position [535, 0]
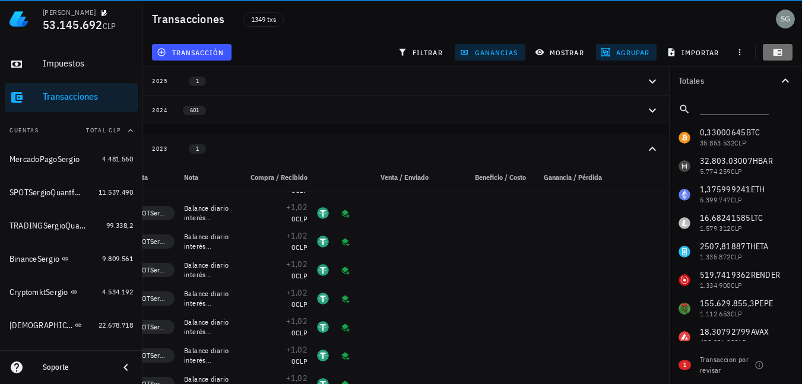
click at [780, 50] on icon "button" at bounding box center [778, 53] width 10 height 10
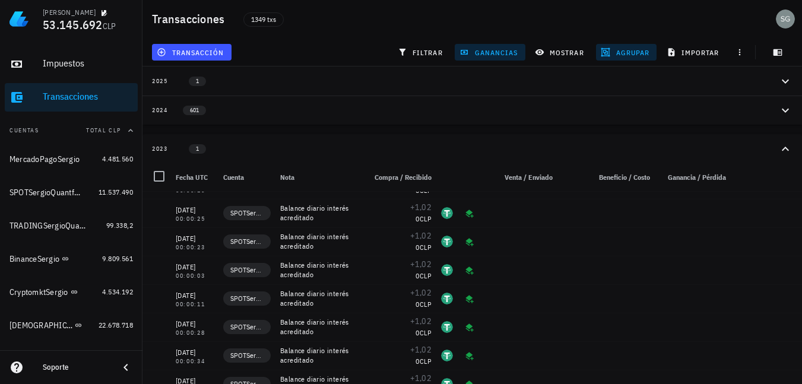
scroll to position [0, 0]
click at [561, 52] on span "mostrar" at bounding box center [561, 53] width 47 height 10
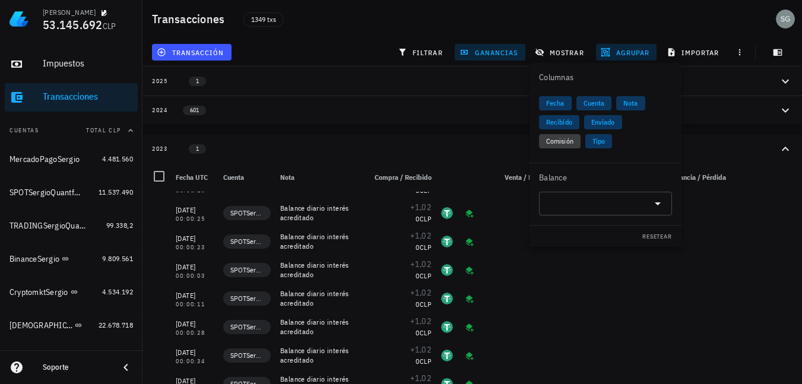
click at [567, 143] on span "Comisión" at bounding box center [559, 141] width 27 height 14
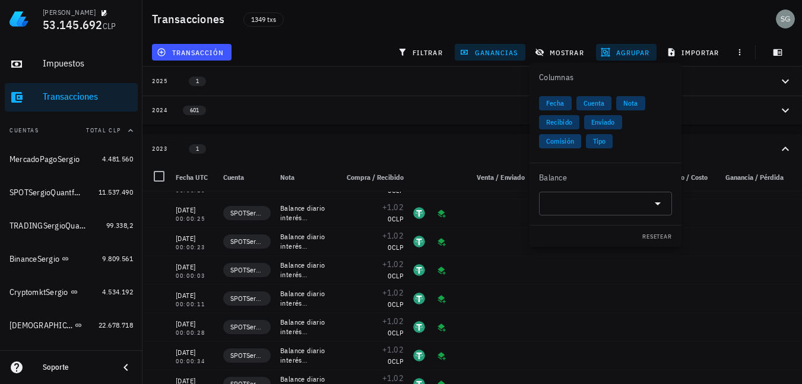
click at [567, 143] on span "Comisión" at bounding box center [560, 141] width 28 height 14
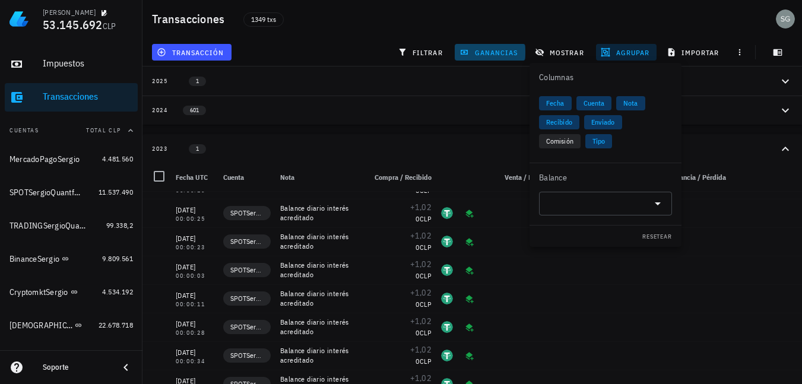
click at [479, 51] on span "ganancias" at bounding box center [490, 53] width 56 height 10
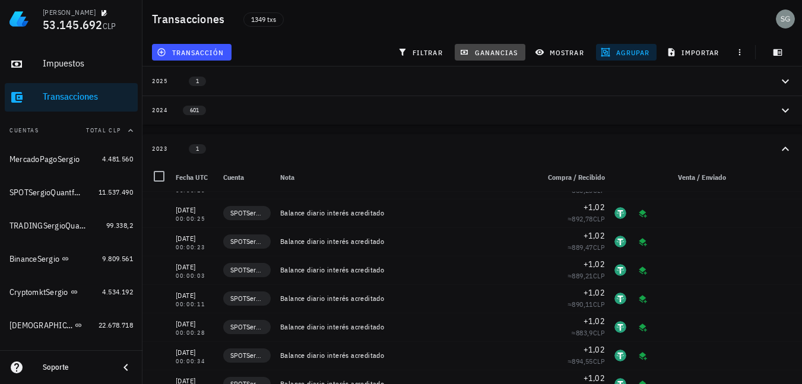
click at [479, 51] on span "ganancias" at bounding box center [490, 53] width 56 height 10
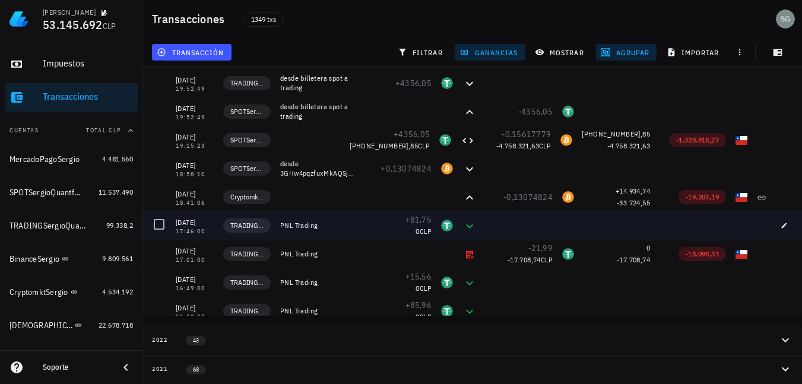
scroll to position [9367, 0]
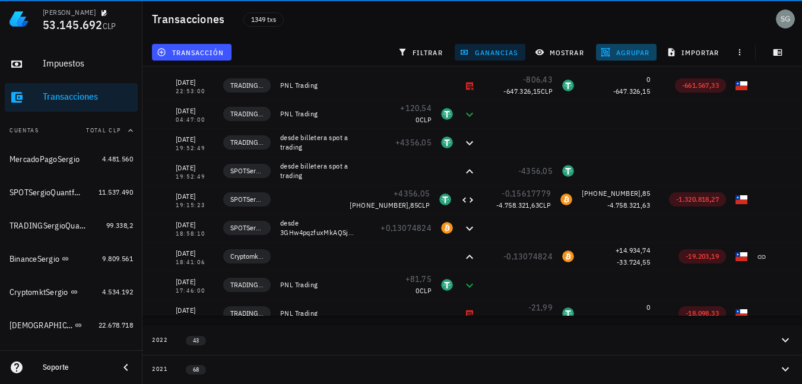
click at [626, 50] on span "agrupar" at bounding box center [626, 53] width 46 height 10
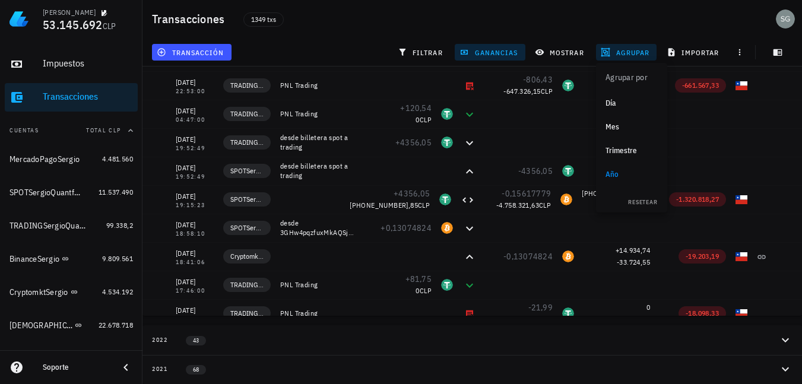
click at [626, 50] on span "agrupar" at bounding box center [626, 53] width 46 height 10
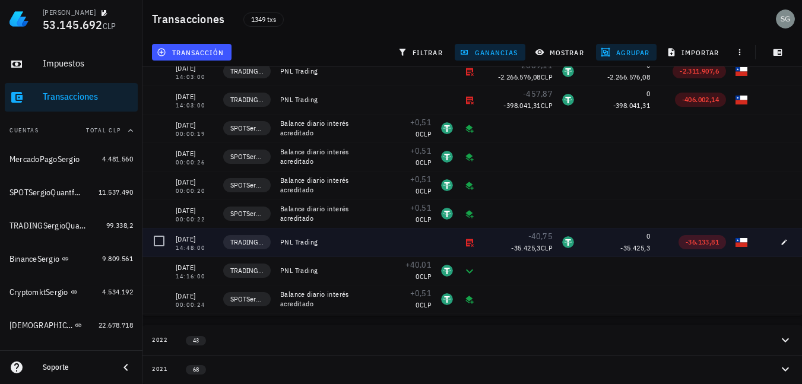
scroll to position [5416, 0]
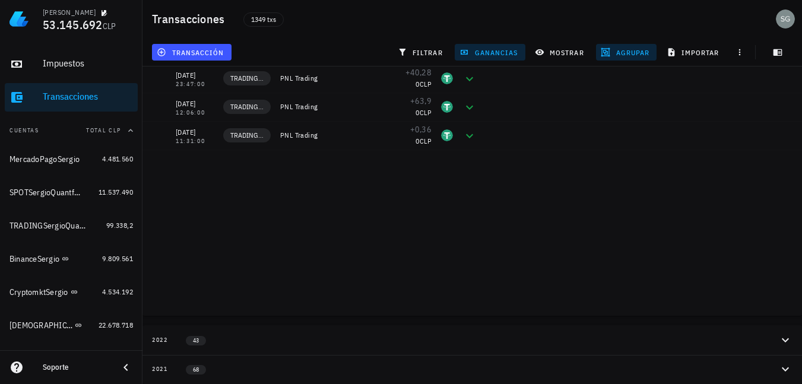
scroll to position [4260, 0]
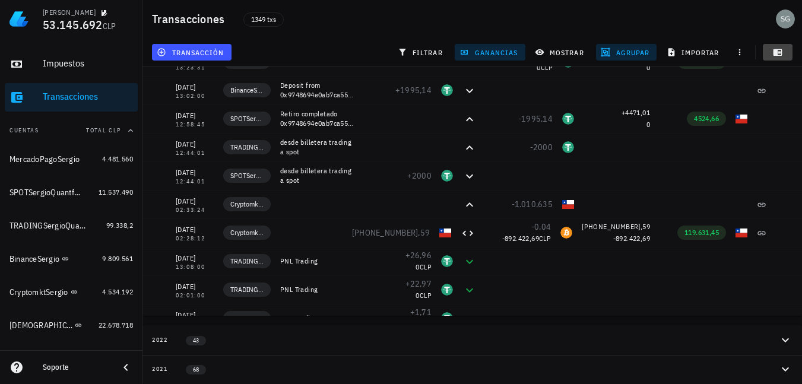
click at [780, 52] on icon "button" at bounding box center [778, 52] width 9 height 7
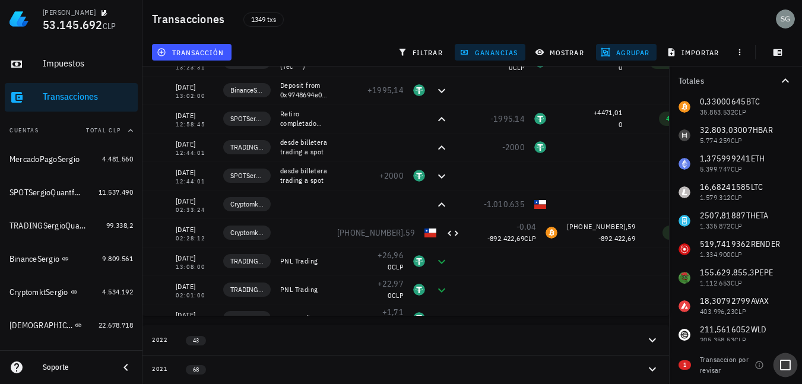
scroll to position [59, 0]
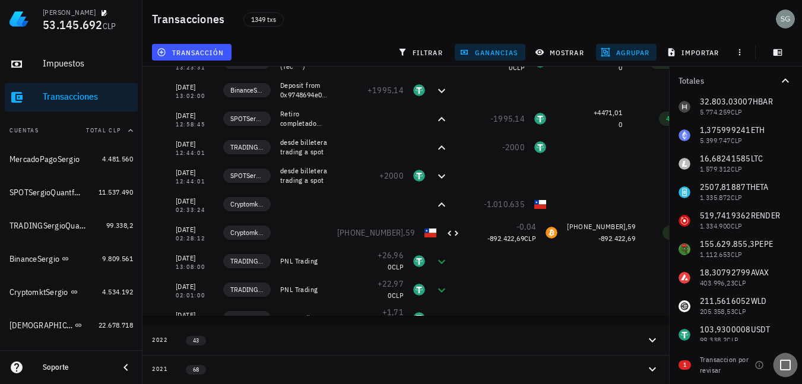
click at [788, 372] on div at bounding box center [786, 365] width 20 height 20
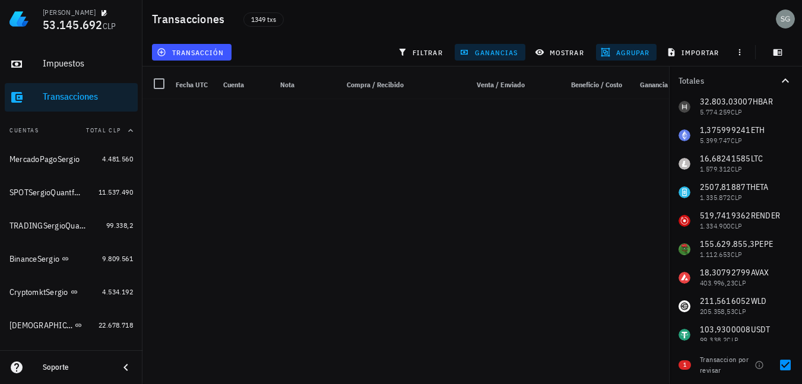
scroll to position [0, 0]
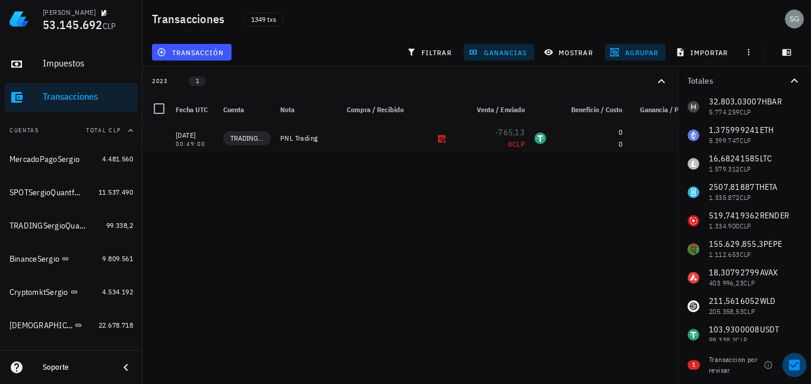
click at [796, 366] on div at bounding box center [795, 365] width 20 height 20
checkbox input "false"
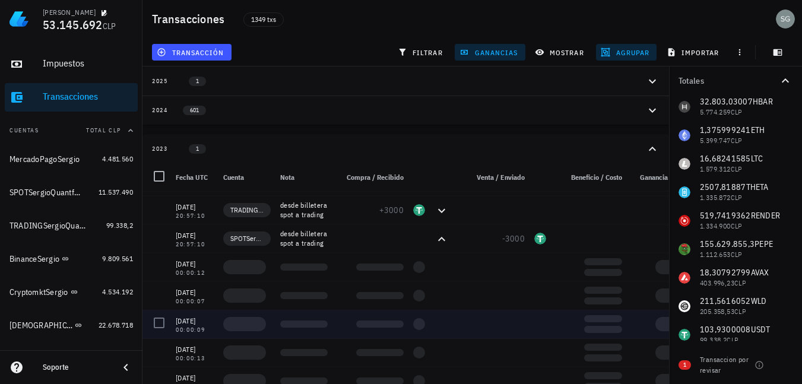
scroll to position [475, 0]
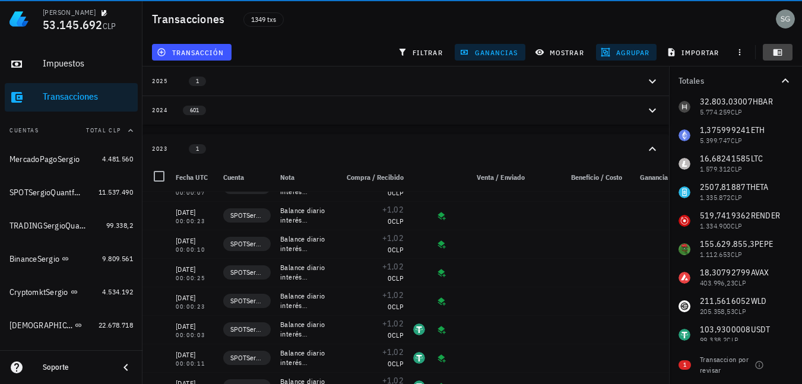
click at [778, 45] on button "button" at bounding box center [778, 52] width 30 height 17
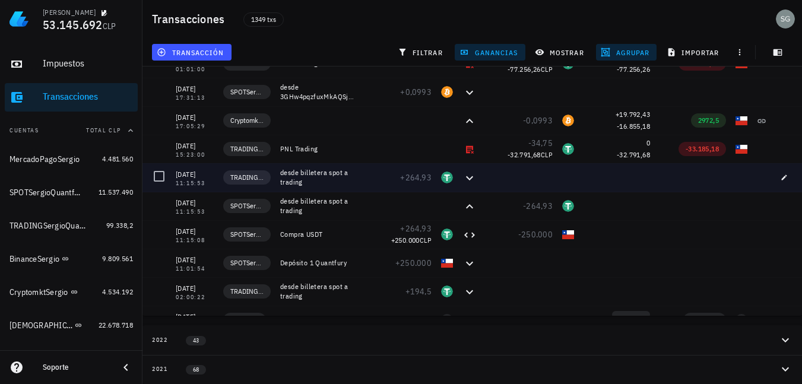
scroll to position [3088, 0]
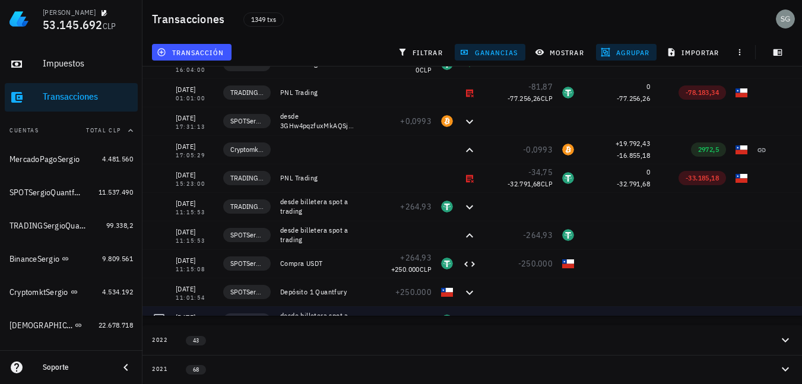
drag, startPoint x: 499, startPoint y: 312, endPoint x: 548, endPoint y: 312, distance: 48.1
click at [548, 312] on div at bounding box center [520, 320] width 76 height 29
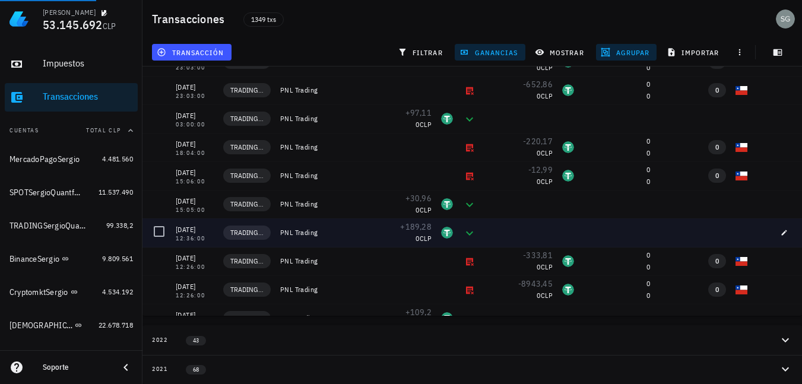
scroll to position [3682, 0]
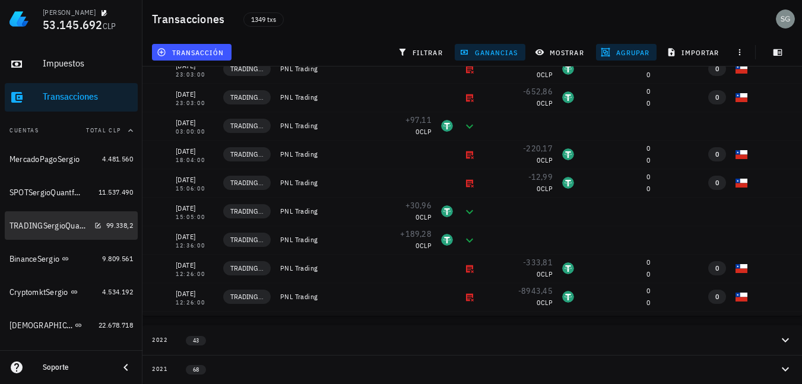
drag, startPoint x: 32, startPoint y: 229, endPoint x: 209, endPoint y: 266, distance: 180.8
click at [32, 229] on div "TRADINGSergioQuantfury" at bounding box center [50, 226] width 80 height 10
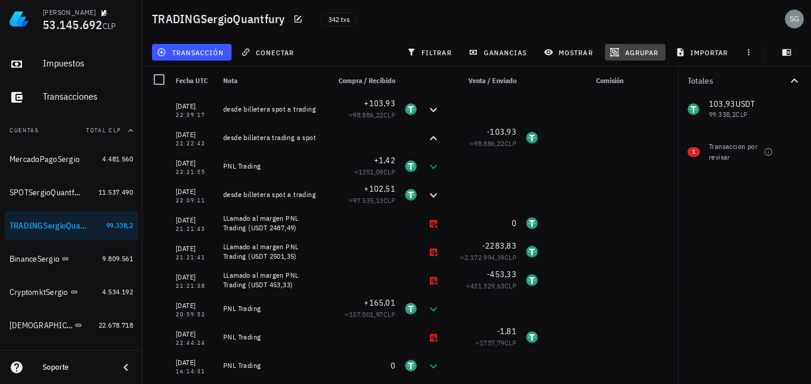
click at [633, 49] on span "agrupar" at bounding box center [635, 53] width 46 height 10
click at [627, 176] on div "Año" at bounding box center [641, 175] width 52 height 10
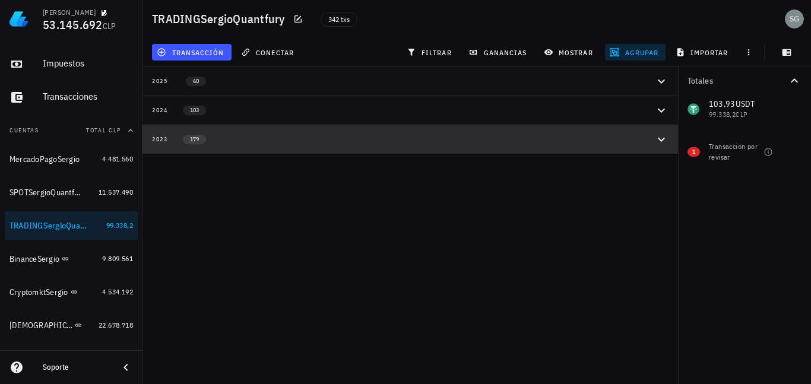
click at [653, 141] on div "2023 179" at bounding box center [403, 139] width 502 height 10
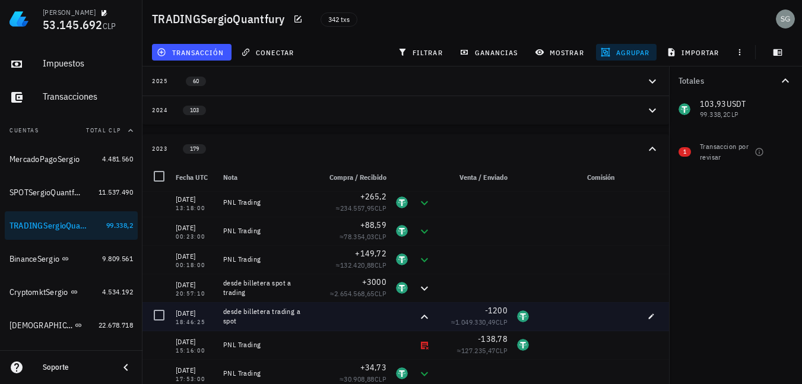
scroll to position [59, 0]
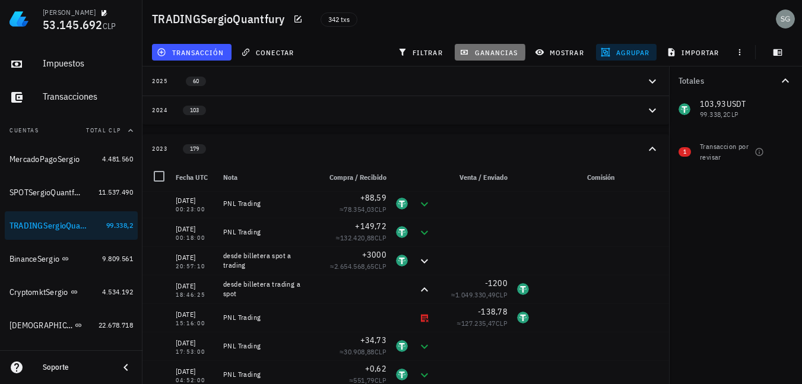
click at [486, 57] on button "ganancias" at bounding box center [490, 52] width 71 height 17
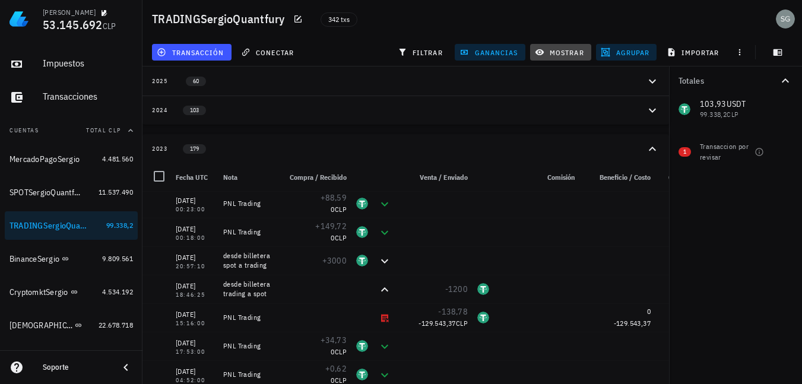
click at [565, 52] on span "mostrar" at bounding box center [561, 53] width 47 height 10
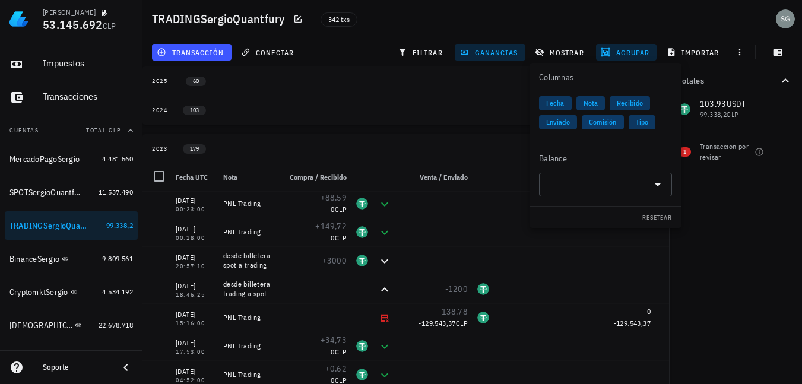
click at [595, 122] on span "Comisión" at bounding box center [603, 122] width 28 height 14
click at [777, 52] on icon "button" at bounding box center [778, 52] width 9 height 7
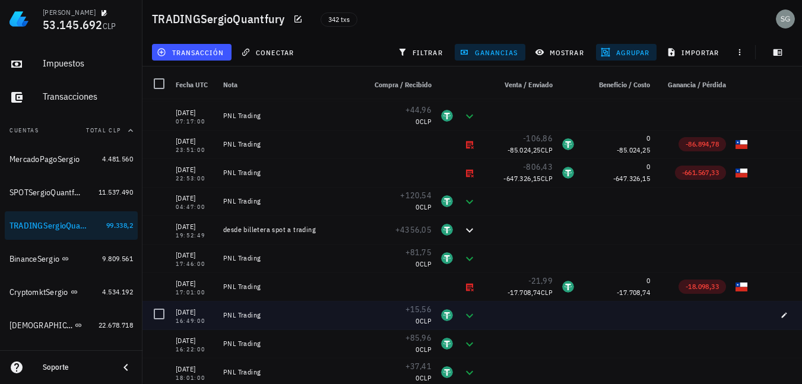
scroll to position [4818, 0]
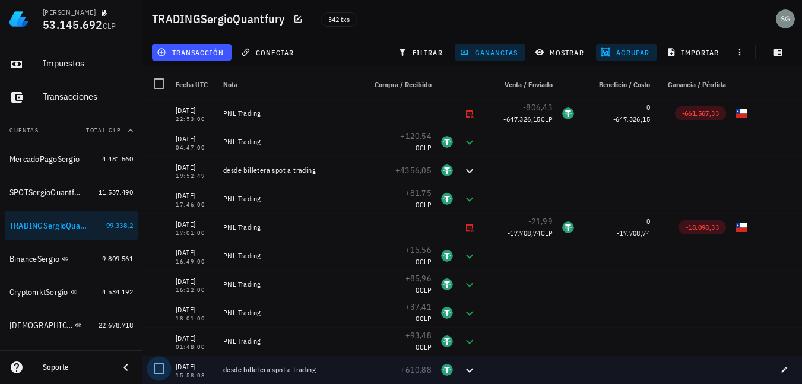
click at [158, 371] on div at bounding box center [159, 369] width 20 height 20
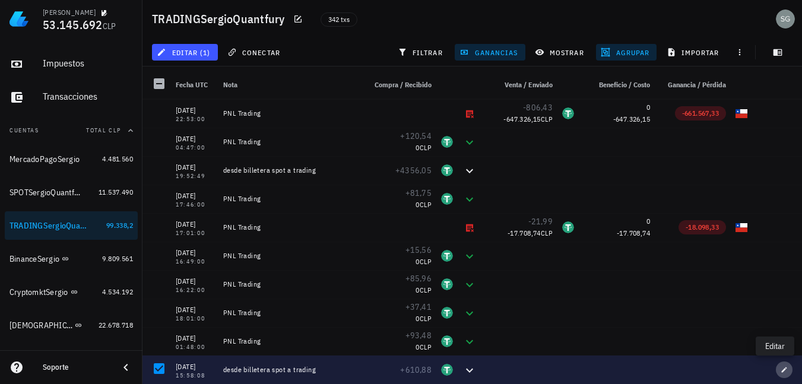
click at [781, 370] on icon "button" at bounding box center [784, 369] width 7 height 7
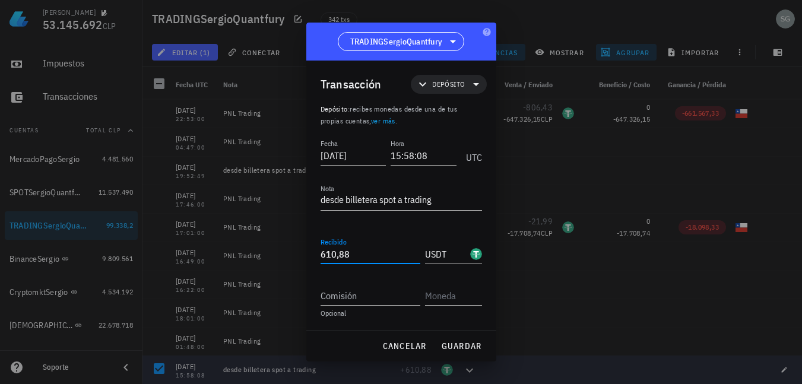
drag, startPoint x: 312, startPoint y: 258, endPoint x: 277, endPoint y: 258, distance: 35.0
click at [277, 258] on div "[PERSON_NAME] 53.145.692 CLP Inicio [GEOGRAPHIC_DATA] Impuestos [GEOGRAPHIC_DAT…" at bounding box center [401, 145] width 802 height 477
click at [347, 254] on input "610,88" at bounding box center [371, 254] width 100 height 19
click at [418, 348] on span "cancelar" at bounding box center [404, 346] width 45 height 11
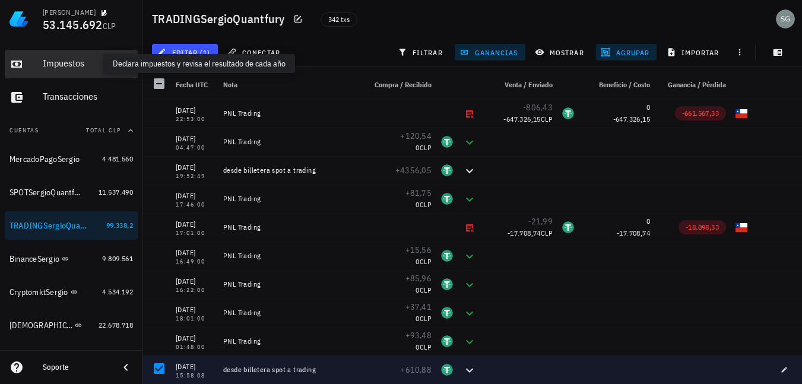
click at [43, 66] on div "Impuestos" at bounding box center [88, 63] width 90 height 11
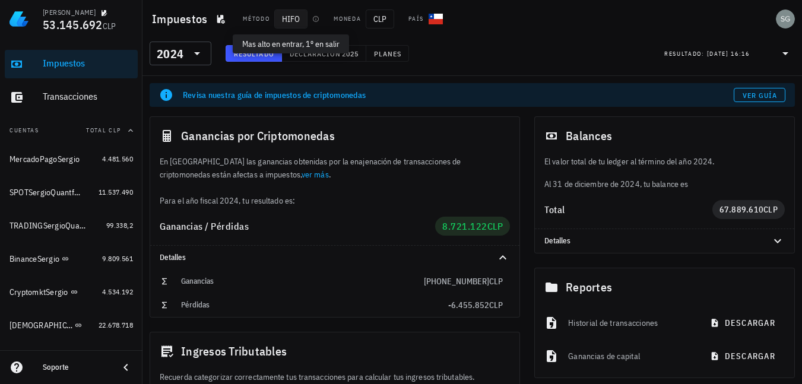
click at [289, 18] on span "HIFO" at bounding box center [290, 19] width 33 height 19
click at [291, 19] on span "HIFO" at bounding box center [290, 19] width 33 height 19
click at [252, 19] on div "Método" at bounding box center [256, 19] width 27 height 10
click at [290, 18] on span "HIFO" at bounding box center [290, 19] width 33 height 19
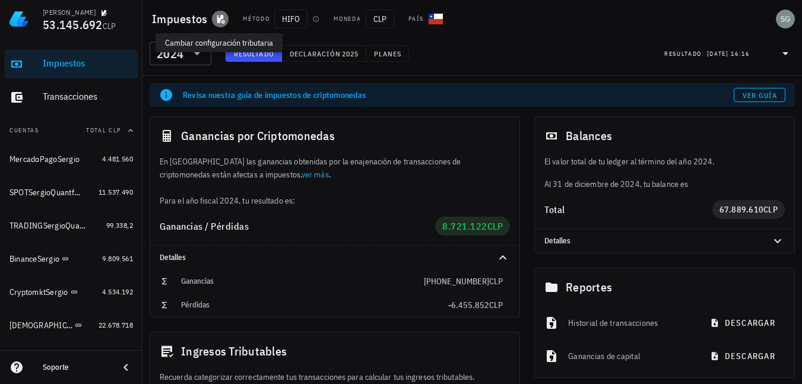
click at [221, 14] on button "button" at bounding box center [220, 19] width 17 height 17
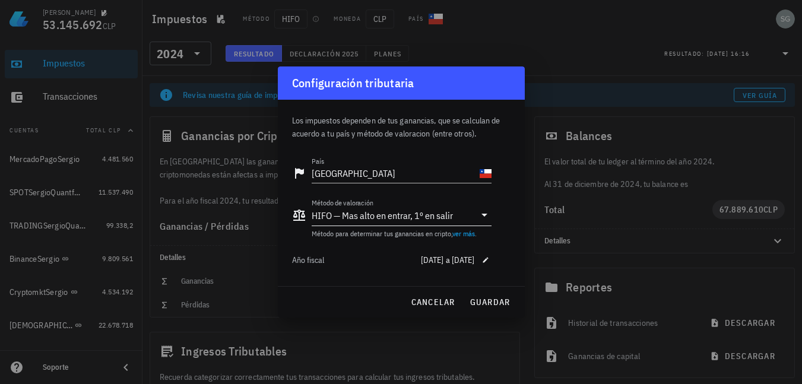
click at [377, 220] on div "HIFO — Mas alto en entrar, 1º en salir" at bounding box center [382, 216] width 141 height 12
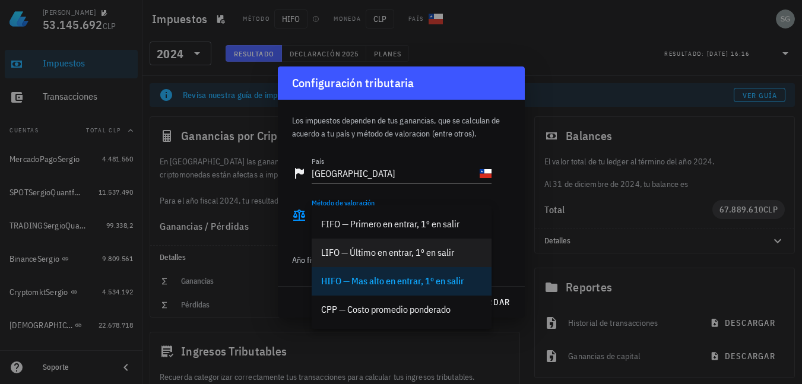
click at [377, 252] on div "LIFO — Último en entrar, 1º en salir" at bounding box center [401, 252] width 161 height 11
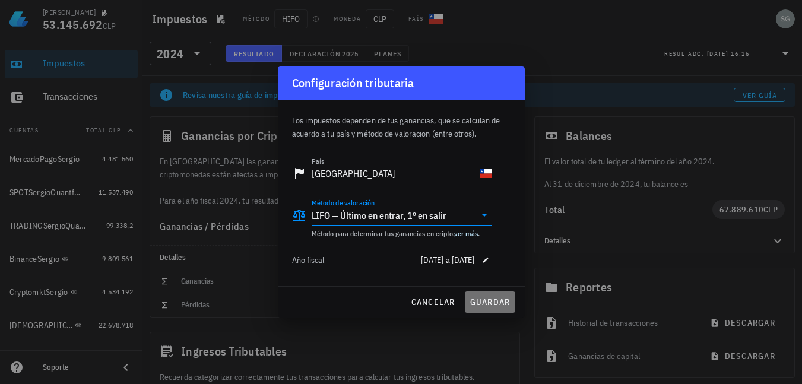
click at [496, 306] on span "guardar" at bounding box center [490, 302] width 41 height 11
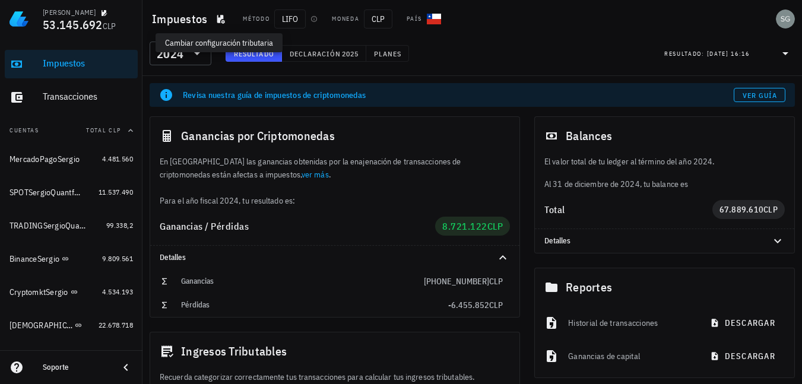
click at [243, 57] on span "Resultado" at bounding box center [253, 53] width 41 height 9
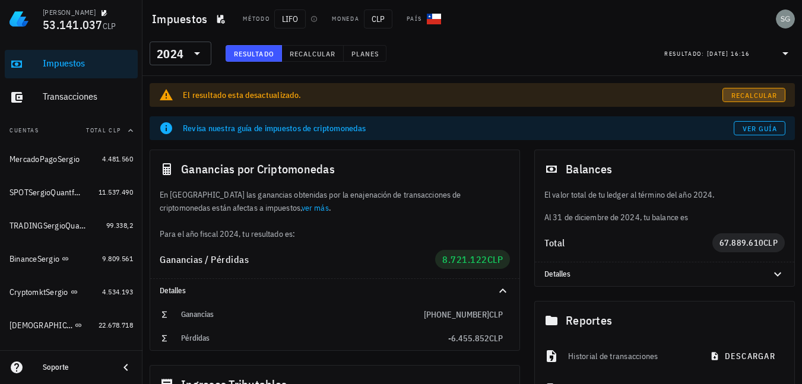
click at [742, 91] on span "Recalcular" at bounding box center [754, 95] width 47 height 9
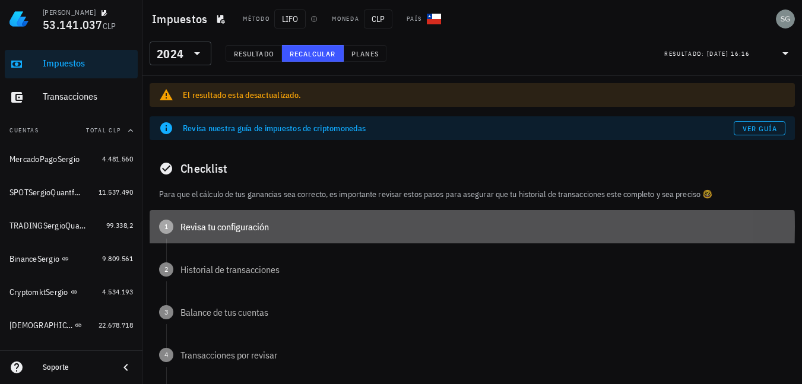
click at [227, 220] on div "1 Revisa tu configuración" at bounding box center [473, 226] width 646 height 33
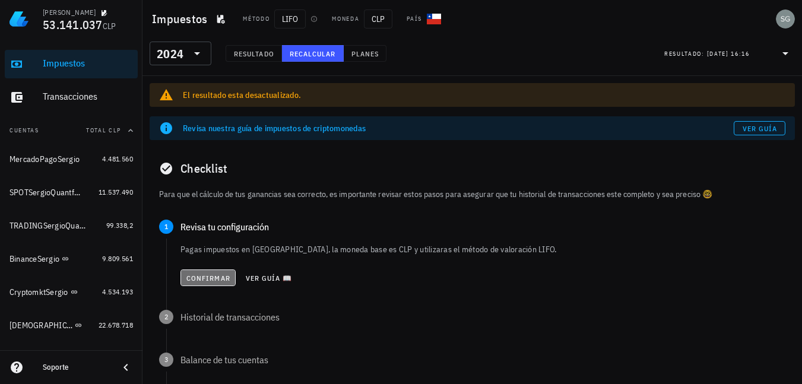
click at [202, 280] on span "Confirmar" at bounding box center [208, 278] width 45 height 9
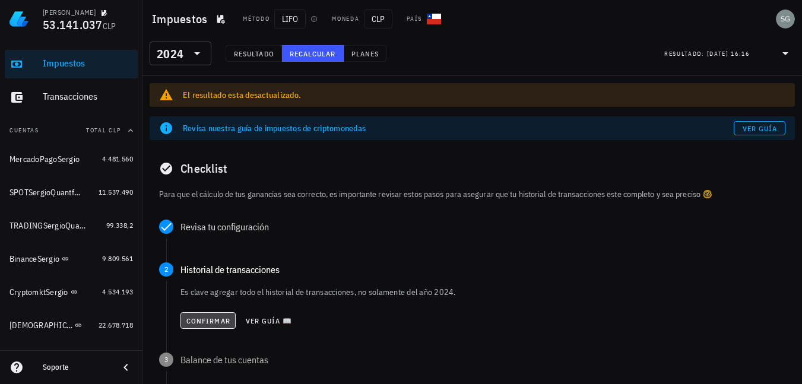
click at [210, 320] on span "Confirmar" at bounding box center [208, 321] width 45 height 9
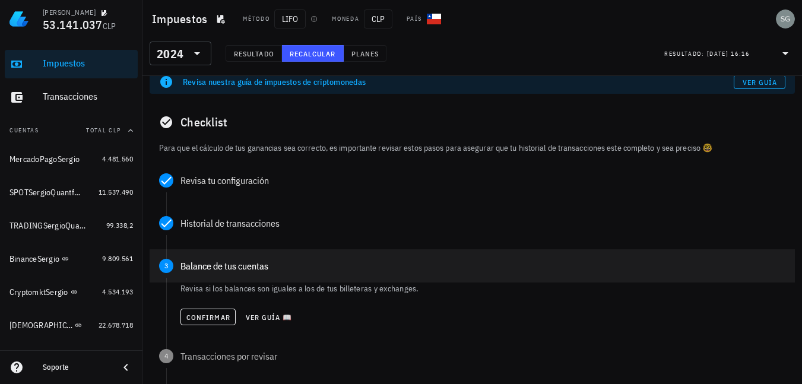
scroll to position [59, 0]
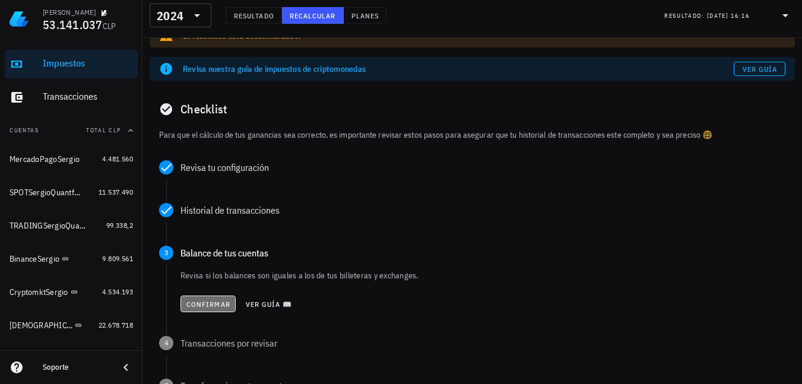
click at [219, 303] on span "Confirmar" at bounding box center [208, 304] width 45 height 9
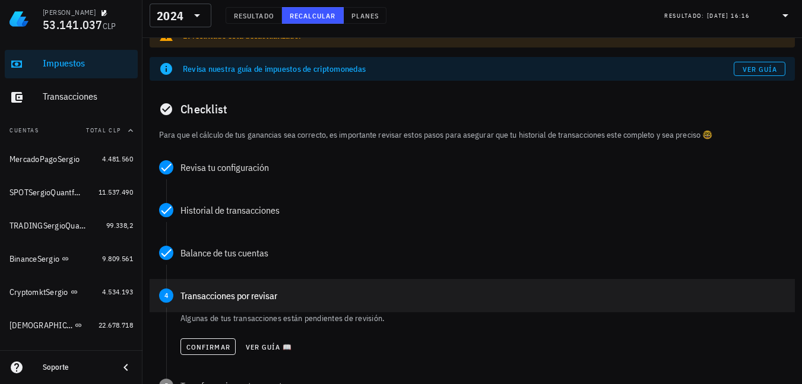
scroll to position [119, 0]
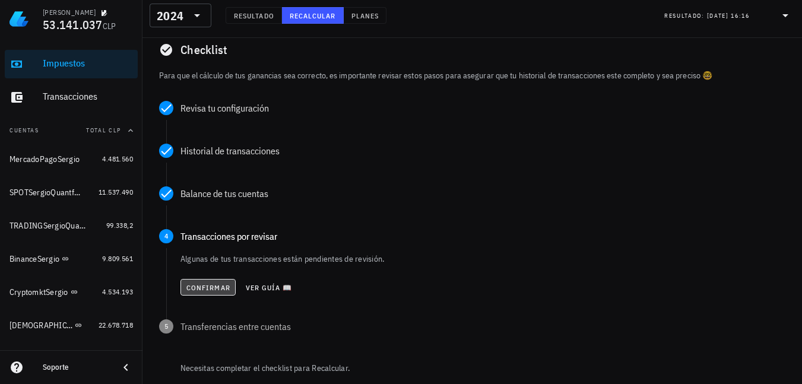
click at [205, 292] on button "Confirmar" at bounding box center [208, 287] width 55 height 17
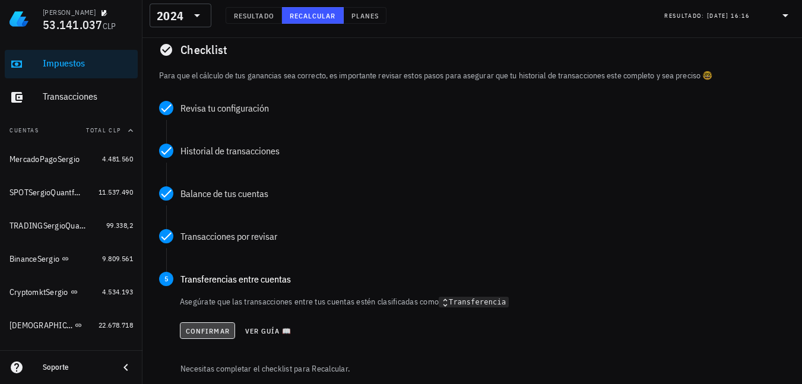
click at [205, 325] on button "Confirmar" at bounding box center [207, 331] width 55 height 17
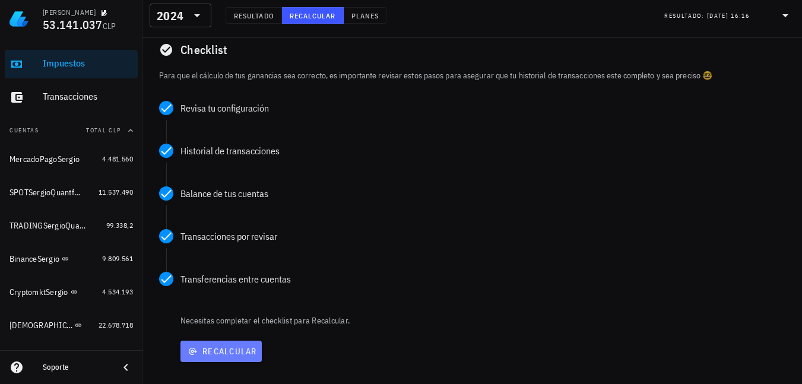
click at [208, 354] on span "Recalcular" at bounding box center [221, 351] width 72 height 11
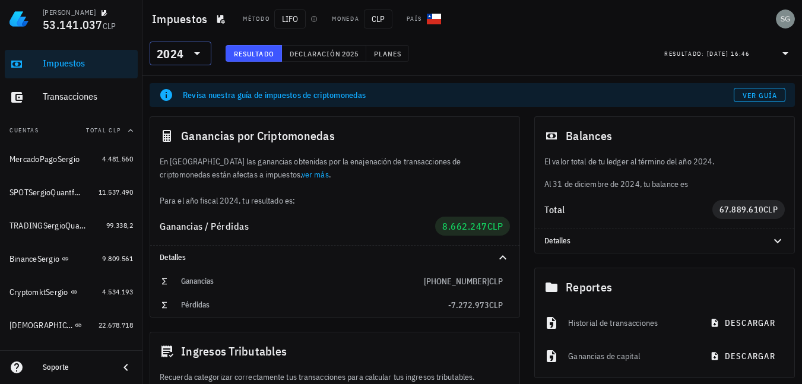
click at [197, 45] on div "2024" at bounding box center [181, 54] width 48 height 24
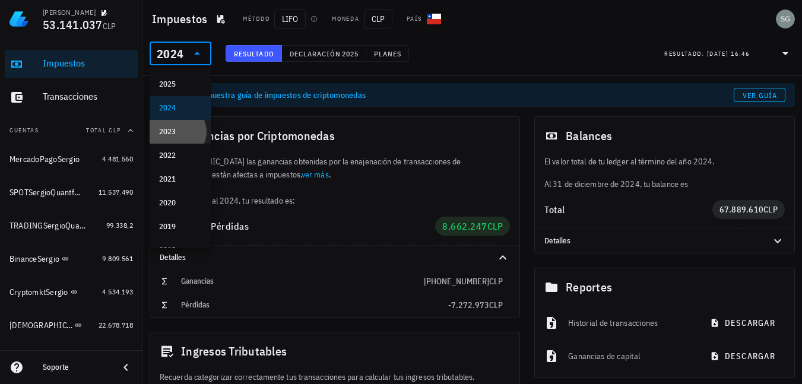
click at [174, 134] on div "2023" at bounding box center [180, 132] width 43 height 10
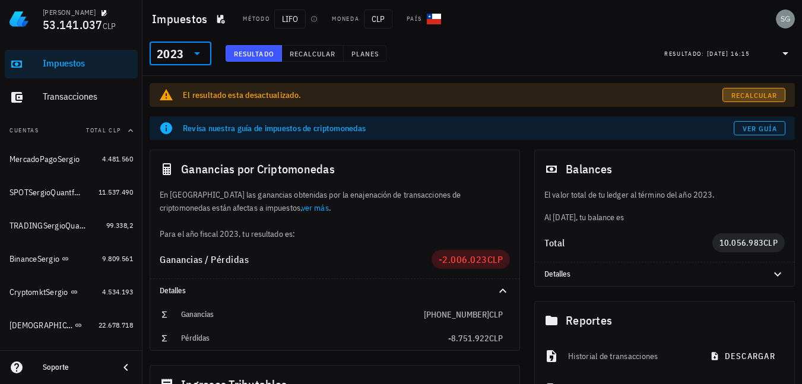
click at [765, 92] on span "Recalcular" at bounding box center [754, 95] width 47 height 9
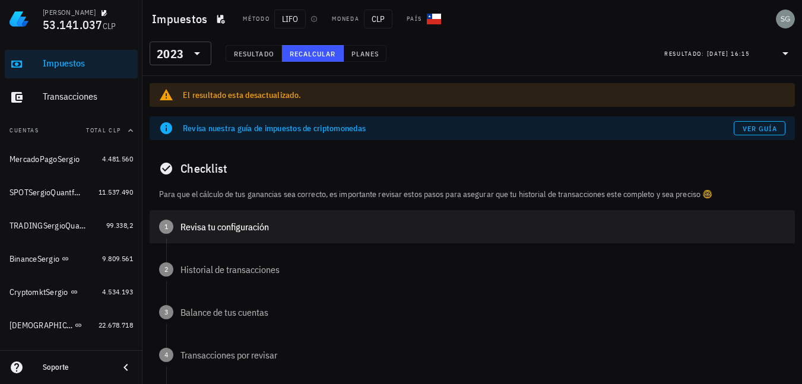
click at [227, 231] on div "Revisa tu configuración" at bounding box center [483, 227] width 605 height 10
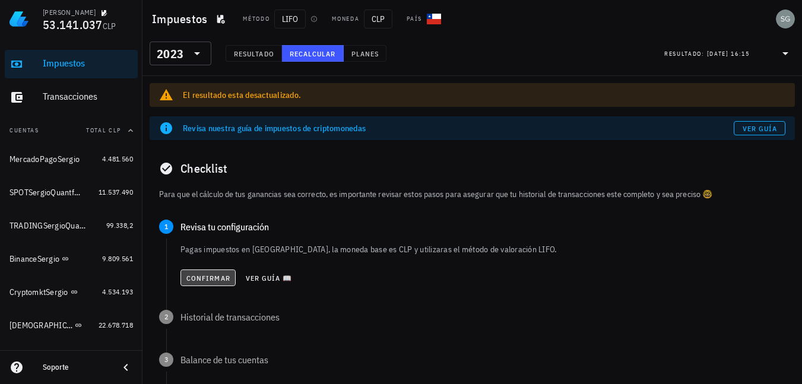
click at [204, 272] on button "Confirmar" at bounding box center [208, 278] width 55 height 17
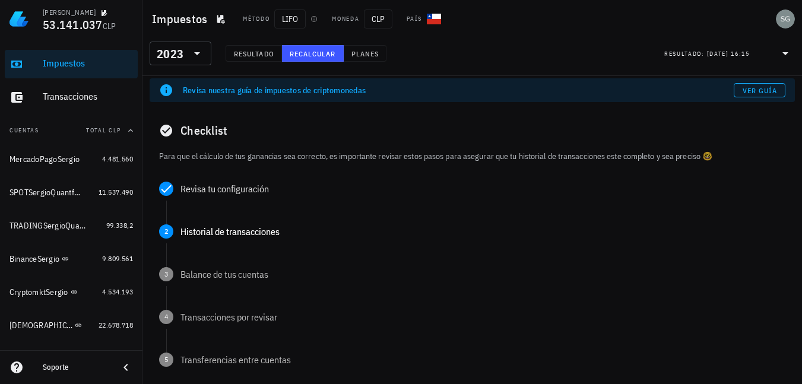
scroll to position [59, 0]
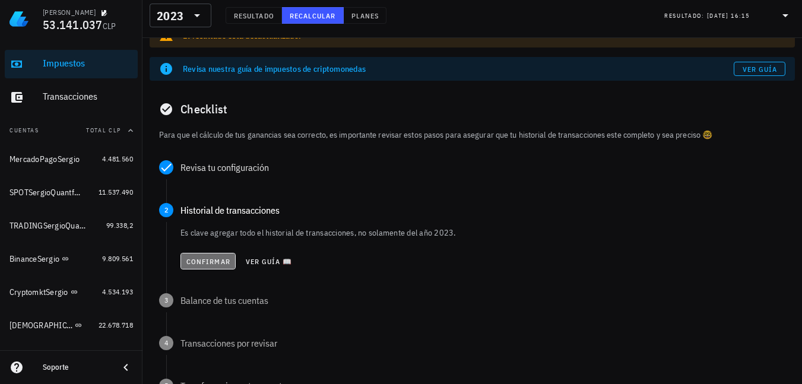
click at [201, 262] on span "Confirmar" at bounding box center [208, 261] width 45 height 9
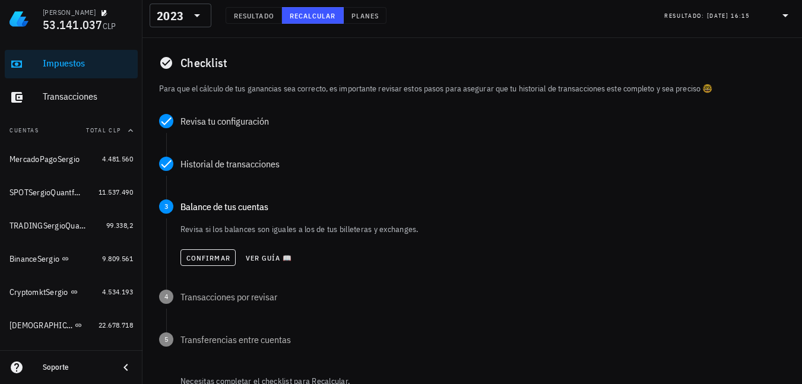
scroll to position [119, 0]
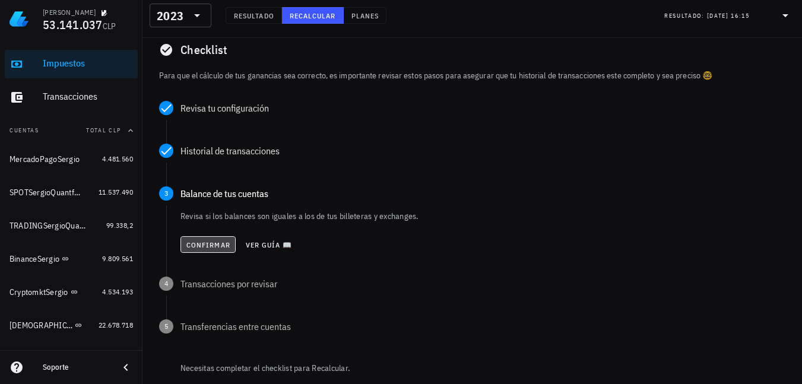
click at [198, 249] on span "Confirmar" at bounding box center [208, 245] width 45 height 9
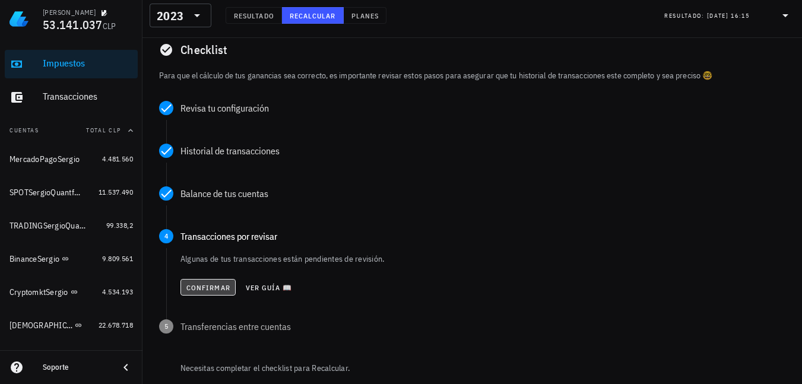
click at [203, 289] on span "Confirmar" at bounding box center [208, 287] width 45 height 9
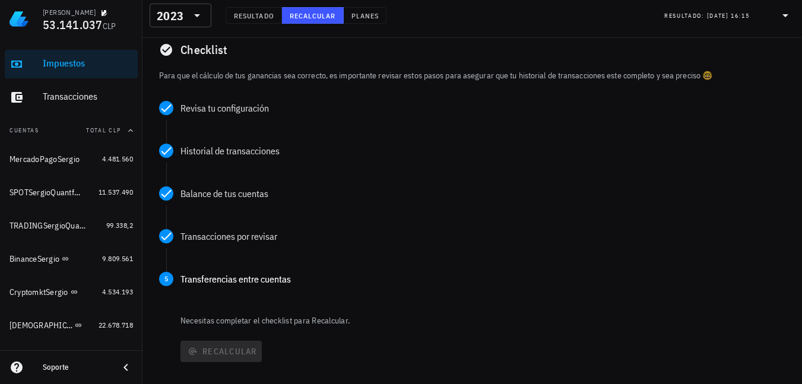
scroll to position [178, 0]
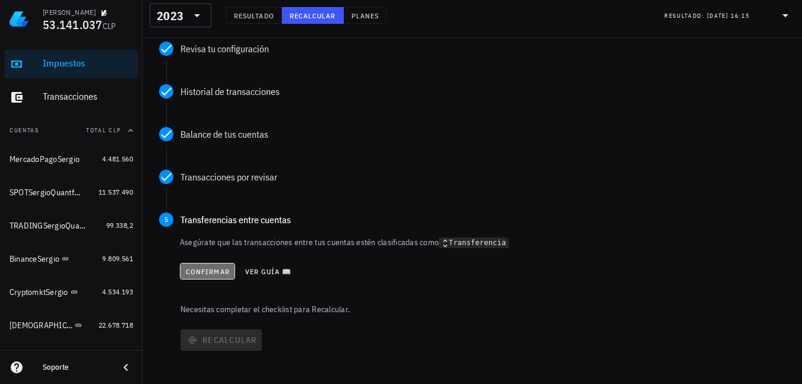
click at [203, 272] on span "Confirmar" at bounding box center [207, 271] width 45 height 9
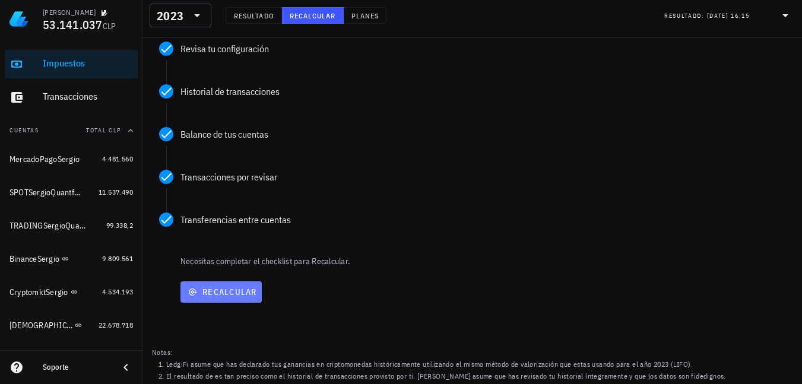
click at [215, 291] on span "Recalcular" at bounding box center [221, 292] width 72 height 11
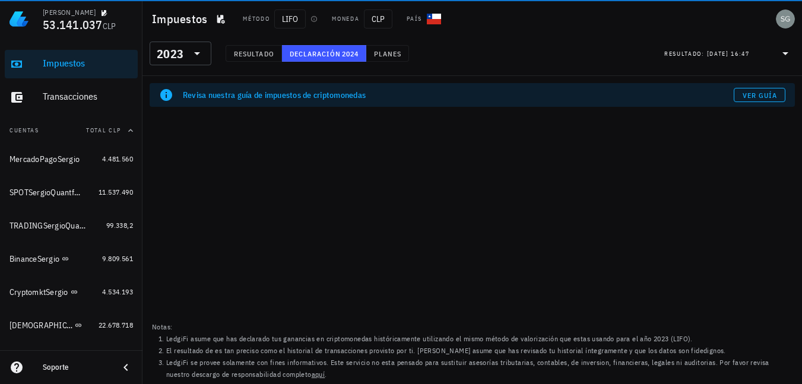
scroll to position [0, 0]
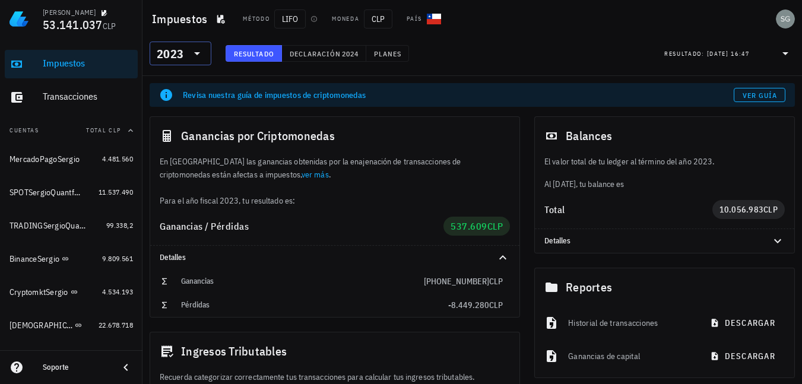
click at [203, 53] on icon at bounding box center [197, 53] width 14 height 14
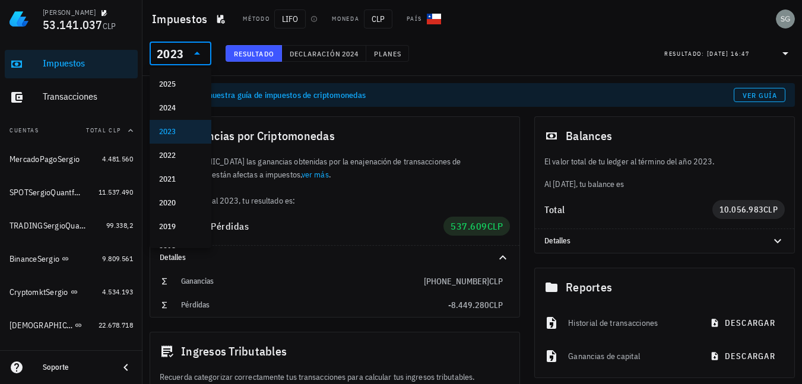
click at [176, 109] on div "2024" at bounding box center [180, 108] width 43 height 10
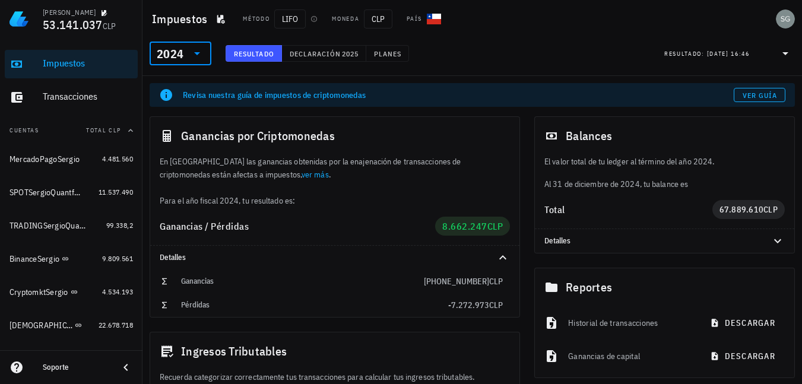
click at [197, 58] on icon at bounding box center [197, 53] width 14 height 14
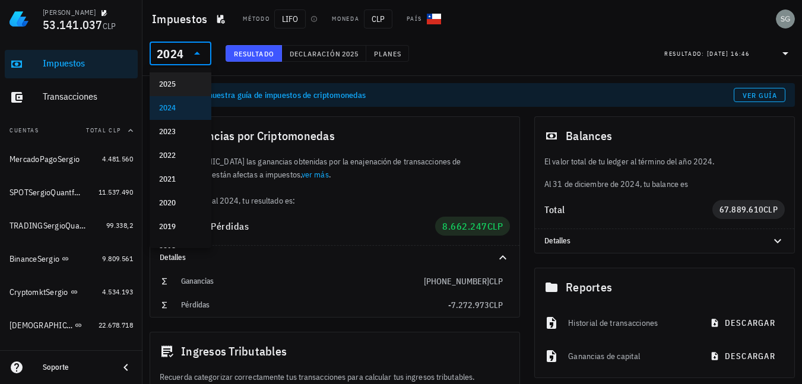
click at [175, 86] on div "2025" at bounding box center [180, 85] width 43 height 10
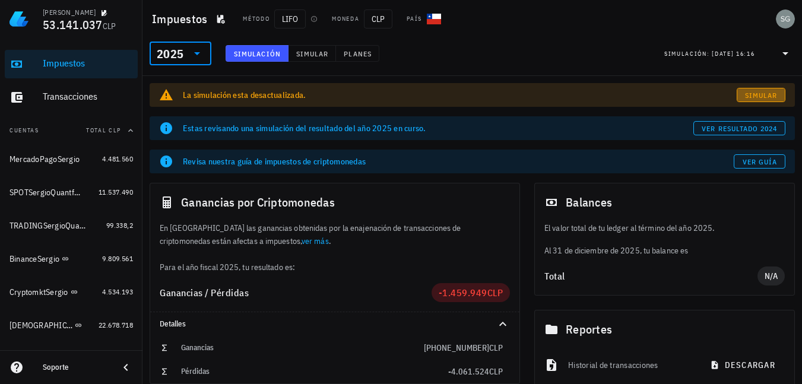
click at [755, 100] on link "Simular" at bounding box center [761, 95] width 49 height 14
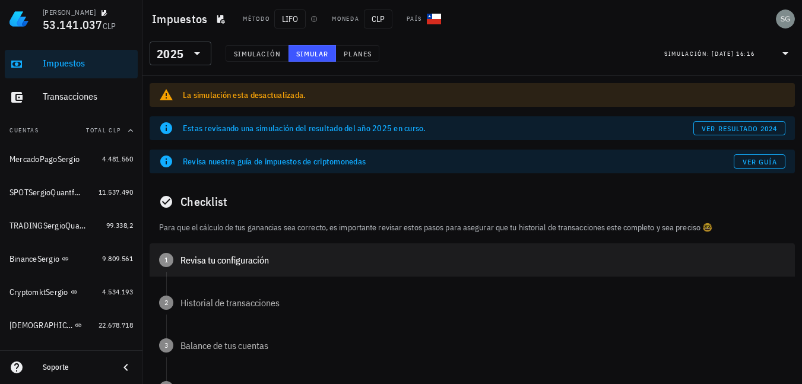
click at [187, 258] on div "Revisa tu configuración" at bounding box center [483, 260] width 605 height 10
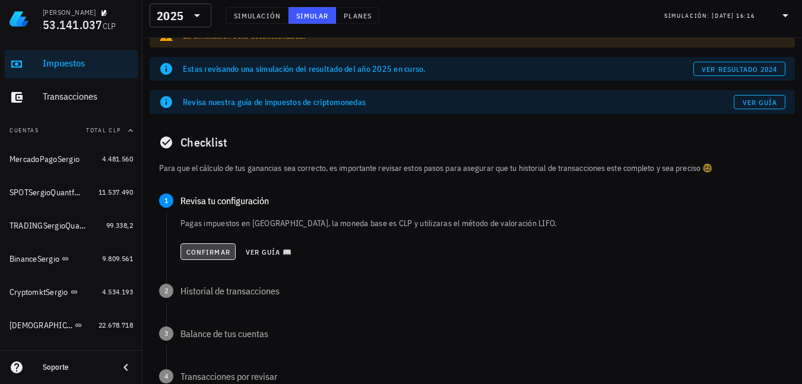
click at [201, 254] on span "Confirmar" at bounding box center [208, 252] width 45 height 9
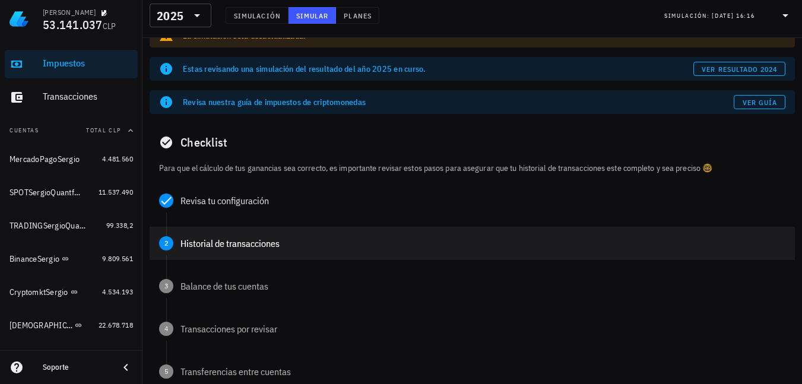
scroll to position [119, 0]
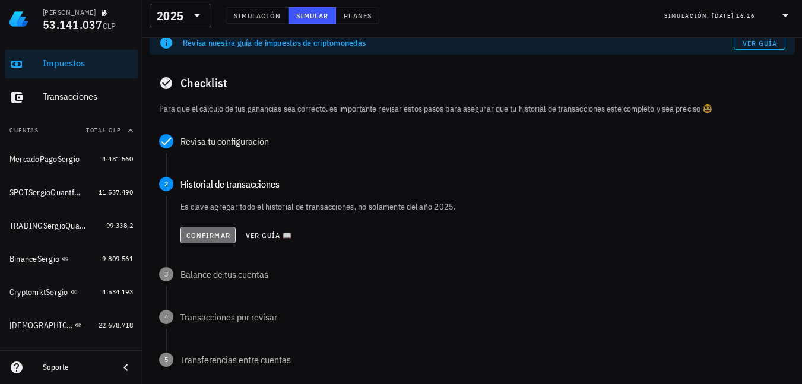
click at [206, 233] on span "Confirmar" at bounding box center [208, 235] width 45 height 9
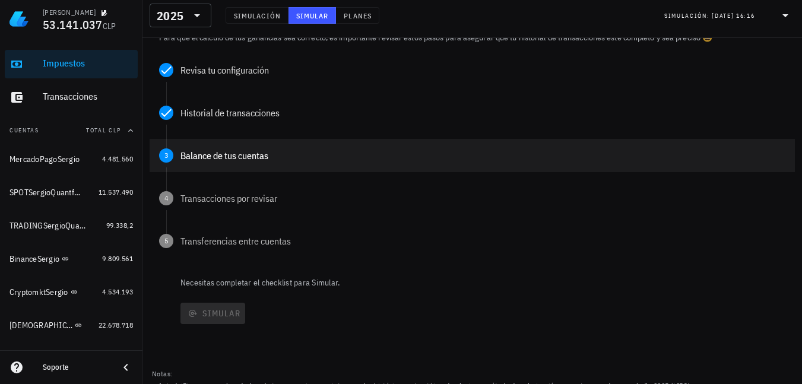
scroll to position [237, 0]
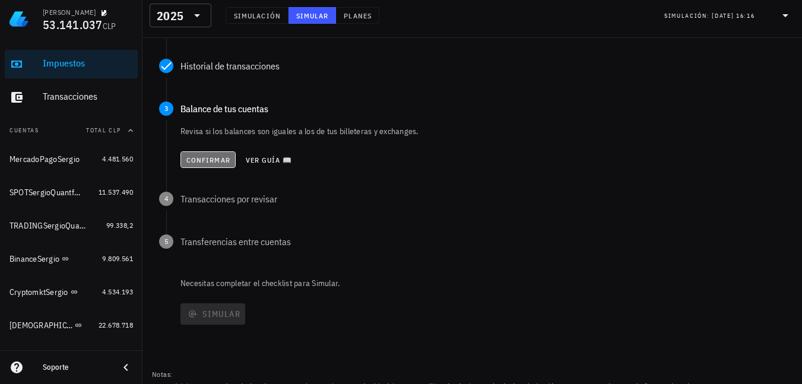
click at [210, 158] on span "Confirmar" at bounding box center [208, 160] width 45 height 9
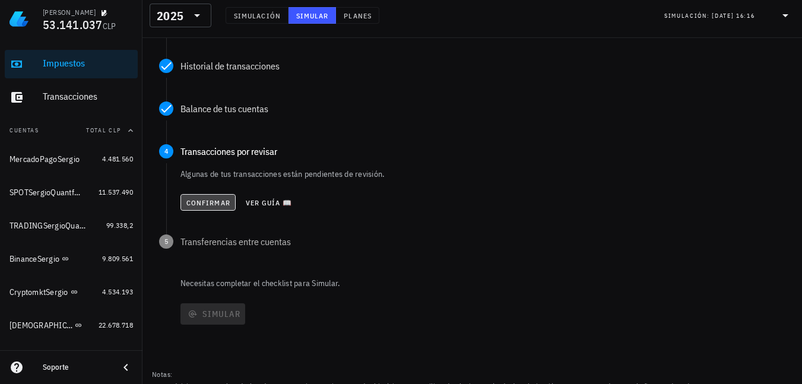
click at [203, 208] on button "Confirmar" at bounding box center [208, 202] width 55 height 17
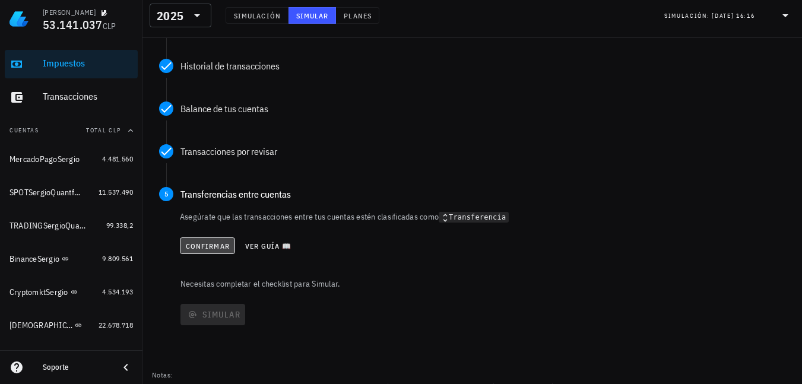
click at [212, 245] on span "Confirmar" at bounding box center [207, 246] width 45 height 9
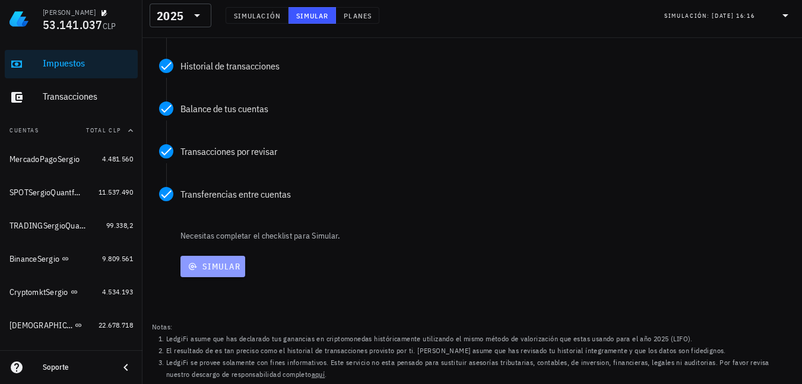
click at [216, 272] on button "Simular" at bounding box center [213, 266] width 65 height 21
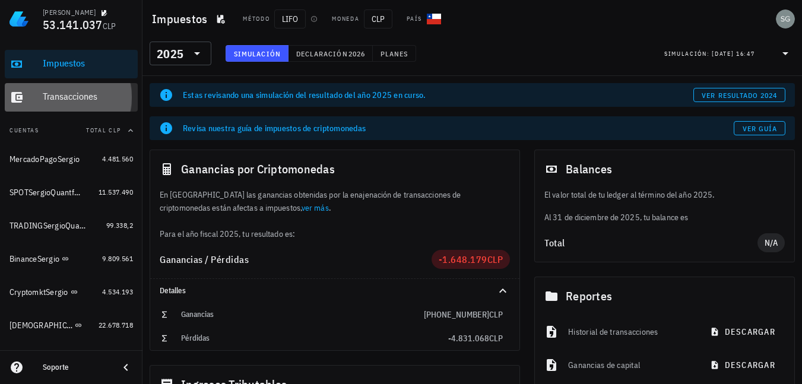
click at [70, 99] on div "Transacciones" at bounding box center [88, 96] width 90 height 11
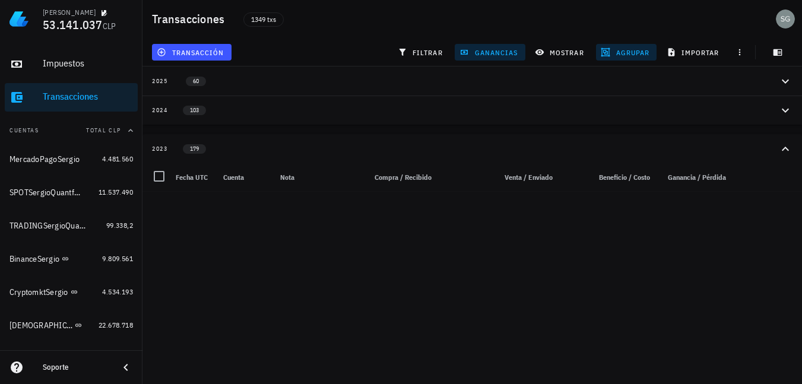
scroll to position [3682, 0]
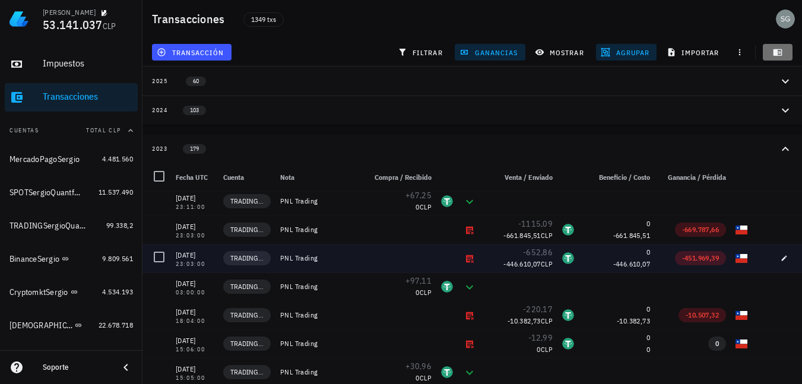
click at [782, 52] on icon "button" at bounding box center [778, 52] width 9 height 7
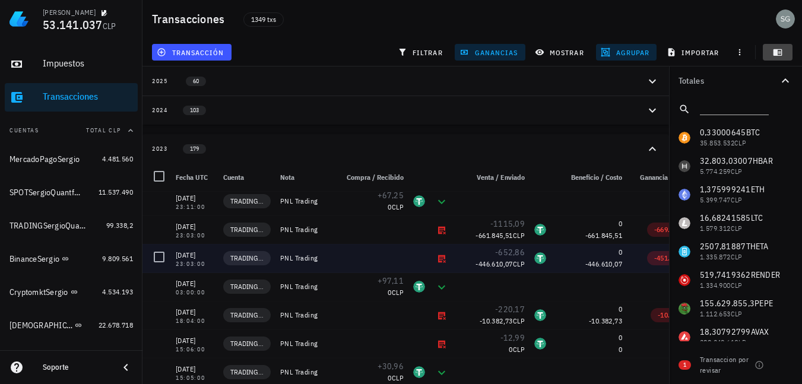
click at [782, 52] on icon "button" at bounding box center [778, 52] width 9 height 7
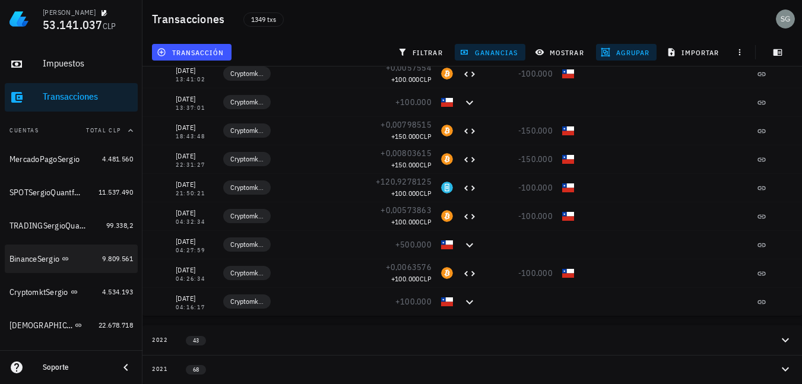
scroll to position [10258, 0]
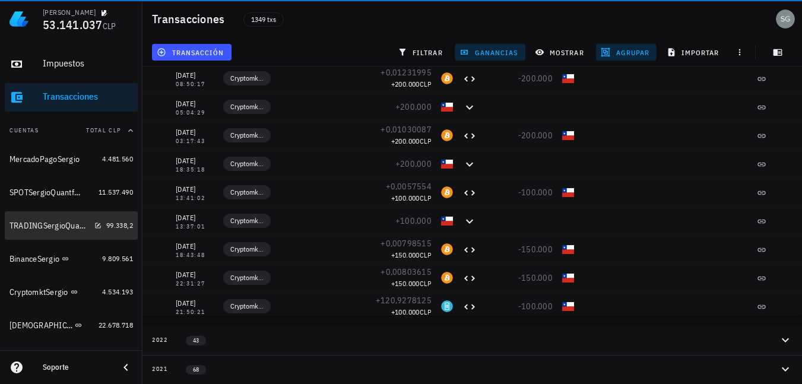
click at [31, 228] on div "TRADINGSergioQuantfury" at bounding box center [50, 226] width 80 height 10
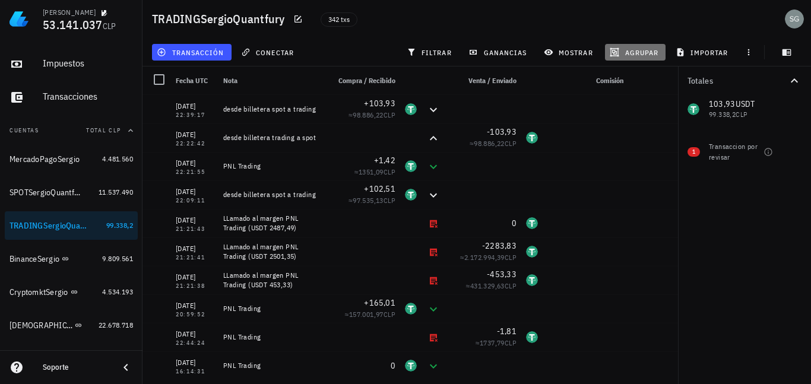
click at [637, 54] on span "agrupar" at bounding box center [635, 53] width 46 height 10
click at [633, 173] on div "Año" at bounding box center [641, 175] width 52 height 10
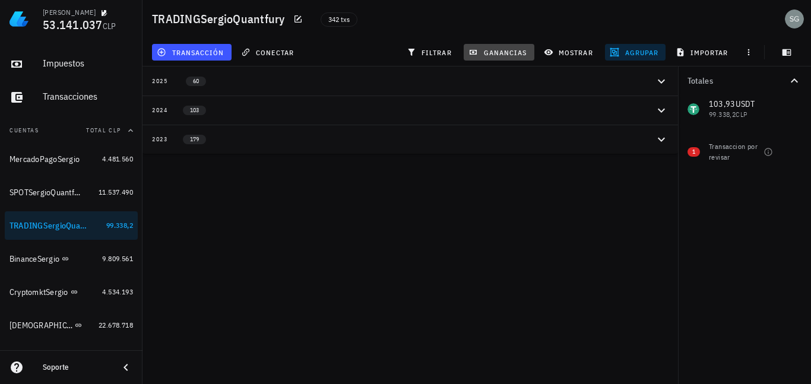
click at [507, 50] on span "ganancias" at bounding box center [499, 53] width 56 height 10
click at [567, 54] on span "mostrar" at bounding box center [569, 53] width 47 height 10
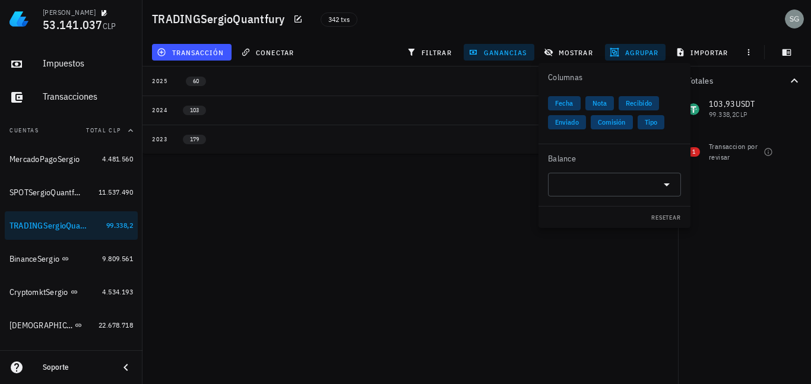
click at [617, 124] on span "Comisión" at bounding box center [612, 122] width 28 height 14
click at [464, 192] on div "[PERSON_NAME] 53.141.037 CLP Inicio [GEOGRAPHIC_DATA] Impuestos [GEOGRAPHIC_DAT…" at bounding box center [405, 192] width 811 height 384
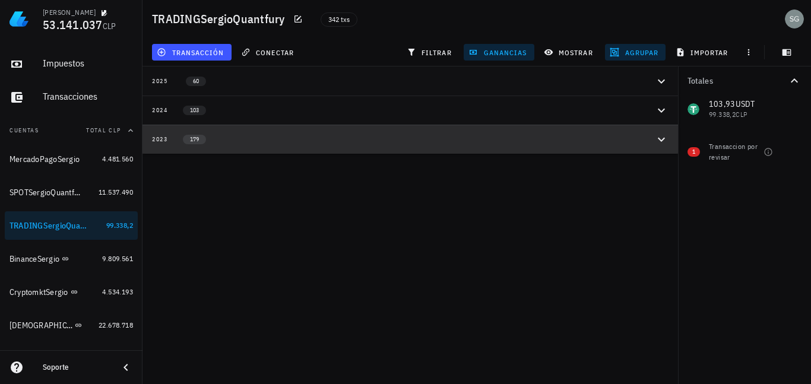
click at [660, 142] on icon "button" at bounding box center [662, 139] width 14 height 14
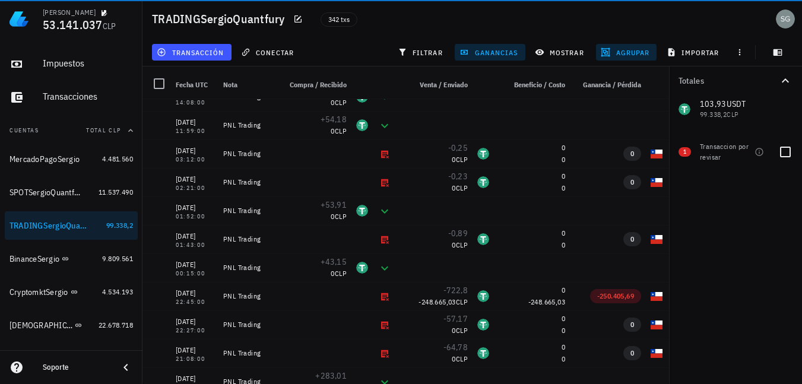
scroll to position [102, 0]
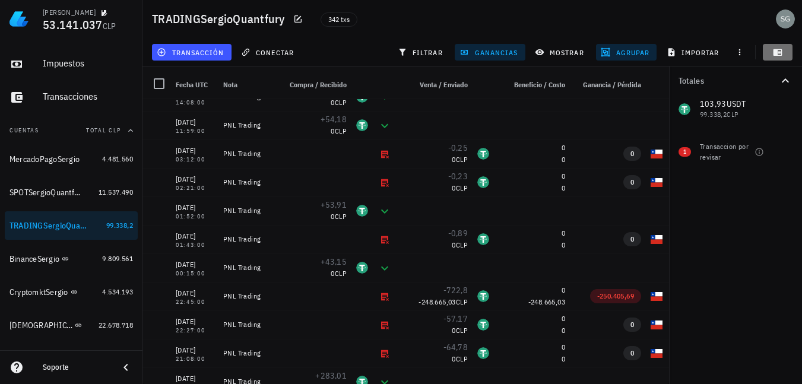
click at [778, 53] on icon "button" at bounding box center [778, 52] width 9 height 7
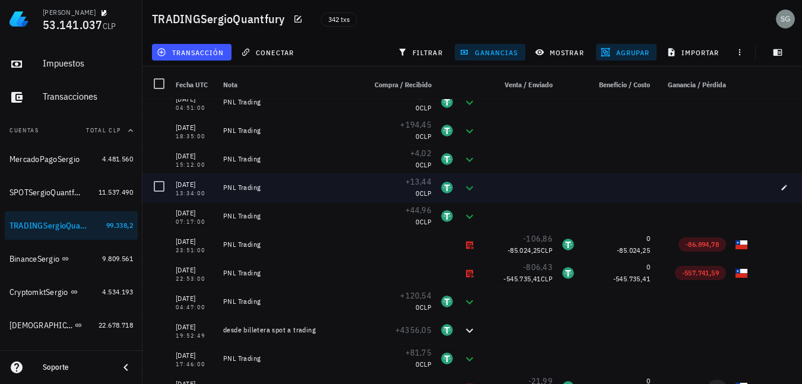
scroll to position [4640, 0]
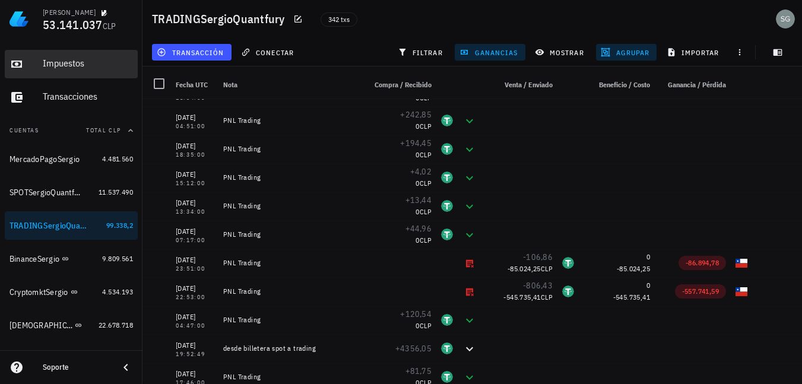
click at [74, 58] on div "Impuestos" at bounding box center [88, 63] width 90 height 11
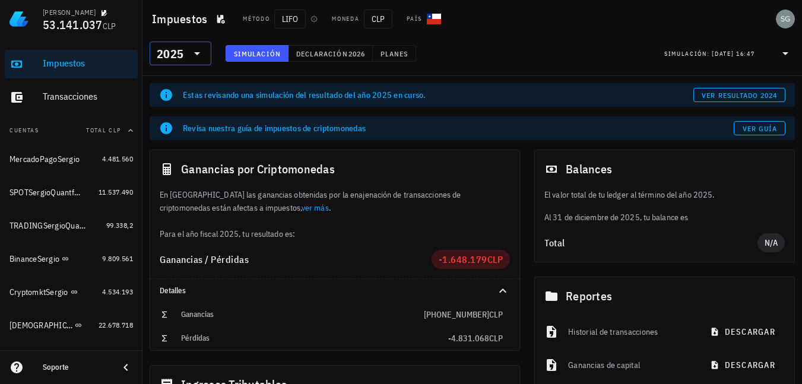
click at [193, 56] on icon at bounding box center [197, 53] width 14 height 14
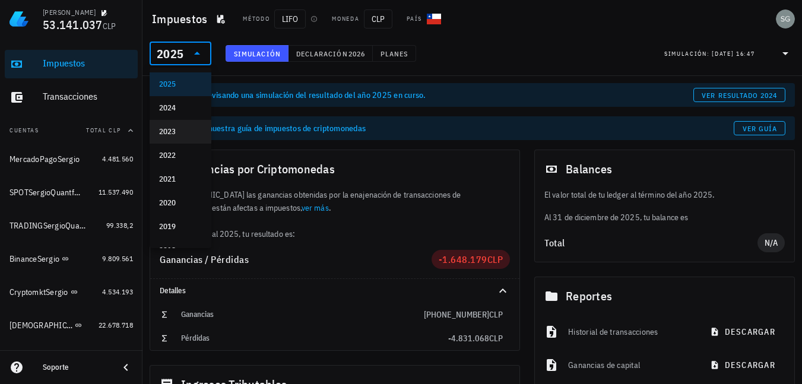
click at [181, 134] on div "2023" at bounding box center [180, 132] width 43 height 10
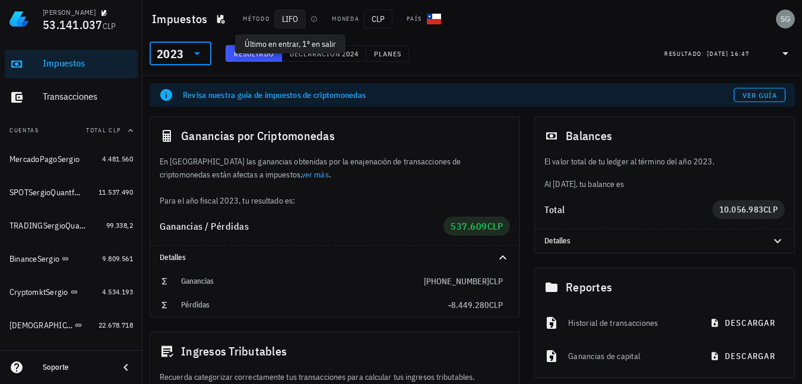
click at [296, 18] on span "LIFO" at bounding box center [289, 19] width 31 height 19
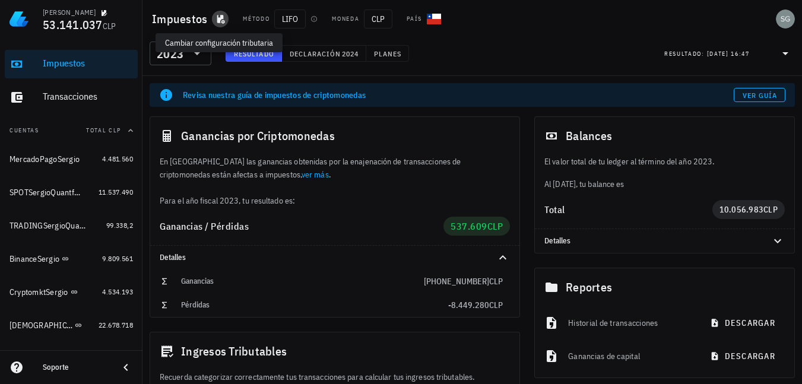
click at [223, 21] on icon "button" at bounding box center [221, 19] width 8 height 9
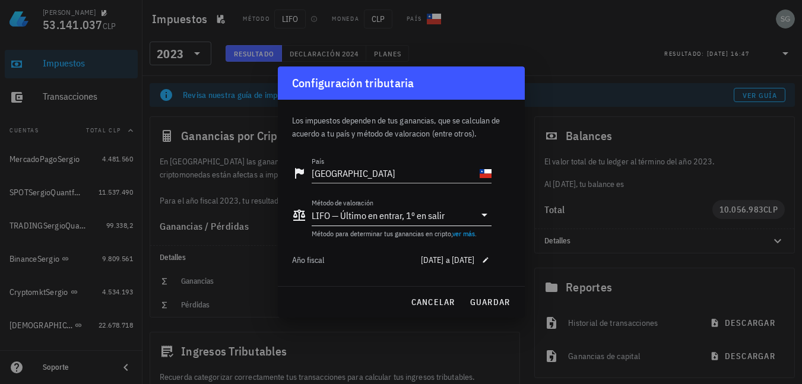
click at [394, 219] on div "LIFO — Último en entrar, 1º en salir" at bounding box center [378, 216] width 133 height 12
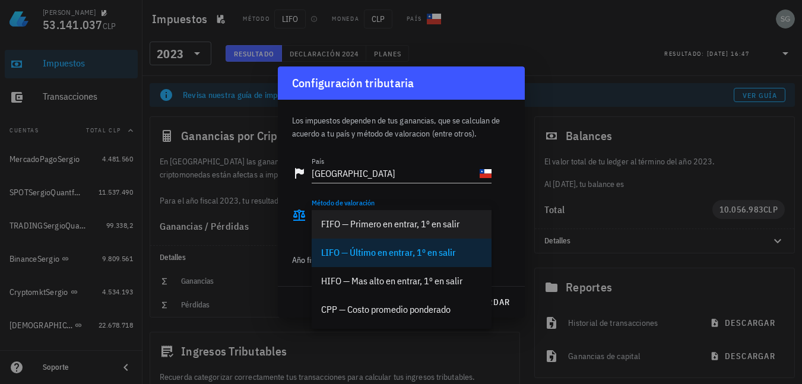
click at [390, 230] on div "FIFO — Primero en entrar, 1º en salir" at bounding box center [401, 224] width 161 height 11
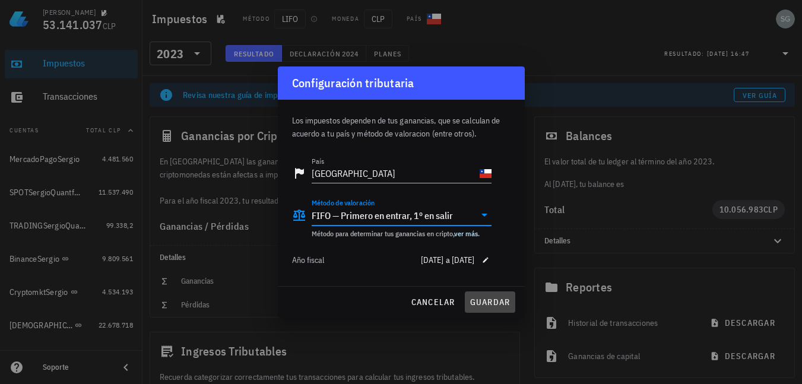
click at [499, 301] on span "guardar" at bounding box center [490, 302] width 41 height 11
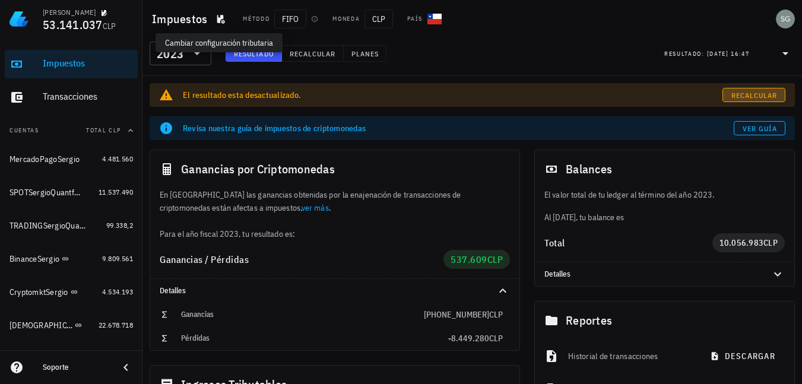
click at [765, 94] on span "Recalcular" at bounding box center [754, 95] width 47 height 9
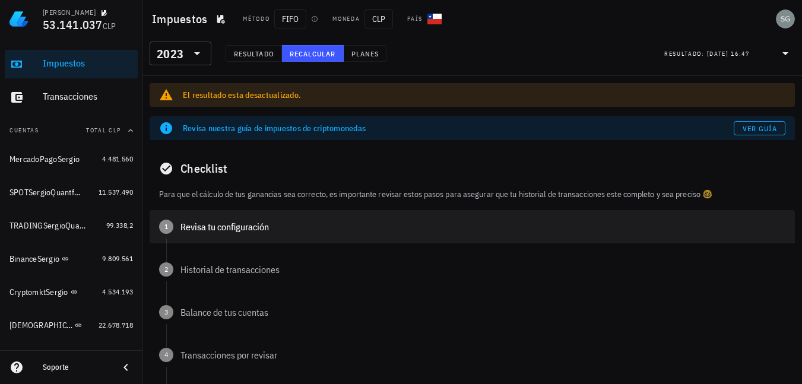
click at [214, 226] on div "Revisa tu configuración" at bounding box center [483, 227] width 605 height 10
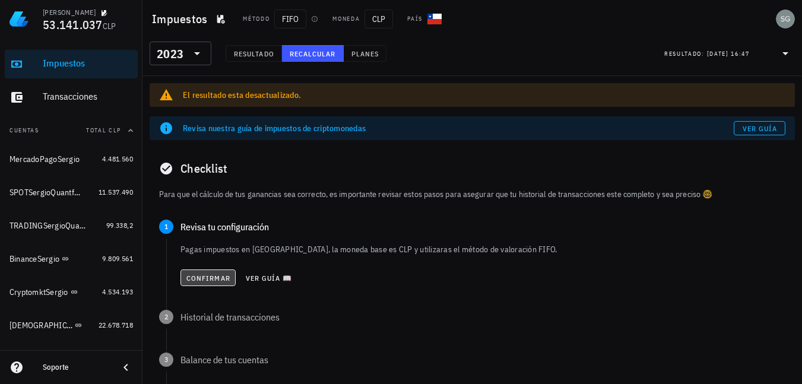
click at [204, 276] on span "Confirmar" at bounding box center [208, 278] width 45 height 9
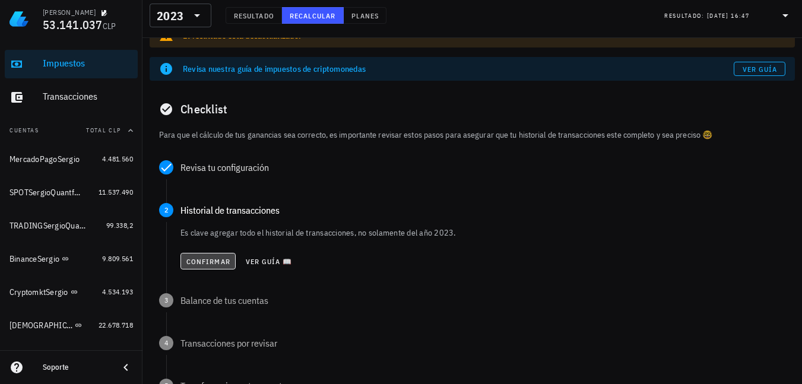
click at [200, 257] on span "Confirmar" at bounding box center [208, 261] width 45 height 9
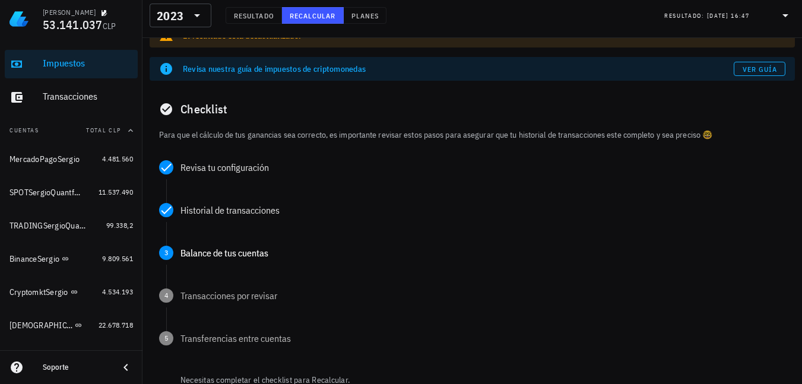
scroll to position [119, 0]
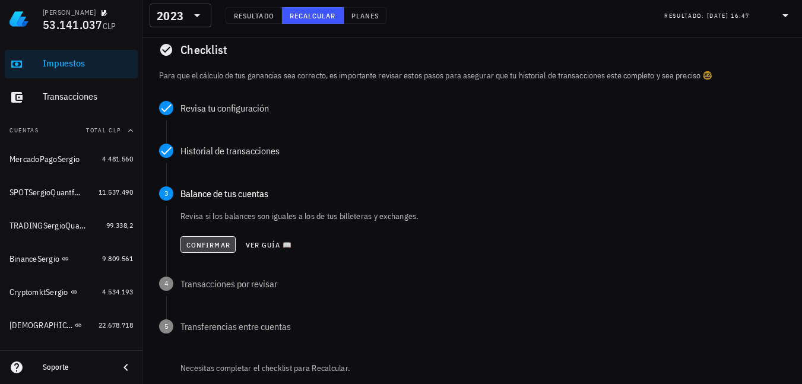
click at [201, 245] on span "Confirmar" at bounding box center [208, 245] width 45 height 9
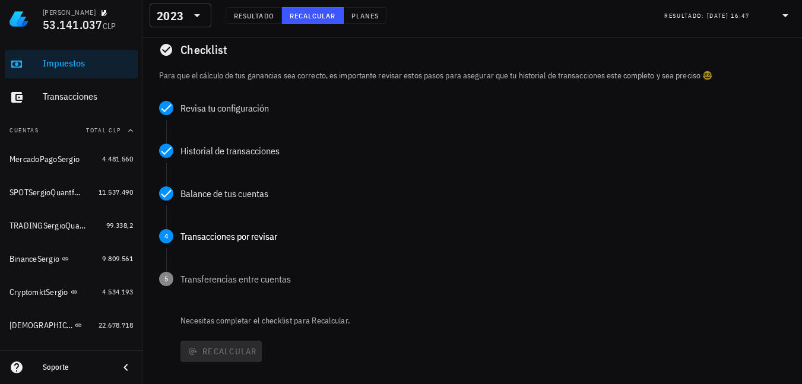
scroll to position [204, 0]
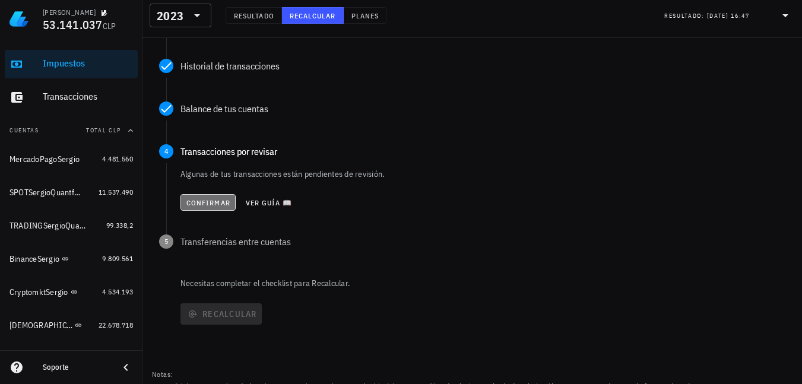
click at [198, 203] on span "Confirmar" at bounding box center [208, 202] width 45 height 9
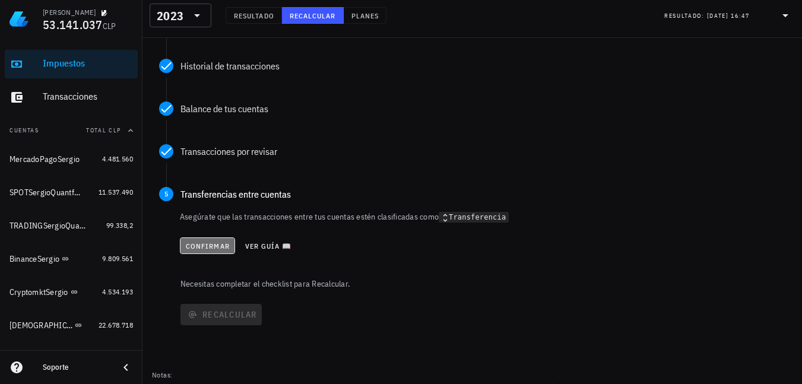
click at [207, 240] on button "Confirmar" at bounding box center [207, 246] width 55 height 17
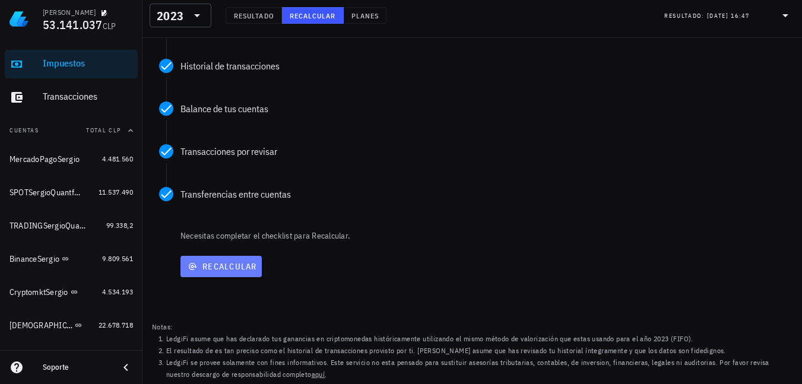
click at [211, 263] on span "Recalcular" at bounding box center [221, 266] width 72 height 11
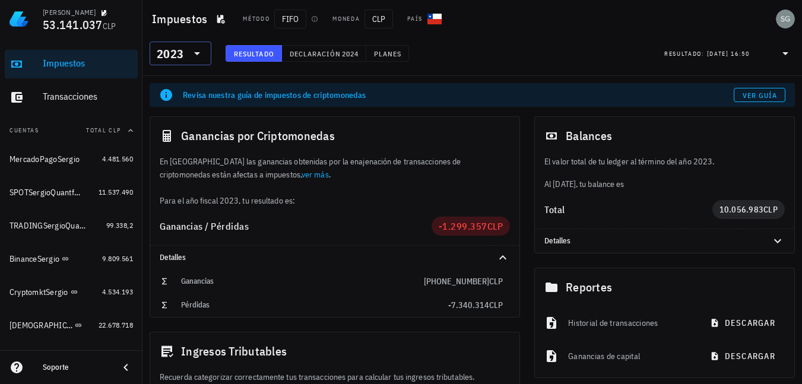
click at [205, 58] on div "​ 2023" at bounding box center [181, 54] width 62 height 24
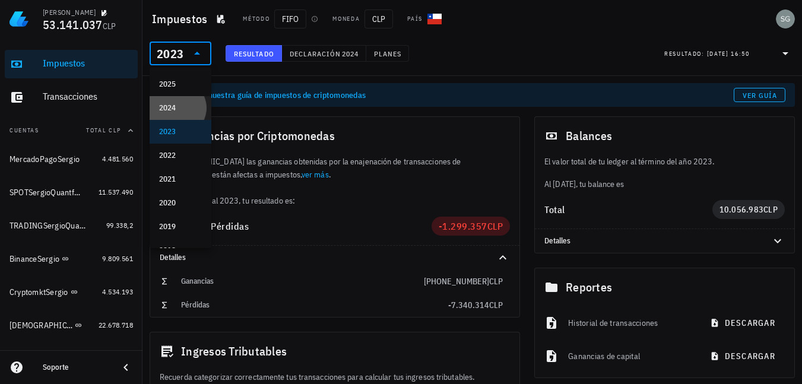
click at [178, 113] on div "2024" at bounding box center [180, 108] width 43 height 19
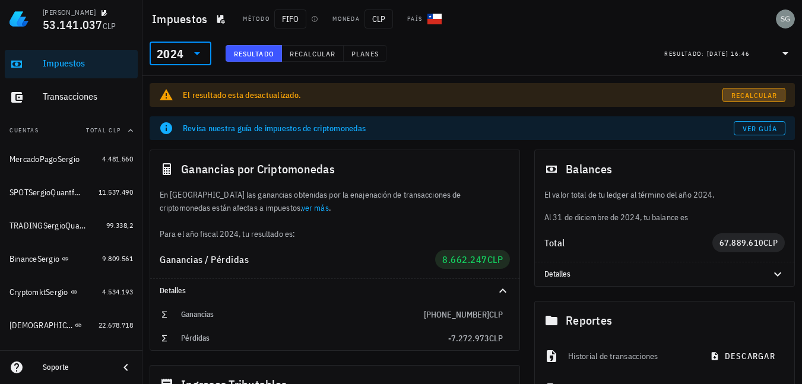
click at [744, 94] on span "Recalcular" at bounding box center [754, 95] width 47 height 9
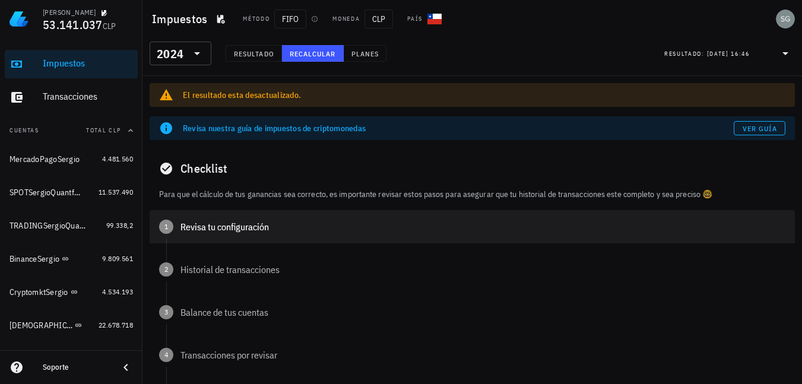
click at [194, 223] on div "Revisa tu configuración" at bounding box center [483, 227] width 605 height 10
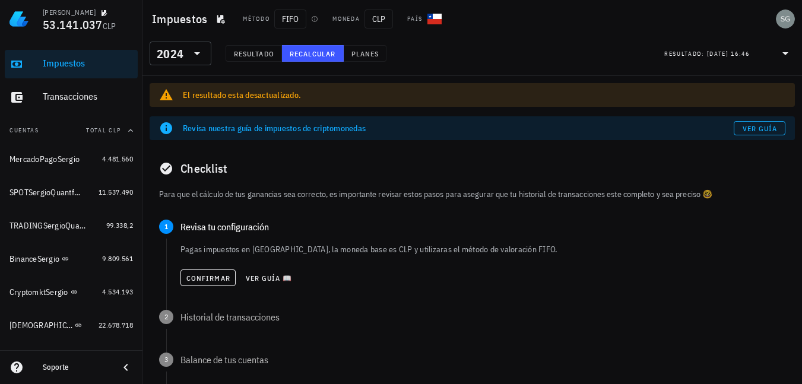
scroll to position [119, 0]
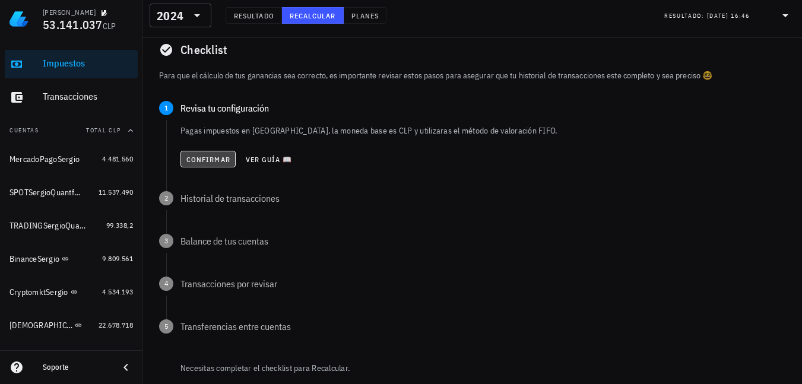
click at [208, 158] on span "Confirmar" at bounding box center [208, 159] width 45 height 9
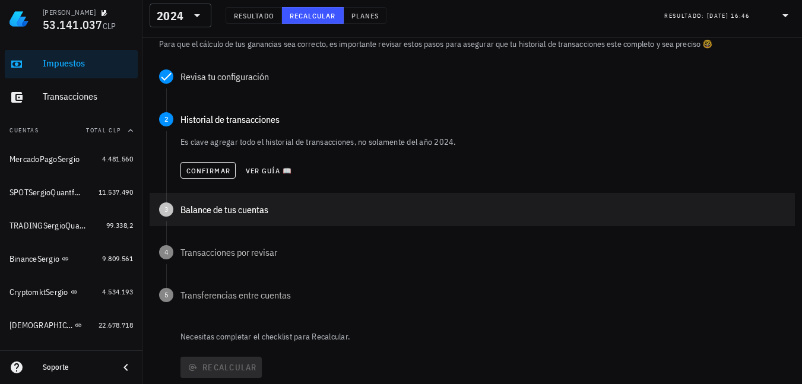
scroll to position [178, 0]
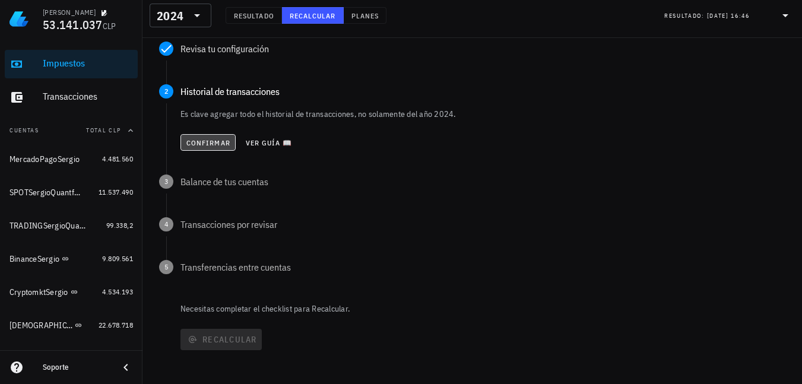
click at [205, 141] on span "Confirmar" at bounding box center [208, 142] width 45 height 9
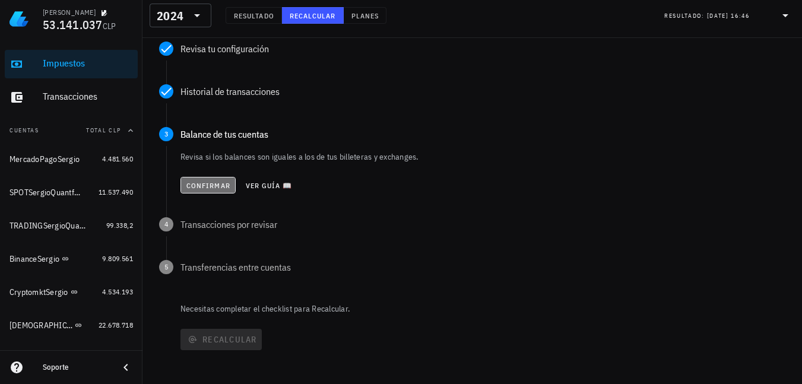
click at [207, 189] on span "Confirmar" at bounding box center [208, 185] width 45 height 9
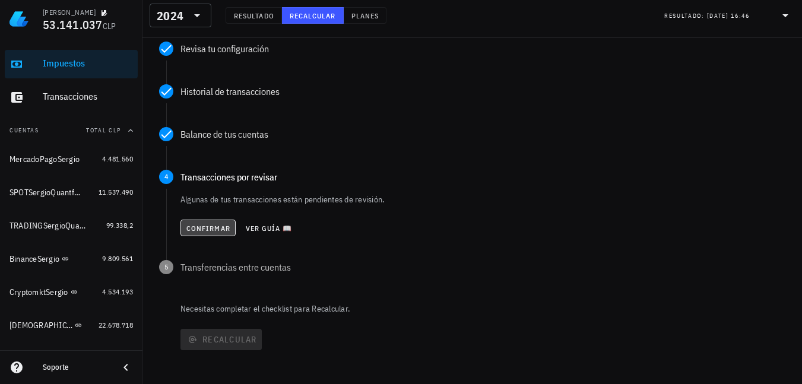
click at [198, 227] on span "Confirmar" at bounding box center [208, 228] width 45 height 9
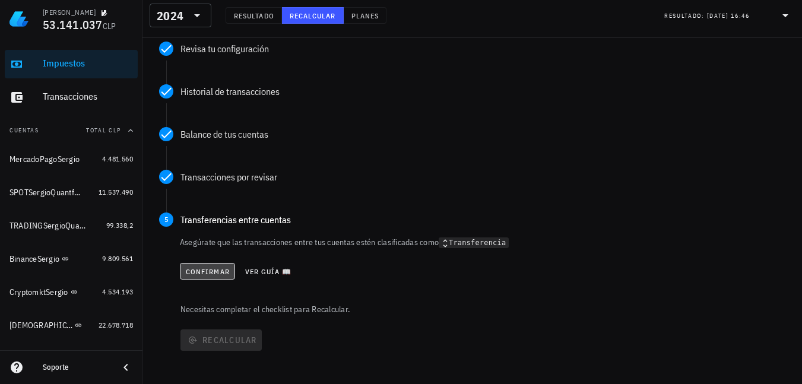
click at [207, 267] on span "Confirmar" at bounding box center [207, 271] width 45 height 9
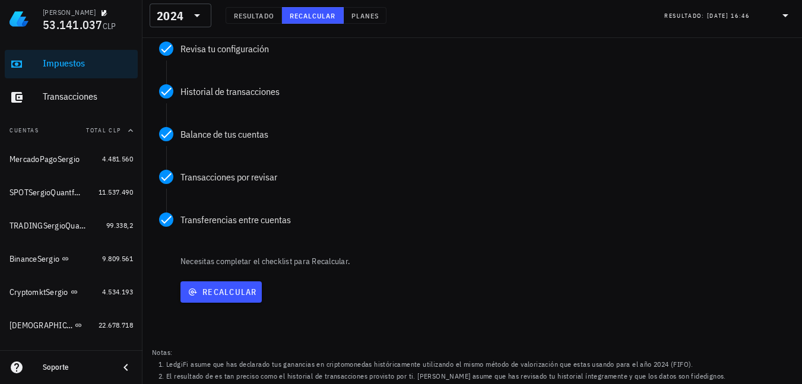
scroll to position [204, 0]
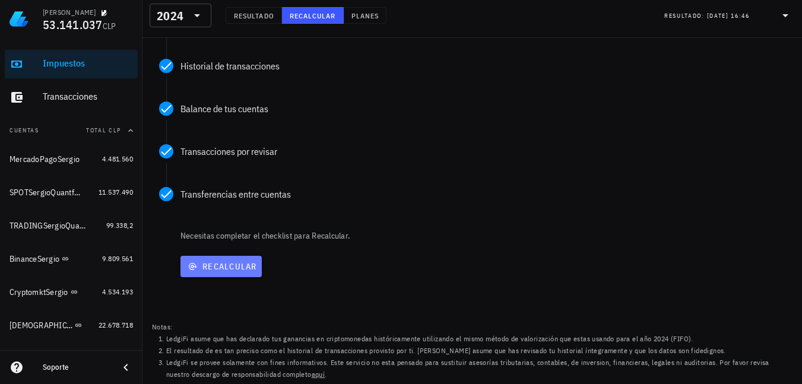
click at [212, 265] on span "Recalcular" at bounding box center [221, 266] width 72 height 11
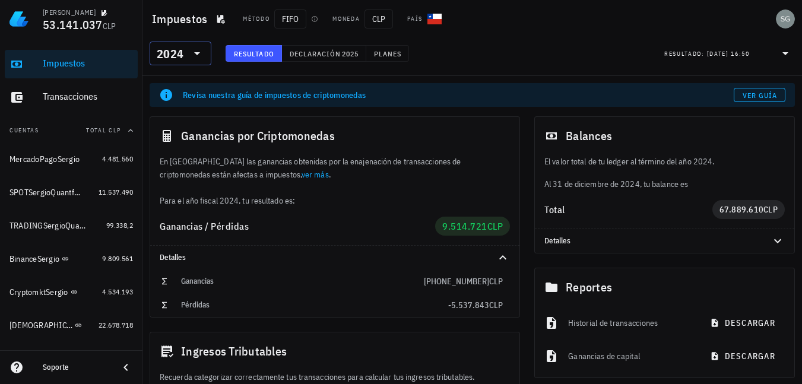
click at [199, 55] on icon at bounding box center [197, 53] width 14 height 14
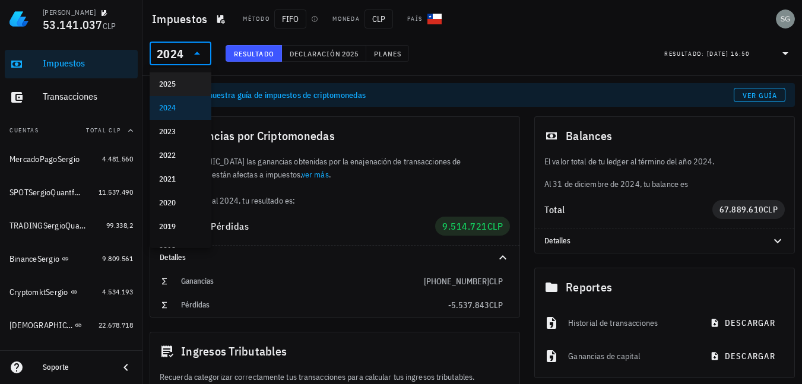
click at [167, 84] on div "2025" at bounding box center [180, 85] width 43 height 10
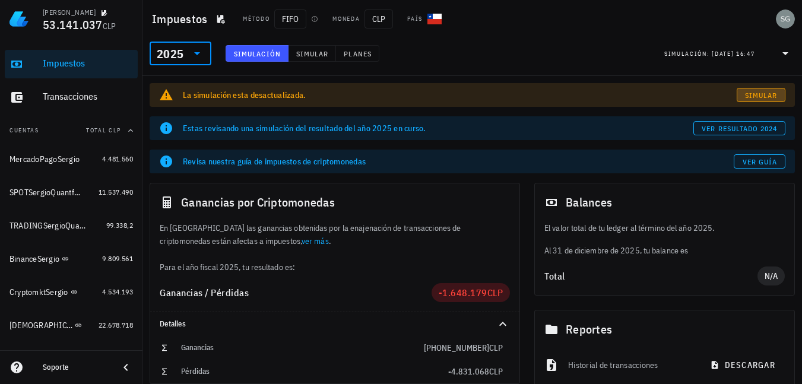
click at [758, 95] on span "Simular" at bounding box center [761, 95] width 33 height 9
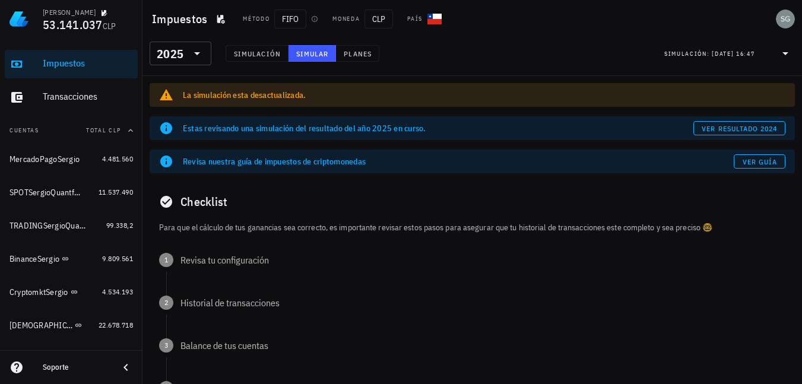
click at [201, 233] on p "Para que el cálculo de tus ganancias sea correcto, es importante revisar estos …" at bounding box center [472, 227] width 627 height 13
click at [200, 202] on div "Checklist" at bounding box center [473, 202] width 646 height 38
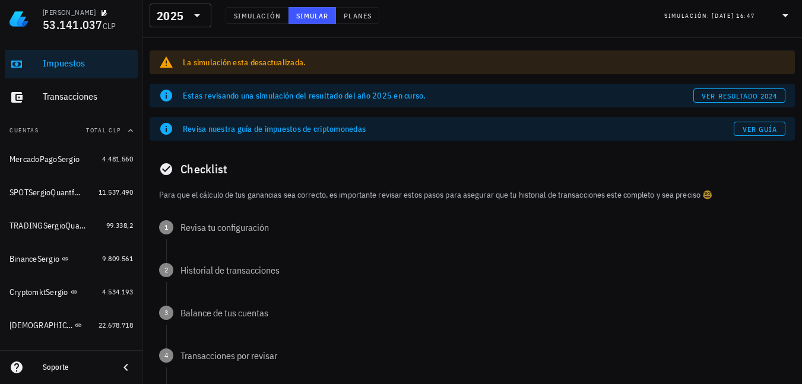
scroll to position [59, 0]
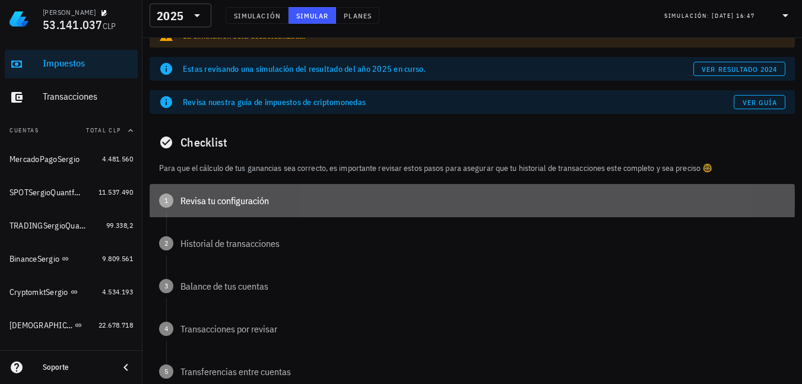
click at [200, 201] on div "Revisa tu configuración" at bounding box center [483, 201] width 605 height 10
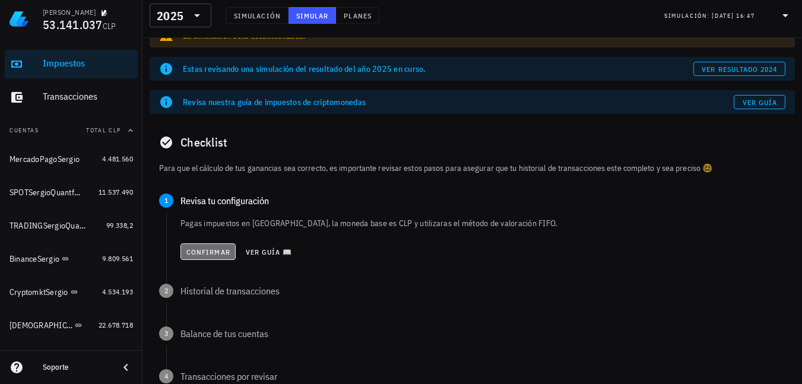
click at [203, 252] on span "Confirmar" at bounding box center [208, 252] width 45 height 9
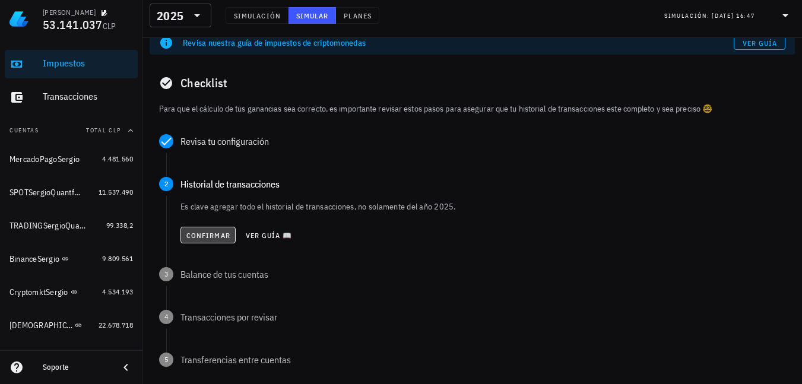
click at [204, 236] on span "Confirmar" at bounding box center [208, 235] width 45 height 9
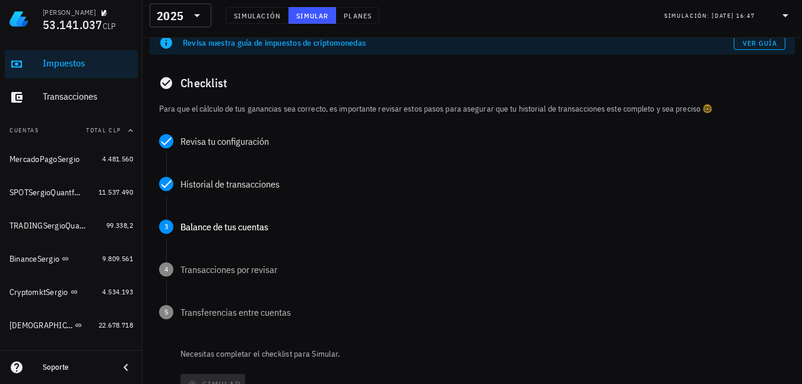
scroll to position [178, 0]
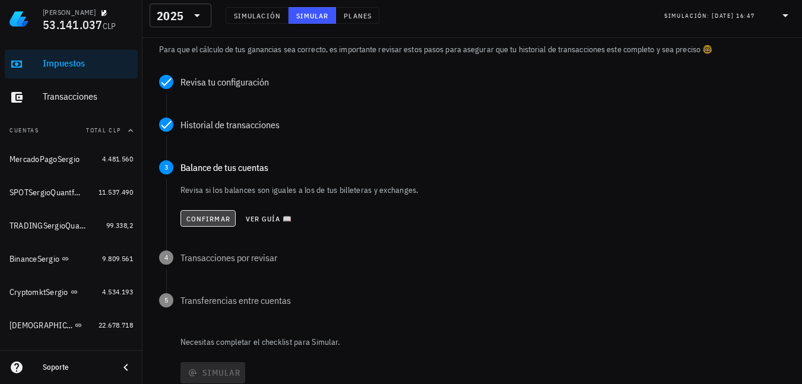
click at [204, 222] on span "Confirmar" at bounding box center [208, 218] width 45 height 9
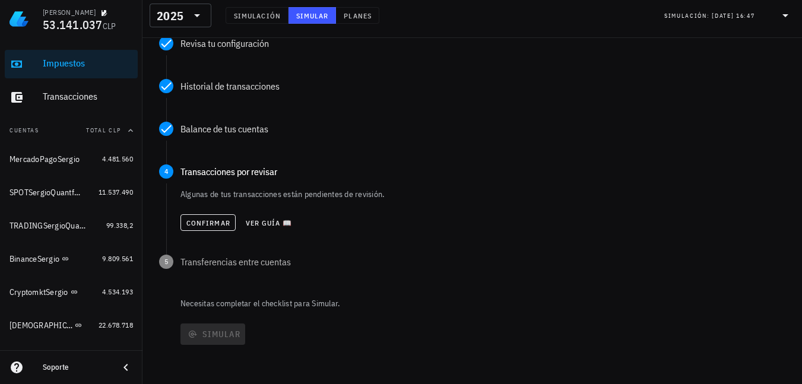
scroll to position [237, 0]
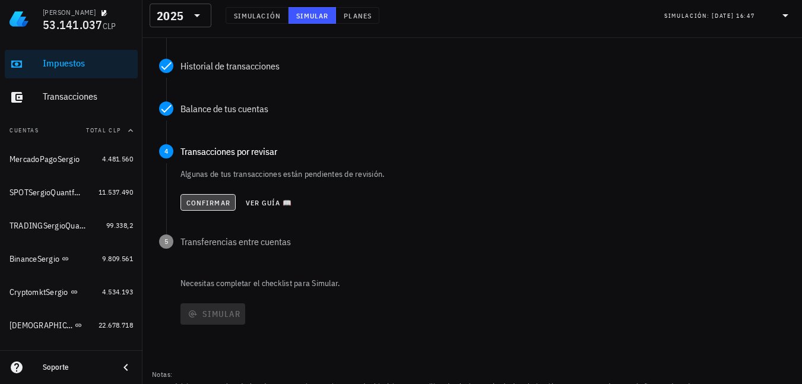
click at [204, 204] on span "Confirmar" at bounding box center [208, 202] width 45 height 9
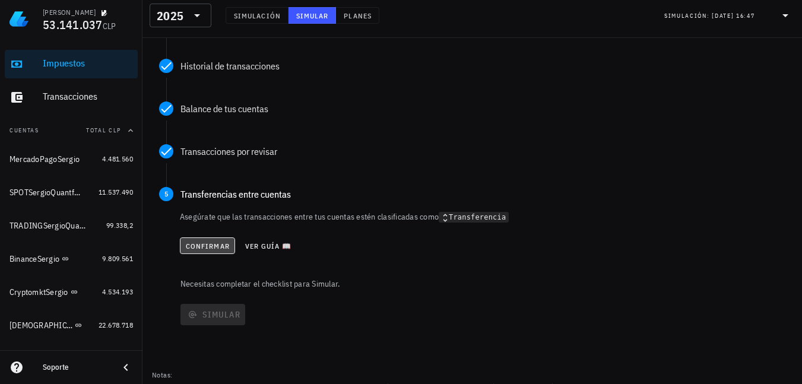
click at [204, 242] on span "Confirmar" at bounding box center [207, 246] width 45 height 9
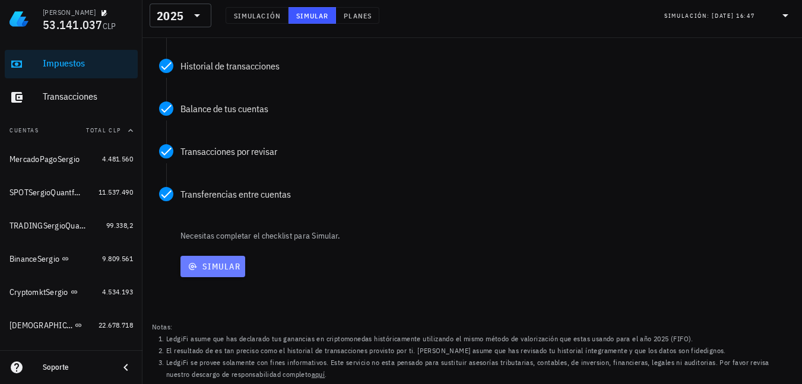
click at [227, 271] on span "Simular" at bounding box center [212, 266] width 55 height 11
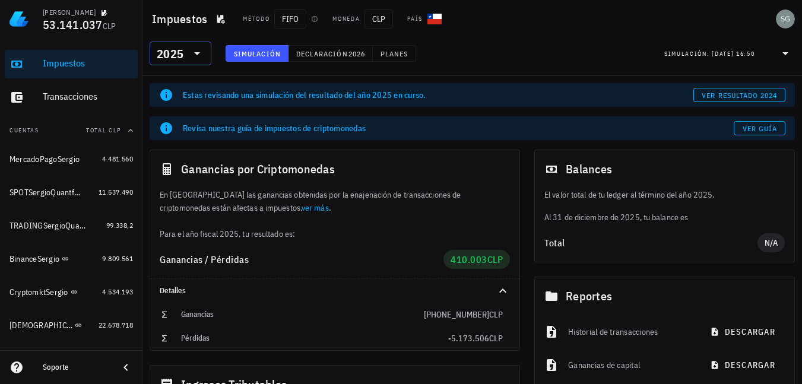
click at [200, 57] on icon at bounding box center [197, 53] width 14 height 14
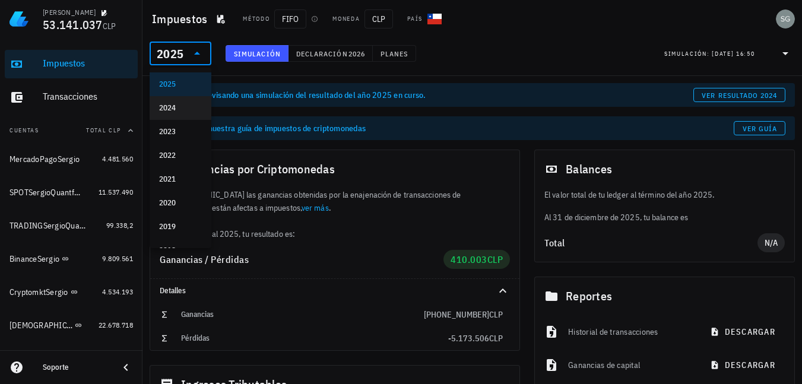
click at [183, 114] on div "2024" at bounding box center [180, 108] width 43 height 19
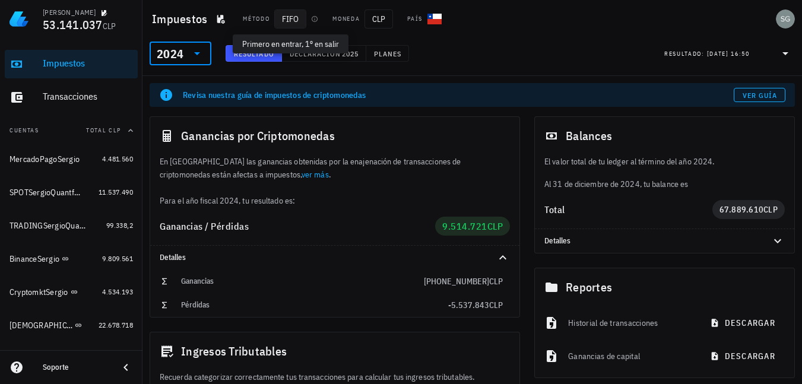
click at [289, 19] on span "FIFO" at bounding box center [290, 19] width 32 height 19
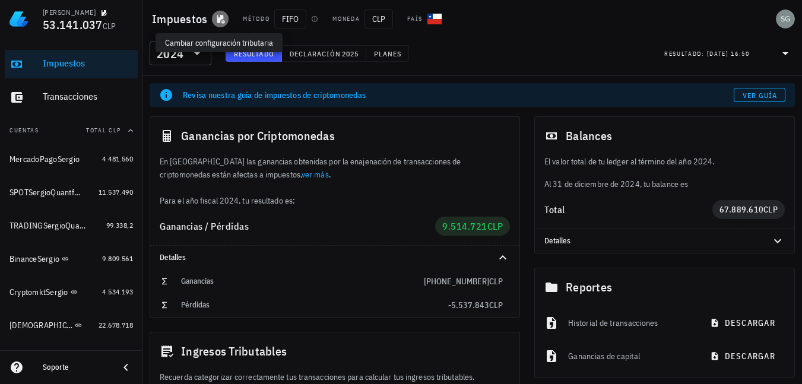
click at [221, 17] on icon "button" at bounding box center [221, 19] width 8 height 9
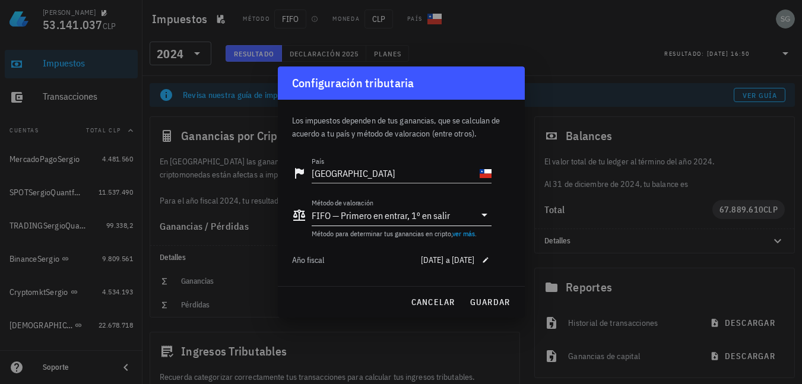
click at [388, 223] on div "FIFO — Primero en entrar, 1º en salir" at bounding box center [393, 215] width 163 height 20
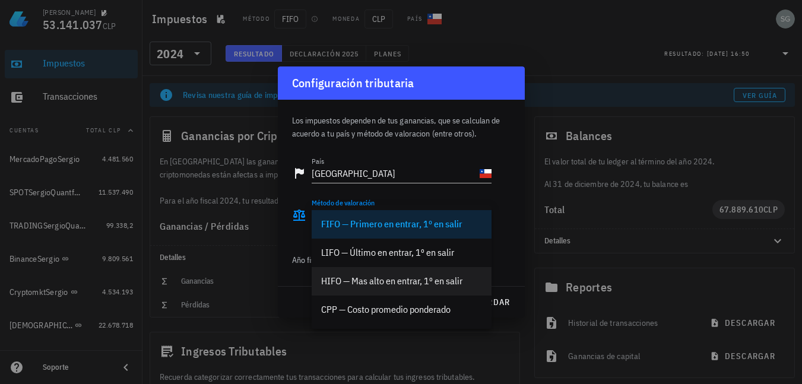
click at [397, 279] on div "HIFO — Mas alto en entrar, 1º en salir" at bounding box center [401, 281] width 161 height 11
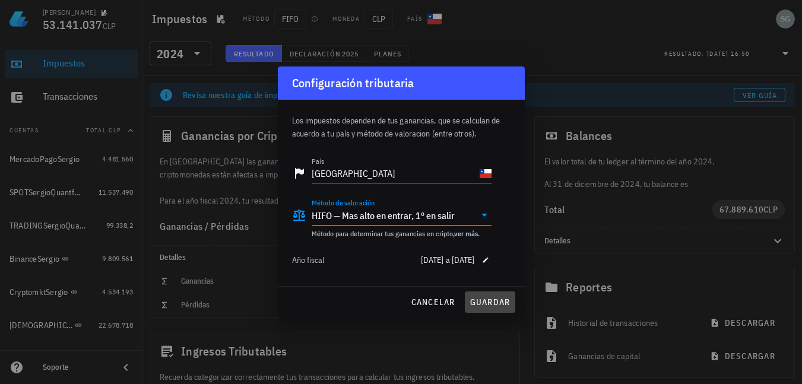
click at [499, 301] on span "guardar" at bounding box center [490, 302] width 41 height 11
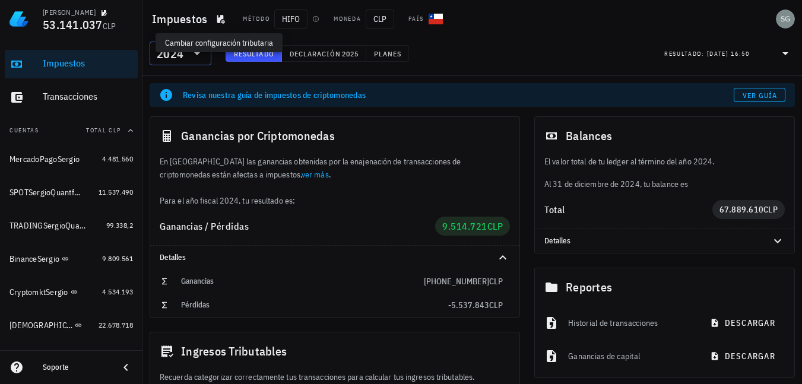
click at [198, 54] on icon at bounding box center [197, 53] width 6 height 3
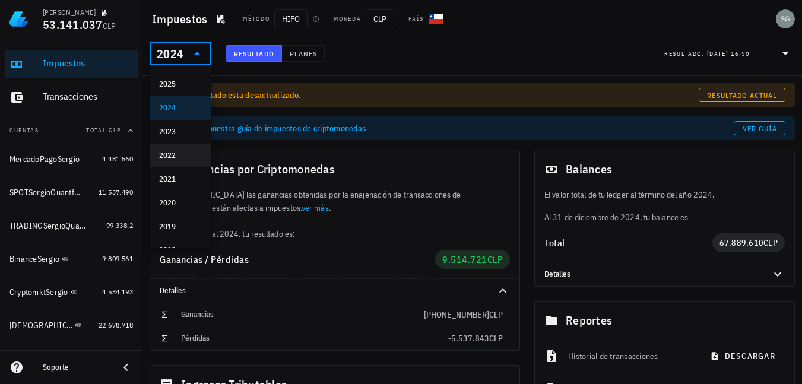
click at [170, 147] on div "2022" at bounding box center [180, 155] width 43 height 19
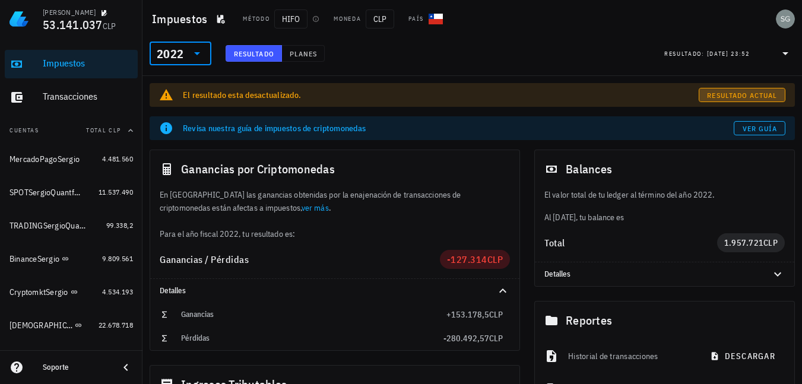
click at [735, 93] on span "Resultado actual" at bounding box center [742, 95] width 71 height 9
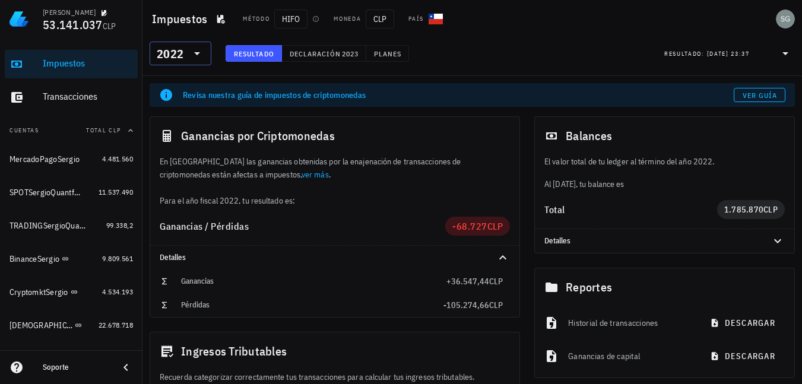
click at [198, 52] on icon at bounding box center [197, 53] width 6 height 3
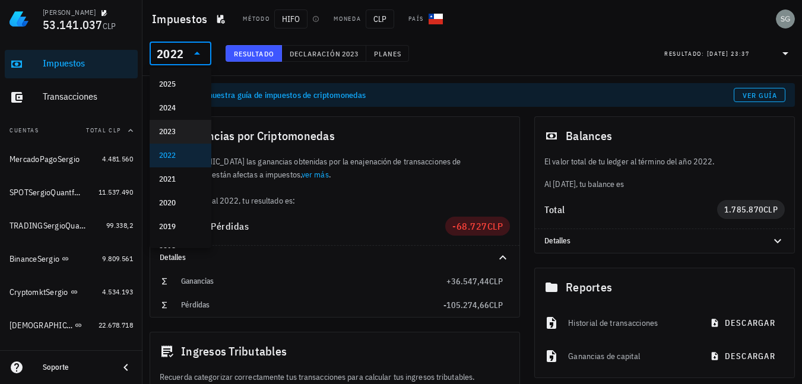
click at [181, 134] on div "2023" at bounding box center [180, 132] width 43 height 10
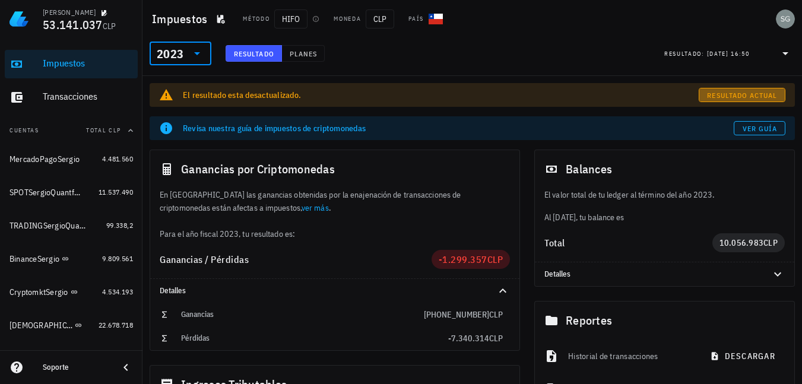
click at [760, 94] on span "Resultado actual" at bounding box center [742, 95] width 71 height 9
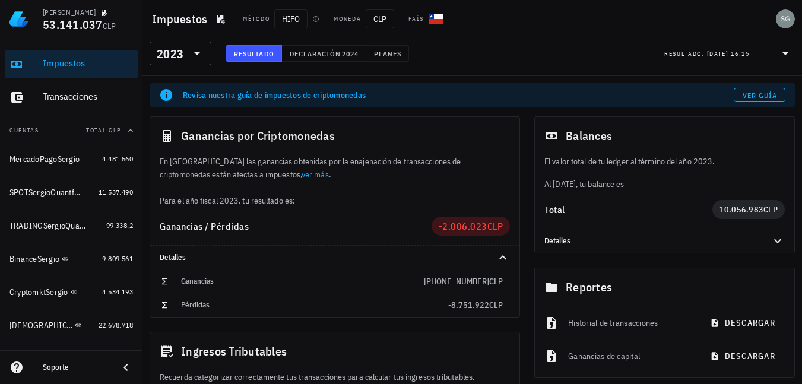
click at [64, 63] on div "Impuestos" at bounding box center [88, 63] width 90 height 11
click at [204, 56] on icon at bounding box center [197, 53] width 14 height 14
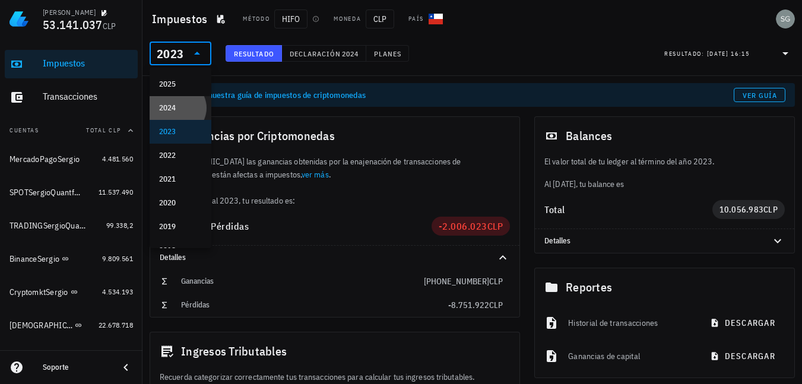
click at [186, 109] on div "2024" at bounding box center [180, 108] width 43 height 10
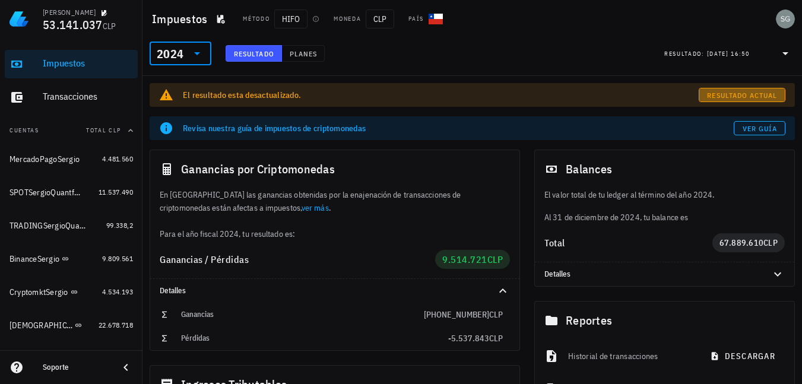
click at [734, 94] on span "Resultado actual" at bounding box center [742, 95] width 71 height 9
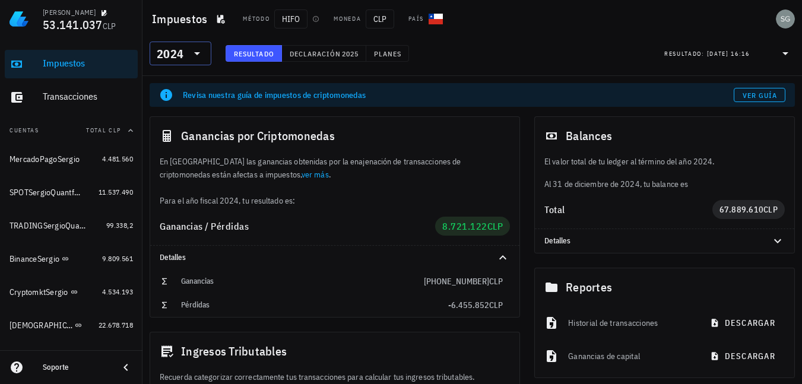
click at [184, 51] on div "2024" at bounding box center [172, 54] width 31 height 24
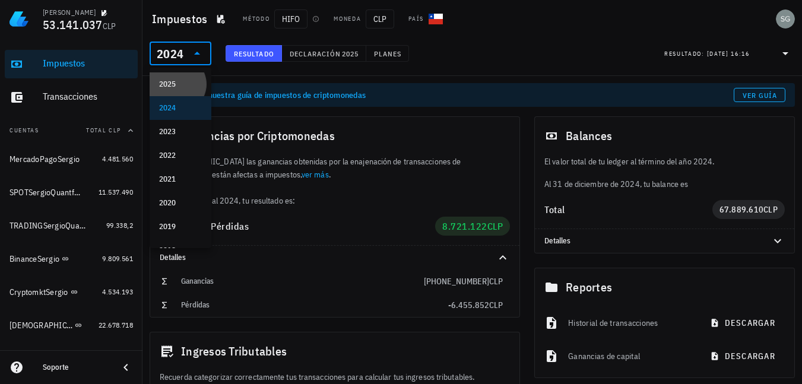
click at [187, 84] on div "2025" at bounding box center [180, 85] width 43 height 10
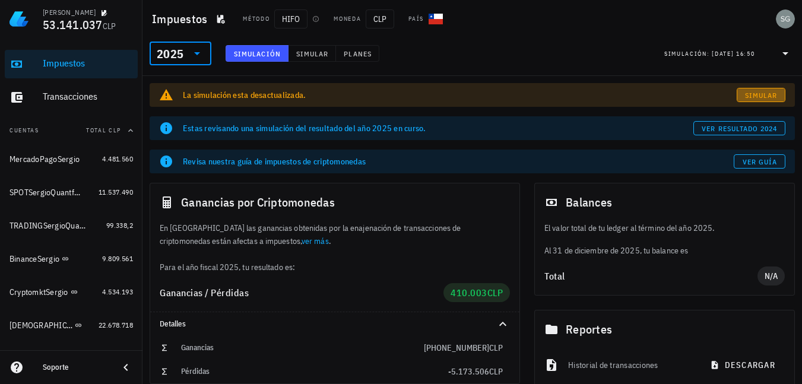
click at [774, 99] on span "Simular" at bounding box center [761, 95] width 33 height 9
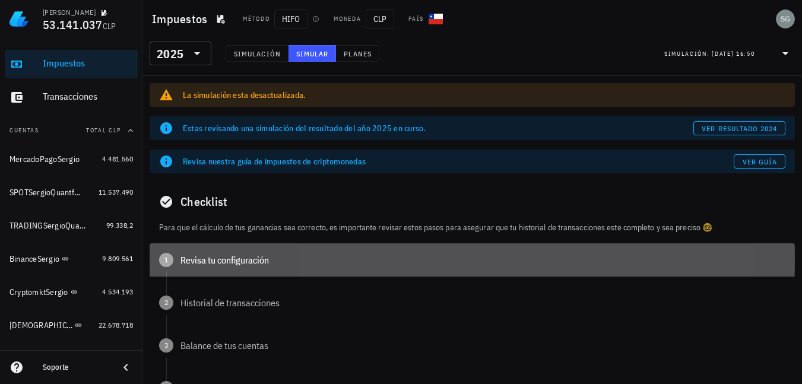
click at [194, 255] on div "Revisa tu configuración" at bounding box center [483, 260] width 605 height 10
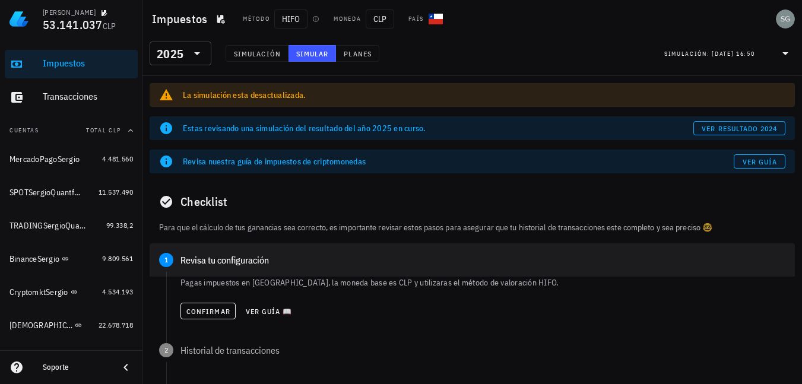
scroll to position [59, 0]
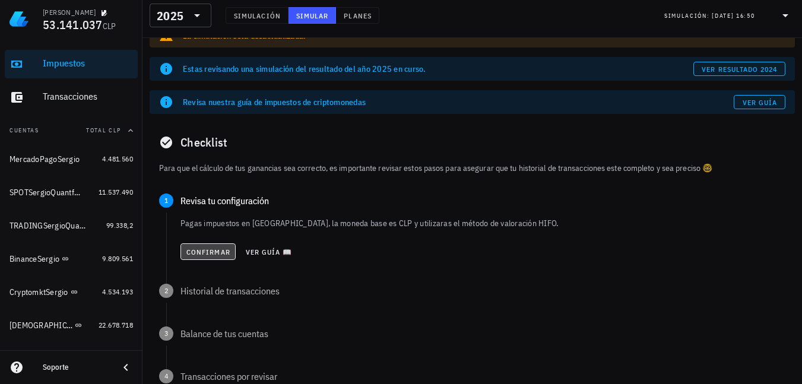
click at [202, 248] on span "Confirmar" at bounding box center [208, 252] width 45 height 9
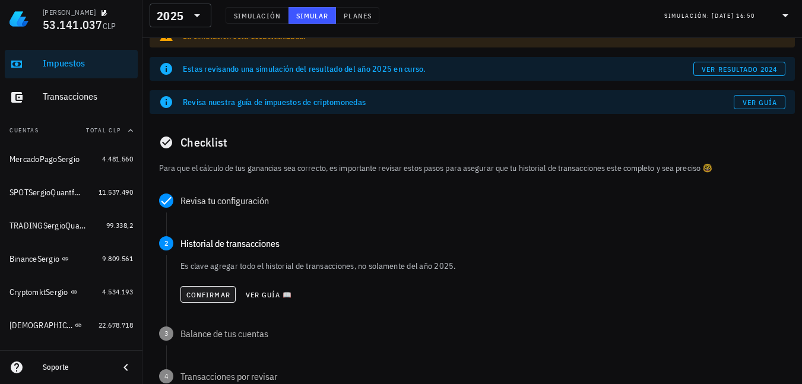
scroll to position [119, 0]
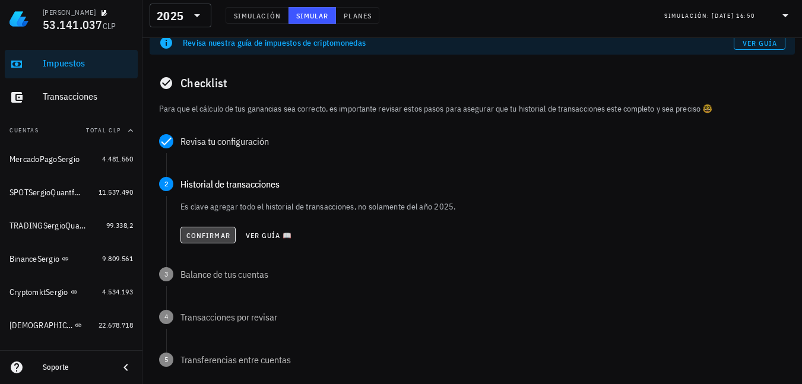
click at [206, 231] on span "Confirmar" at bounding box center [208, 235] width 45 height 9
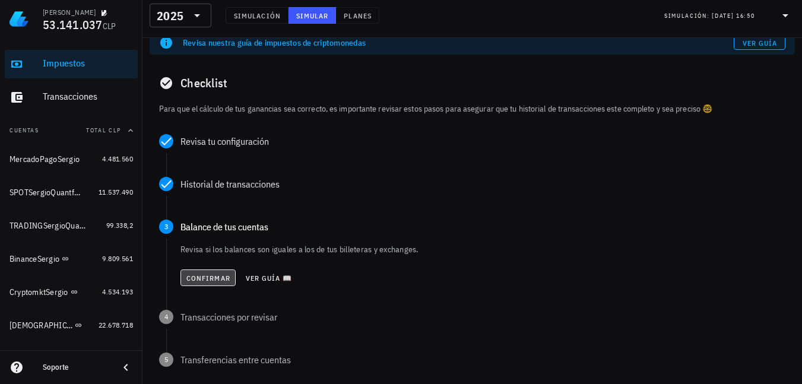
click at [204, 274] on span "Confirmar" at bounding box center [208, 278] width 45 height 9
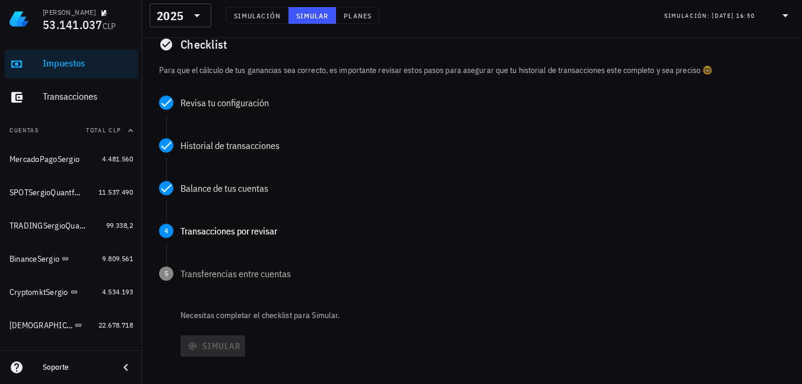
scroll to position [178, 0]
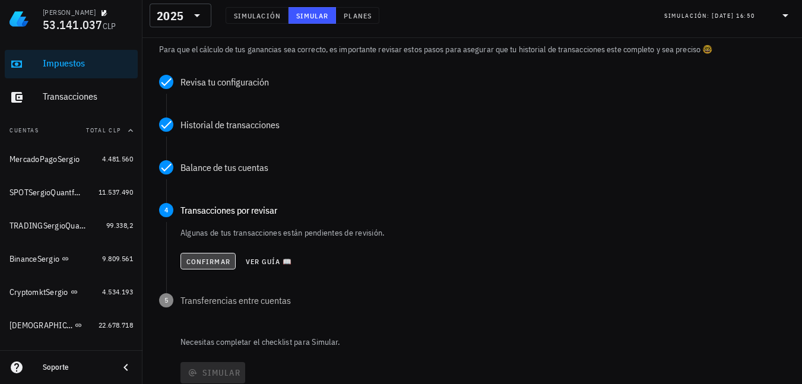
click at [213, 253] on button "Confirmar" at bounding box center [208, 261] width 55 height 17
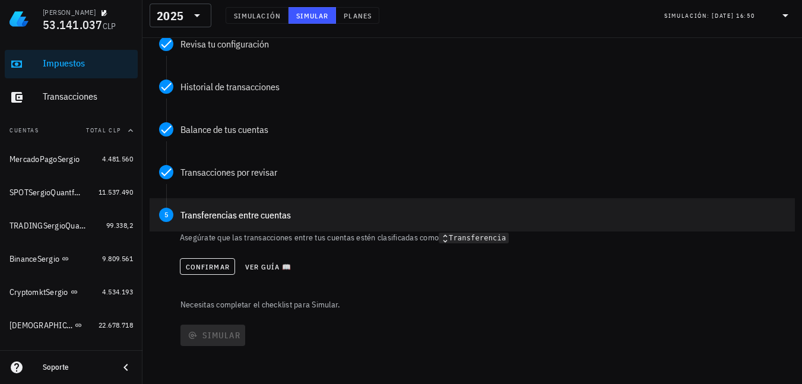
scroll to position [237, 0]
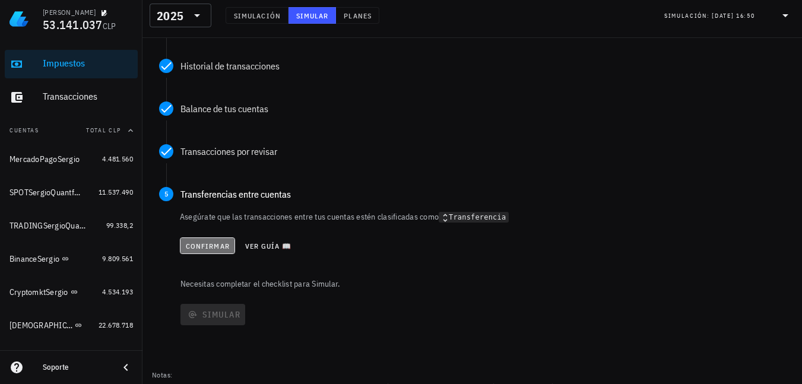
click at [211, 248] on span "Confirmar" at bounding box center [207, 246] width 45 height 9
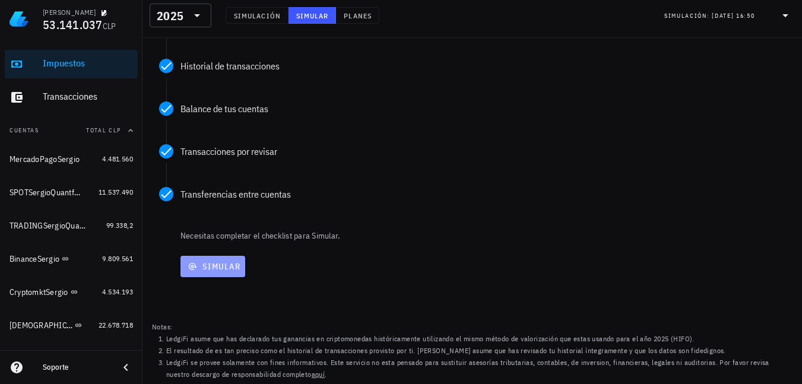
click at [217, 264] on span "Simular" at bounding box center [212, 266] width 55 height 11
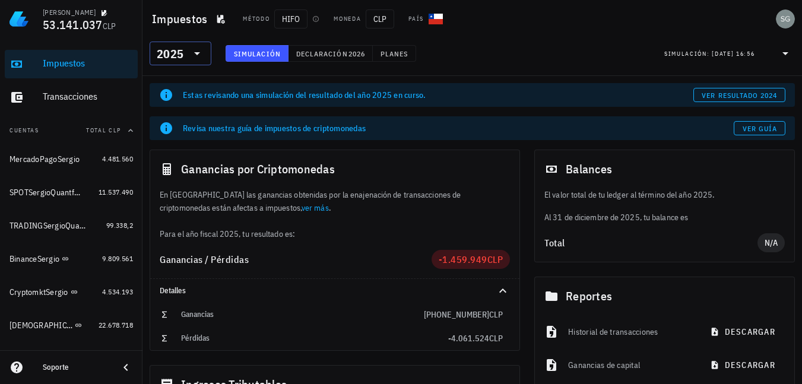
click at [190, 54] on icon at bounding box center [197, 53] width 14 height 14
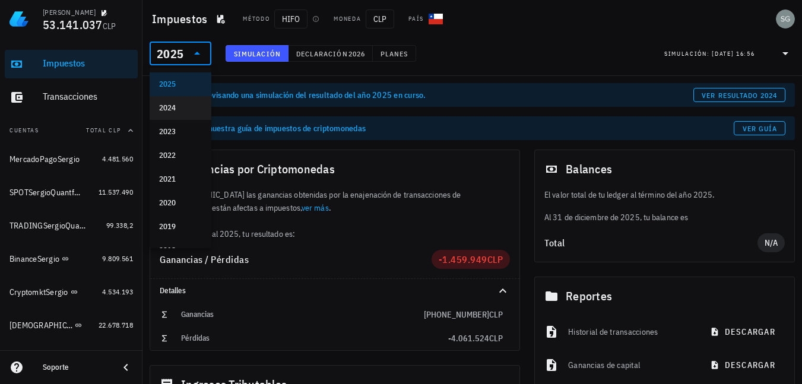
click at [178, 111] on div "2024" at bounding box center [180, 108] width 43 height 10
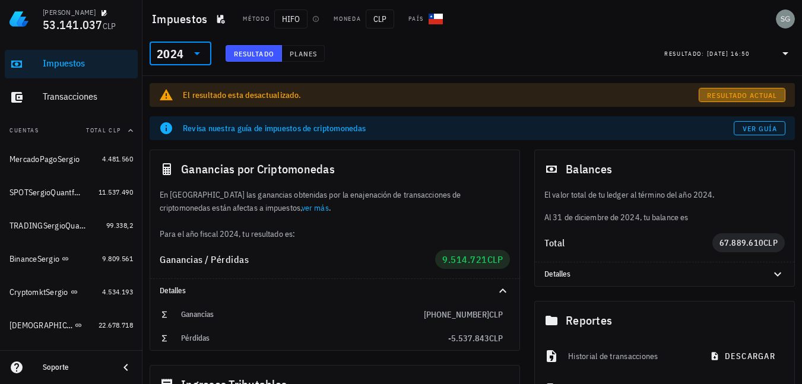
click at [735, 95] on span "Resultado actual" at bounding box center [742, 95] width 71 height 9
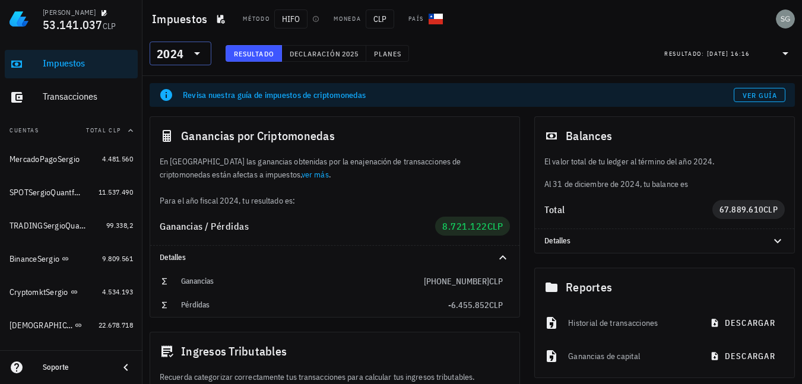
click at [197, 50] on icon at bounding box center [197, 53] width 14 height 14
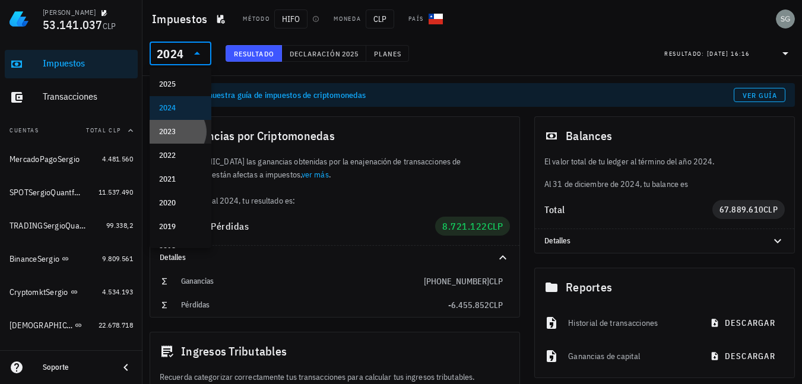
click at [172, 132] on div "2023" at bounding box center [180, 132] width 43 height 10
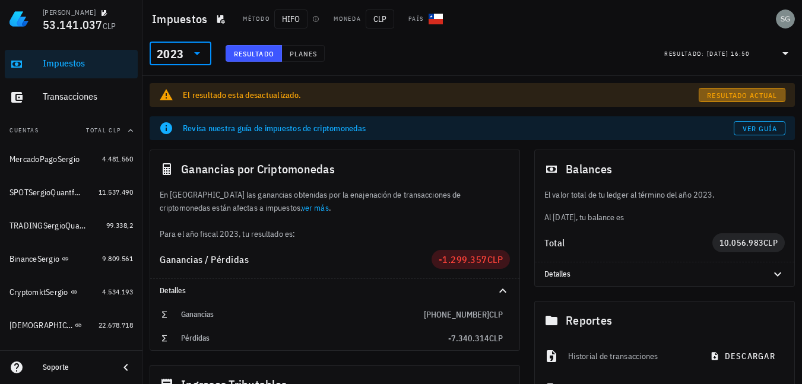
click at [726, 94] on span "Resultado actual" at bounding box center [742, 95] width 71 height 9
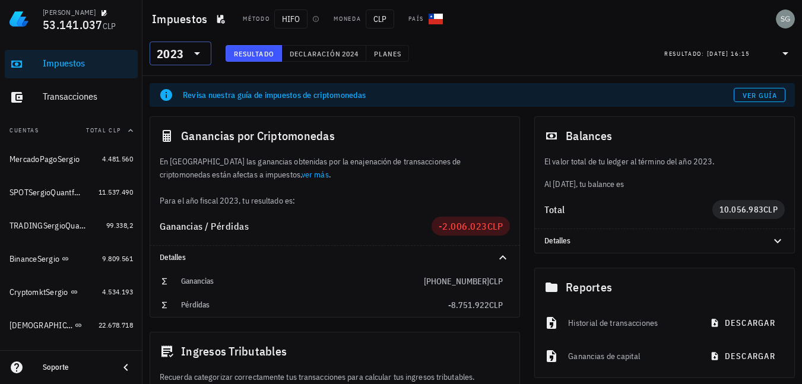
click at [198, 52] on icon at bounding box center [197, 53] width 14 height 14
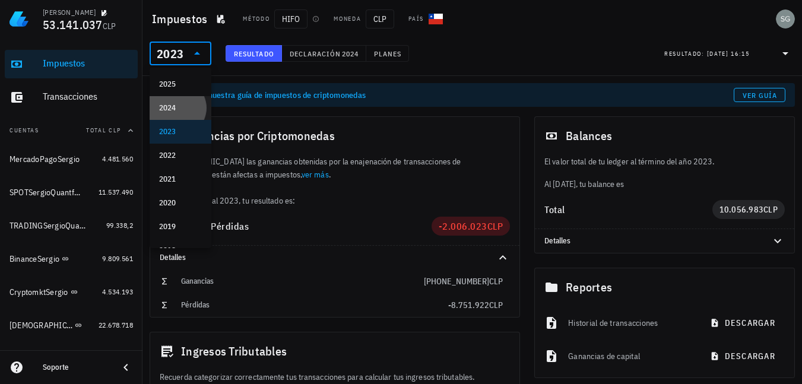
click at [176, 106] on div "2024" at bounding box center [180, 108] width 43 height 10
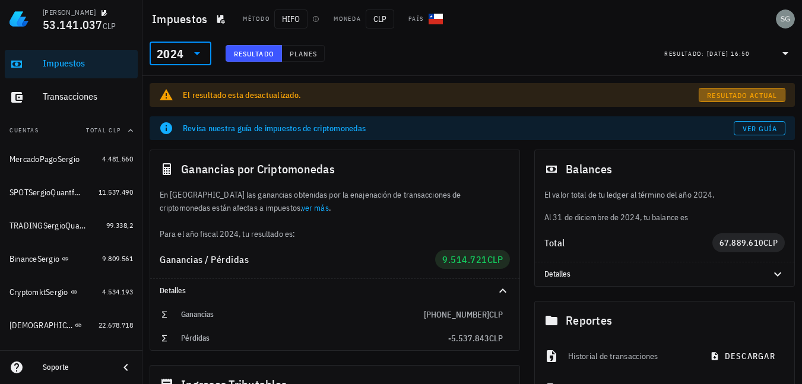
click at [745, 95] on span "Resultado actual" at bounding box center [742, 95] width 71 height 9
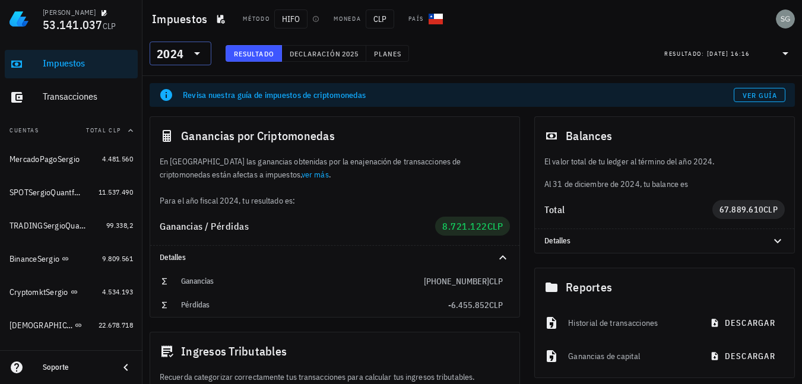
click at [198, 48] on icon at bounding box center [197, 53] width 14 height 14
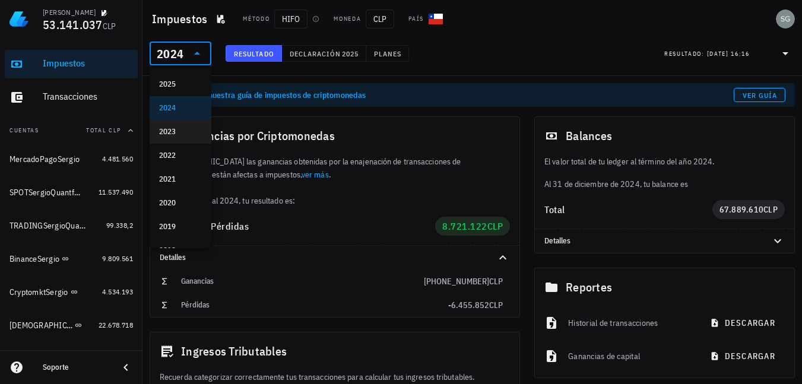
click at [181, 132] on div "2023" at bounding box center [180, 132] width 43 height 10
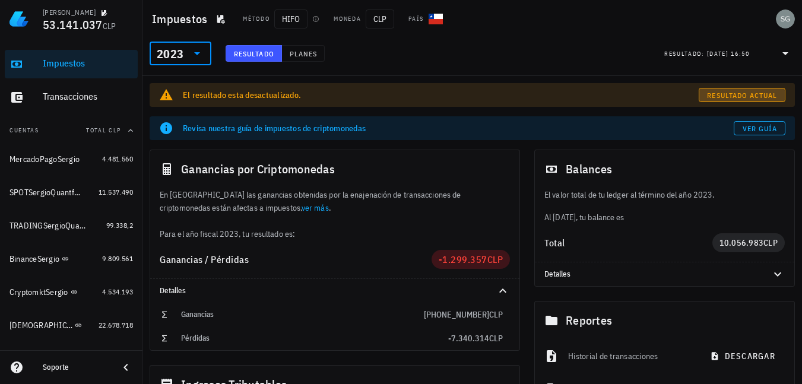
click at [717, 94] on span "Resultado actual" at bounding box center [742, 95] width 71 height 9
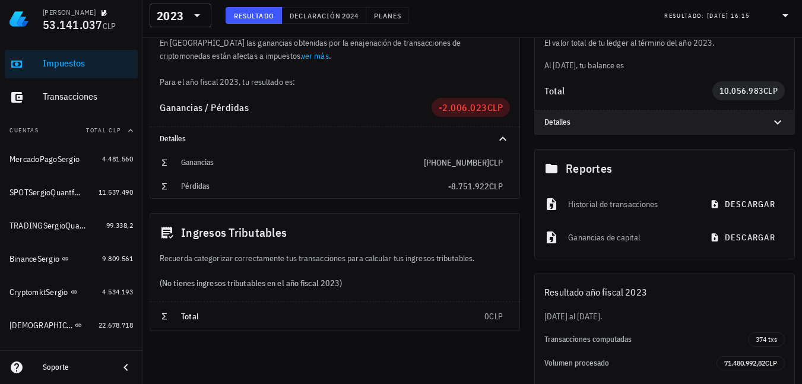
scroll to position [59, 0]
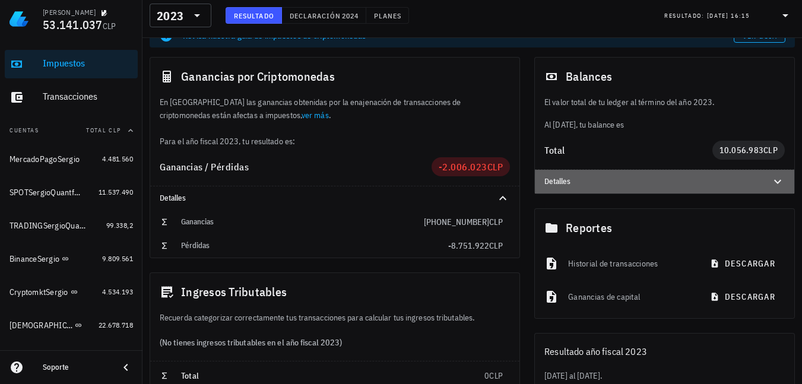
click at [779, 175] on icon at bounding box center [778, 182] width 14 height 14
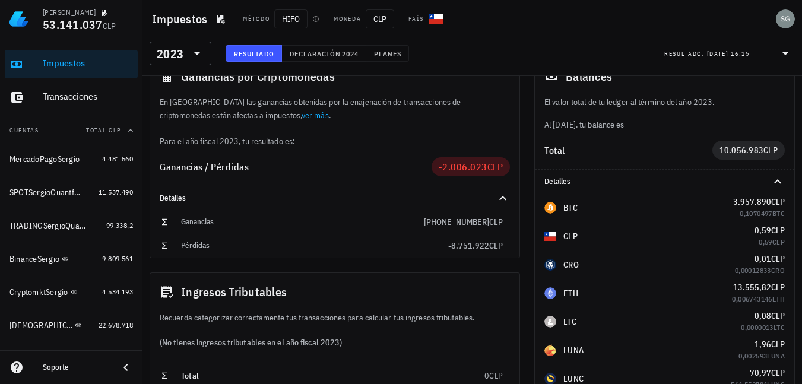
scroll to position [0, 0]
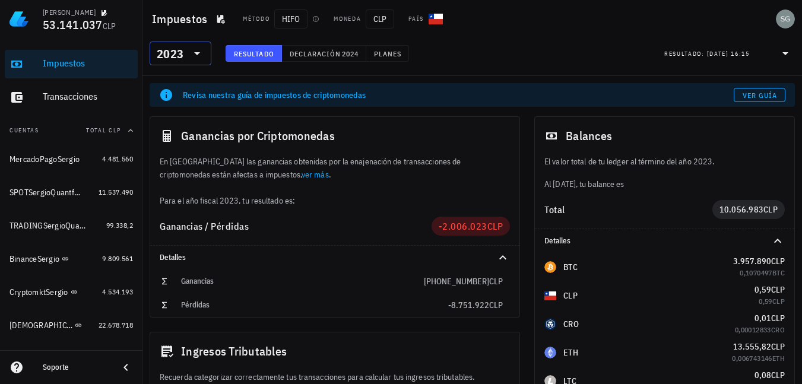
click at [201, 50] on icon at bounding box center [197, 53] width 14 height 14
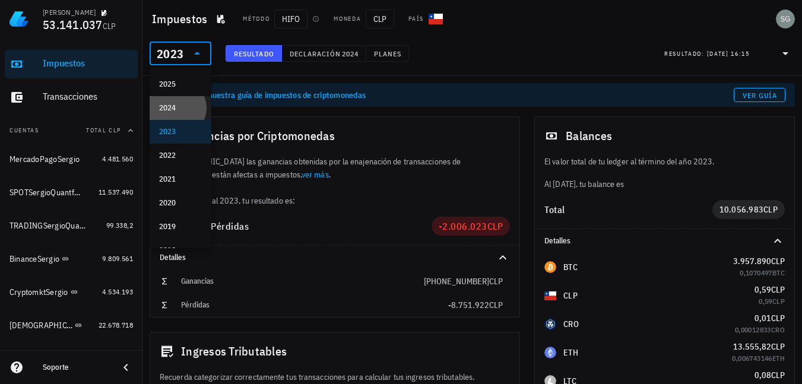
click at [184, 108] on div "2024" at bounding box center [180, 108] width 43 height 10
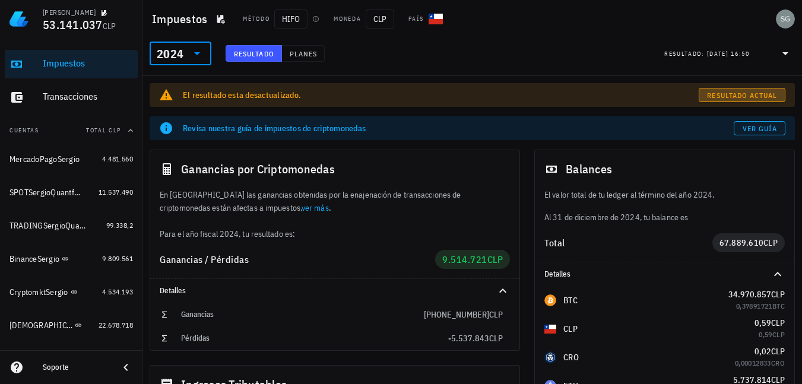
click at [722, 93] on span "Resultado actual" at bounding box center [742, 95] width 71 height 9
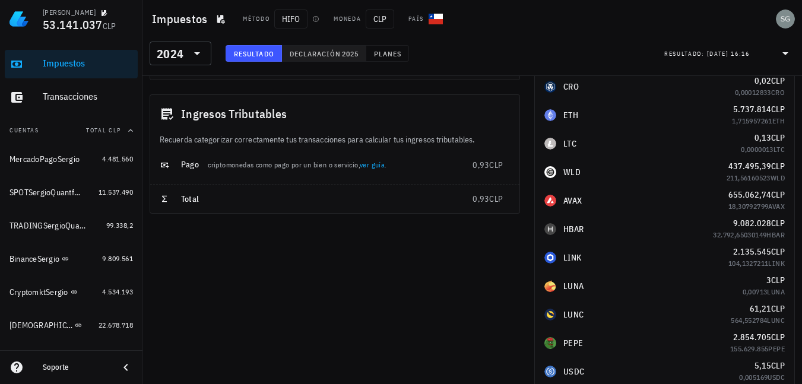
scroll to position [59, 0]
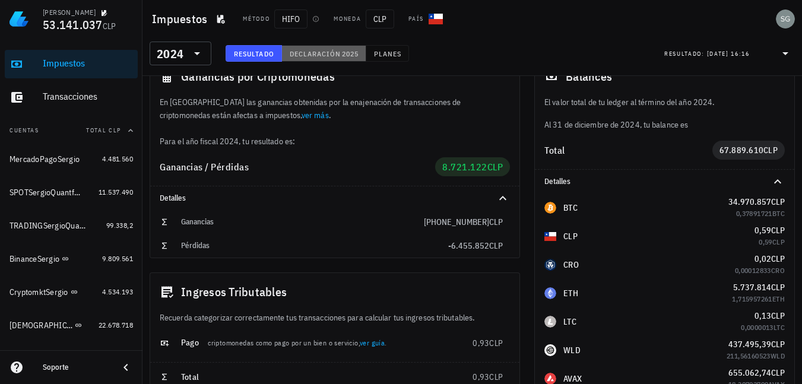
click at [331, 58] on span "Declaración" at bounding box center [315, 53] width 52 height 9
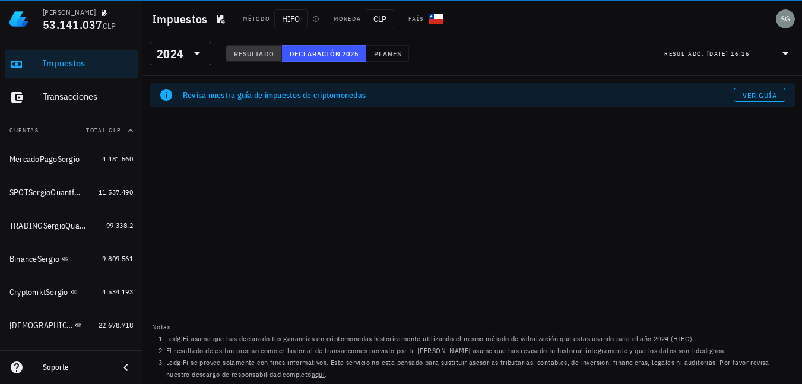
click at [255, 56] on span "Resultado" at bounding box center [253, 53] width 41 height 9
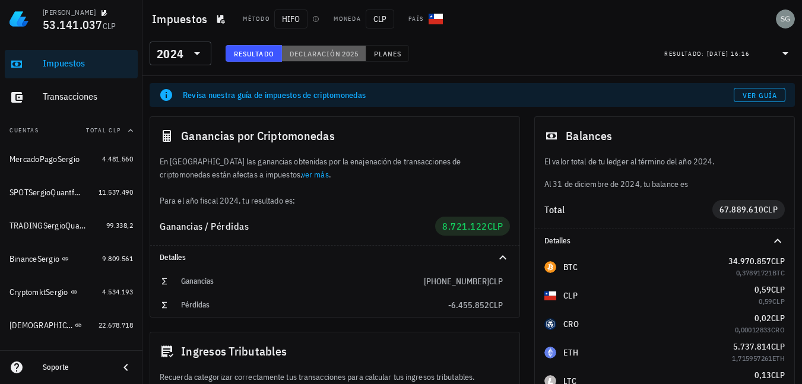
click at [304, 47] on button "Declaración 2025" at bounding box center [324, 53] width 84 height 17
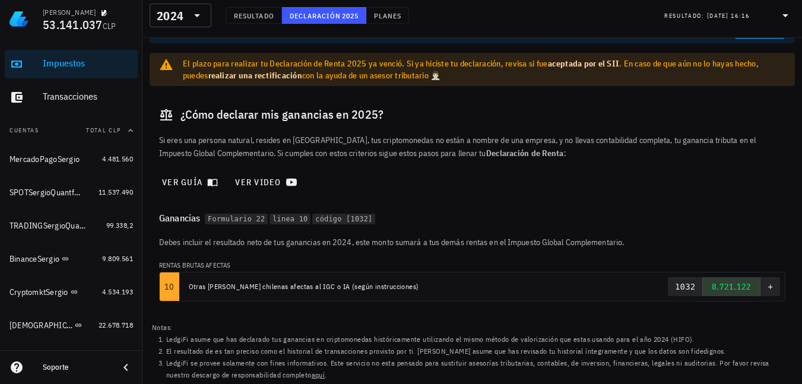
scroll to position [64, 0]
click at [261, 15] on span "Resultado" at bounding box center [253, 15] width 41 height 9
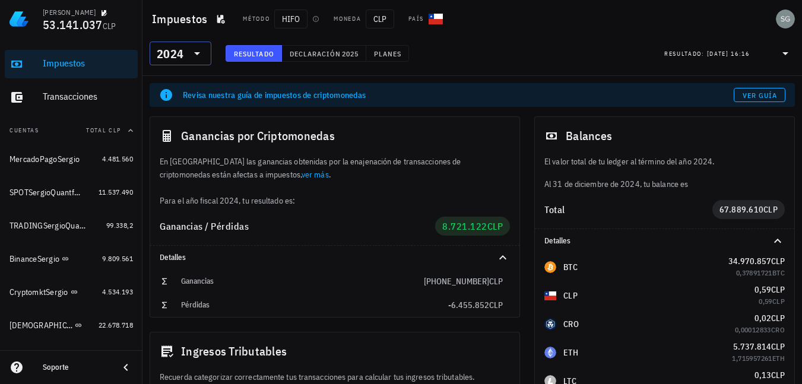
click at [199, 51] on icon at bounding box center [197, 53] width 14 height 14
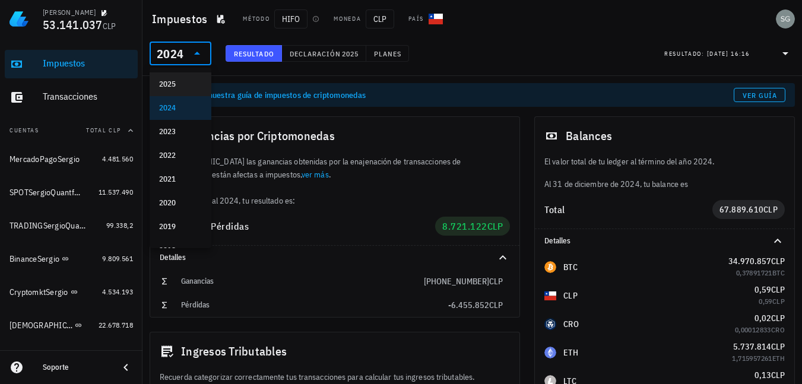
click at [176, 85] on div "2025" at bounding box center [180, 85] width 43 height 10
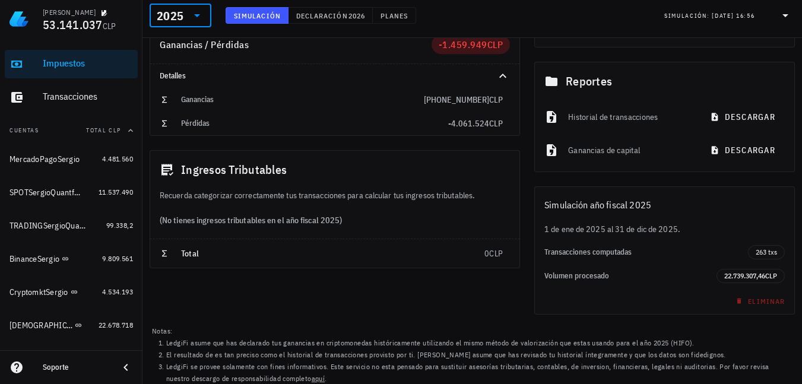
scroll to position [41, 0]
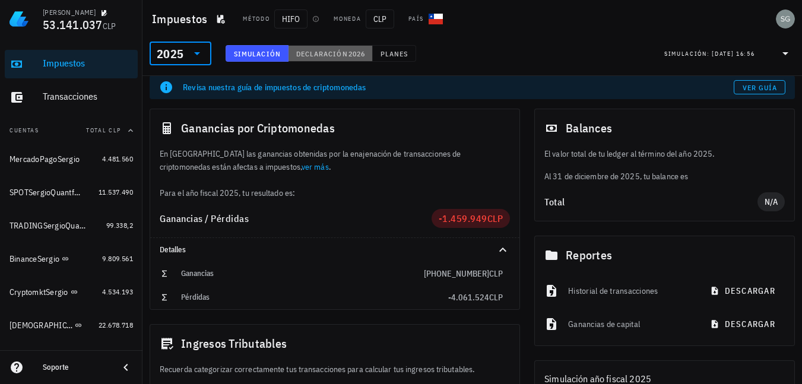
click at [336, 56] on span "Declaración" at bounding box center [322, 53] width 52 height 9
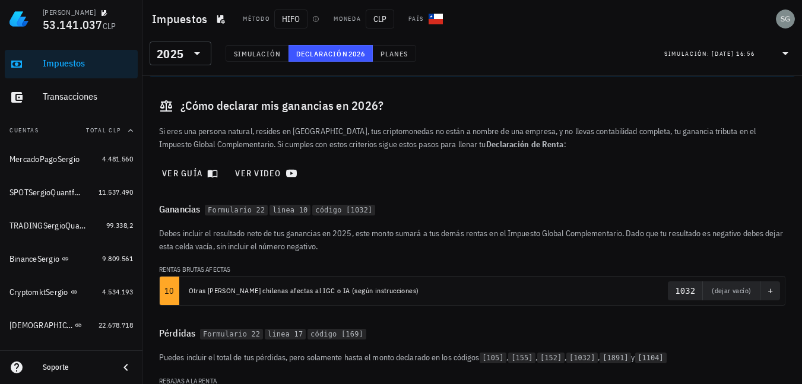
scroll to position [56, 0]
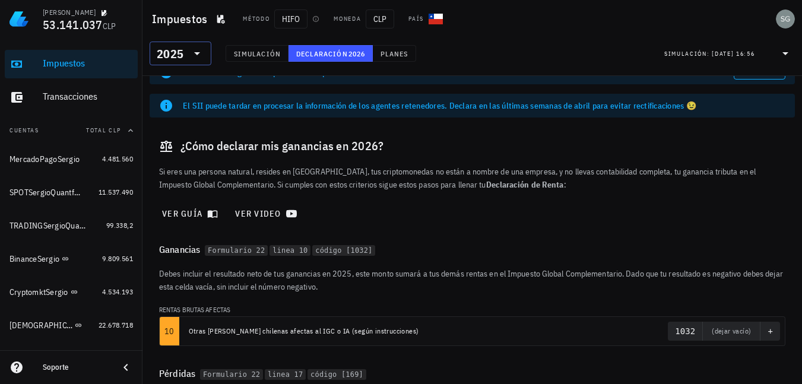
click at [203, 53] on icon at bounding box center [197, 53] width 14 height 14
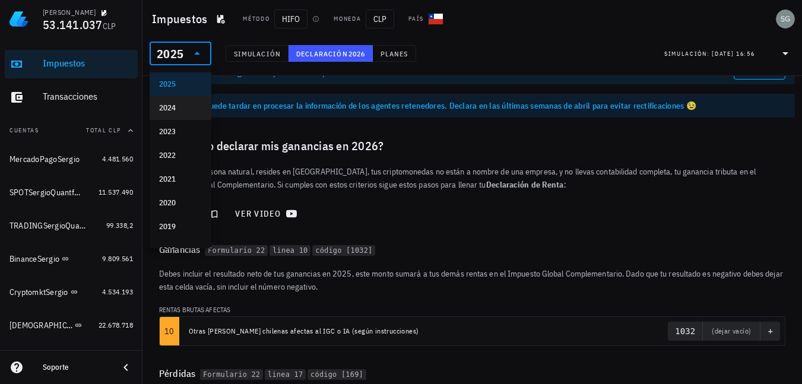
click at [174, 106] on div "2024" at bounding box center [180, 108] width 43 height 10
